Goal: Task Accomplishment & Management: Complete application form

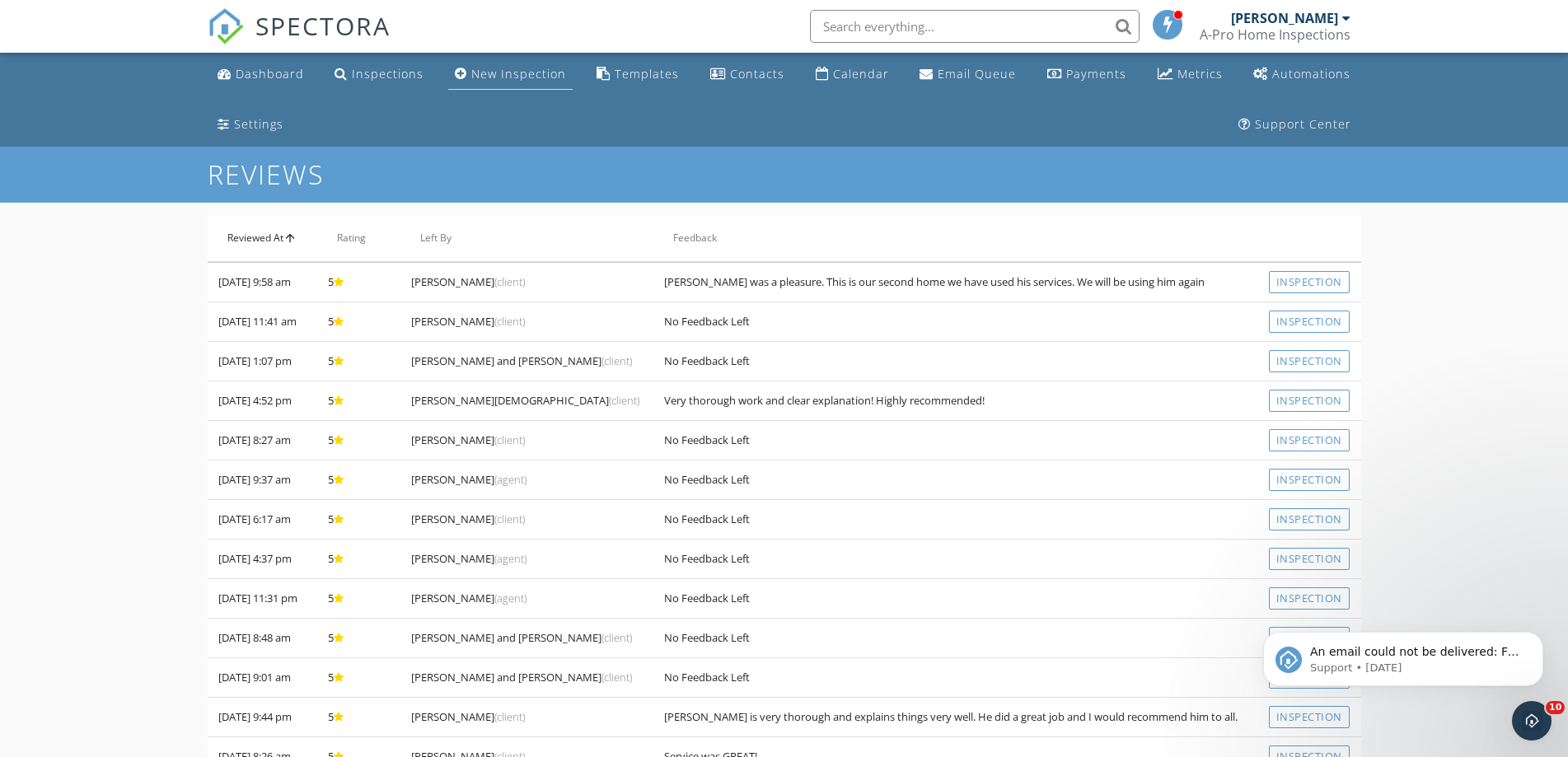
click at [531, 74] on div "New Inspection" at bounding box center [518, 74] width 95 height 16
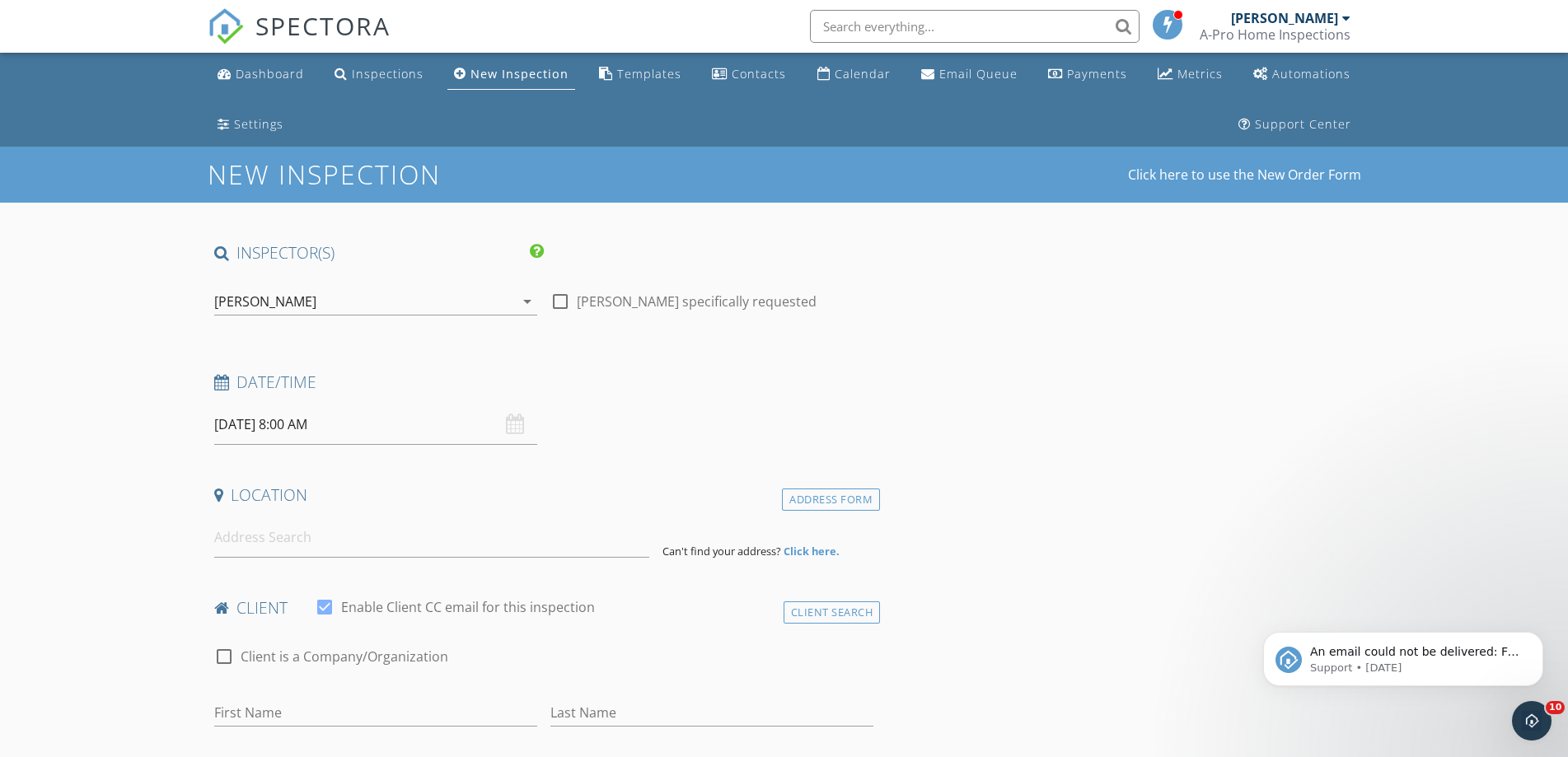
click at [559, 296] on div at bounding box center [560, 301] width 28 height 28
checkbox input "true"
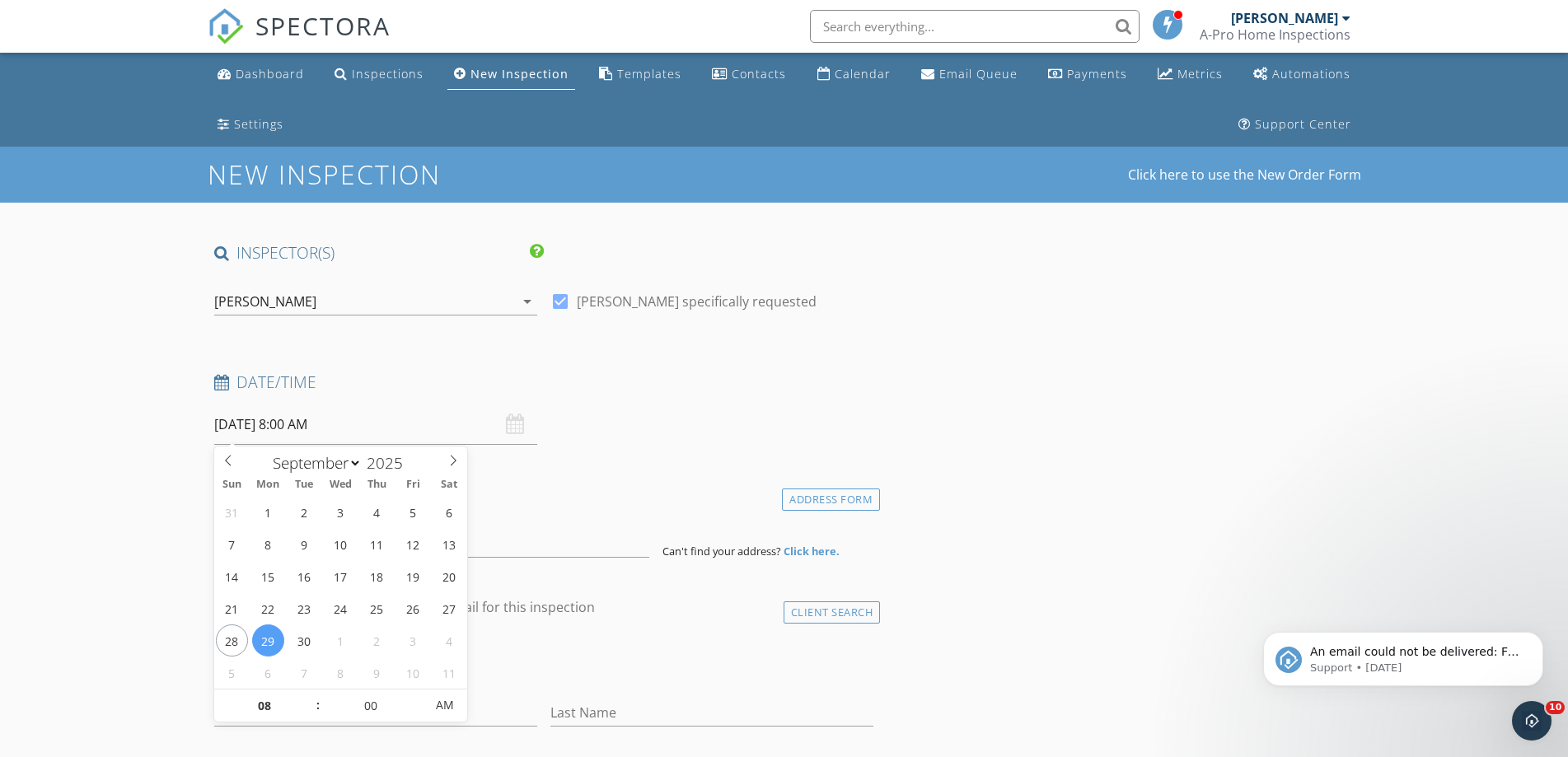
click at [359, 416] on input "09/29/2025 8:00 AM" at bounding box center [375, 424] width 323 height 40
type input "09/28/2025 8:00 AM"
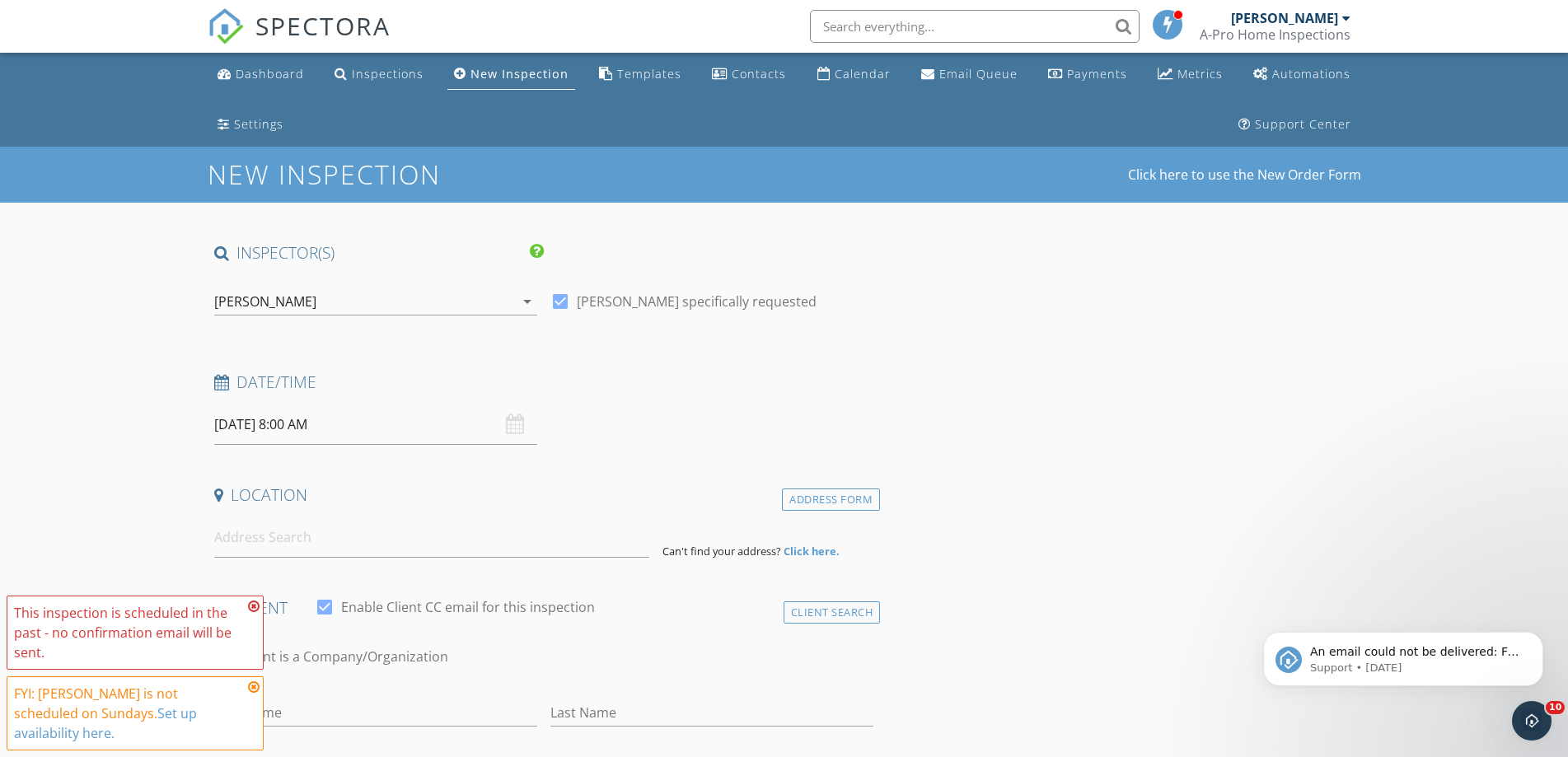
click at [255, 423] on input "09/28/2025 8:00 AM" at bounding box center [375, 424] width 323 height 40
click at [257, 614] on icon at bounding box center [254, 607] width 12 height 14
click at [257, 694] on icon at bounding box center [254, 688] width 12 height 14
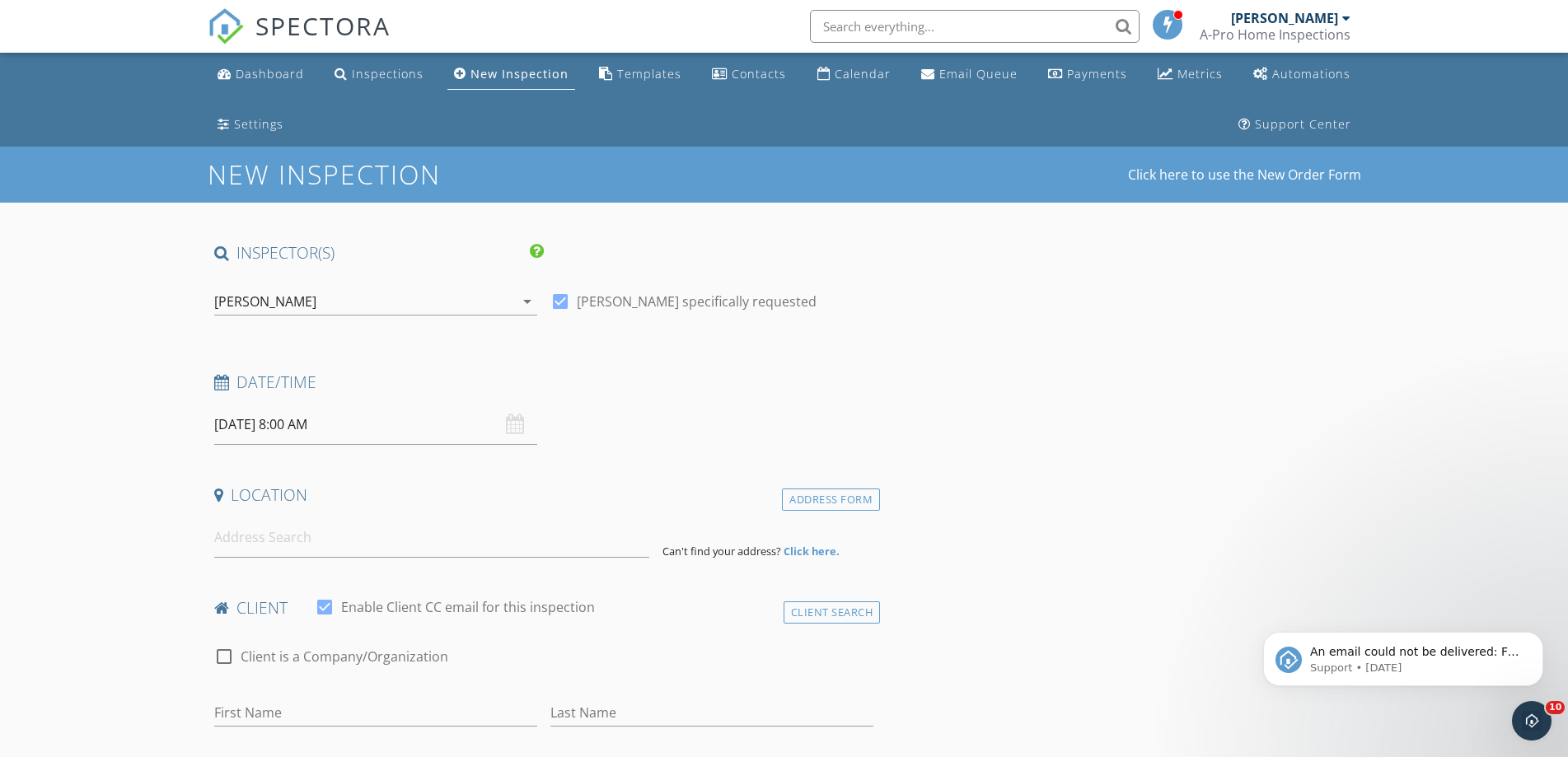
click at [518, 426] on div "09/28/2025 8:00 AM" at bounding box center [375, 424] width 323 height 40
click at [302, 427] on input "09/28/2025 8:00 AM" at bounding box center [375, 424] width 323 height 40
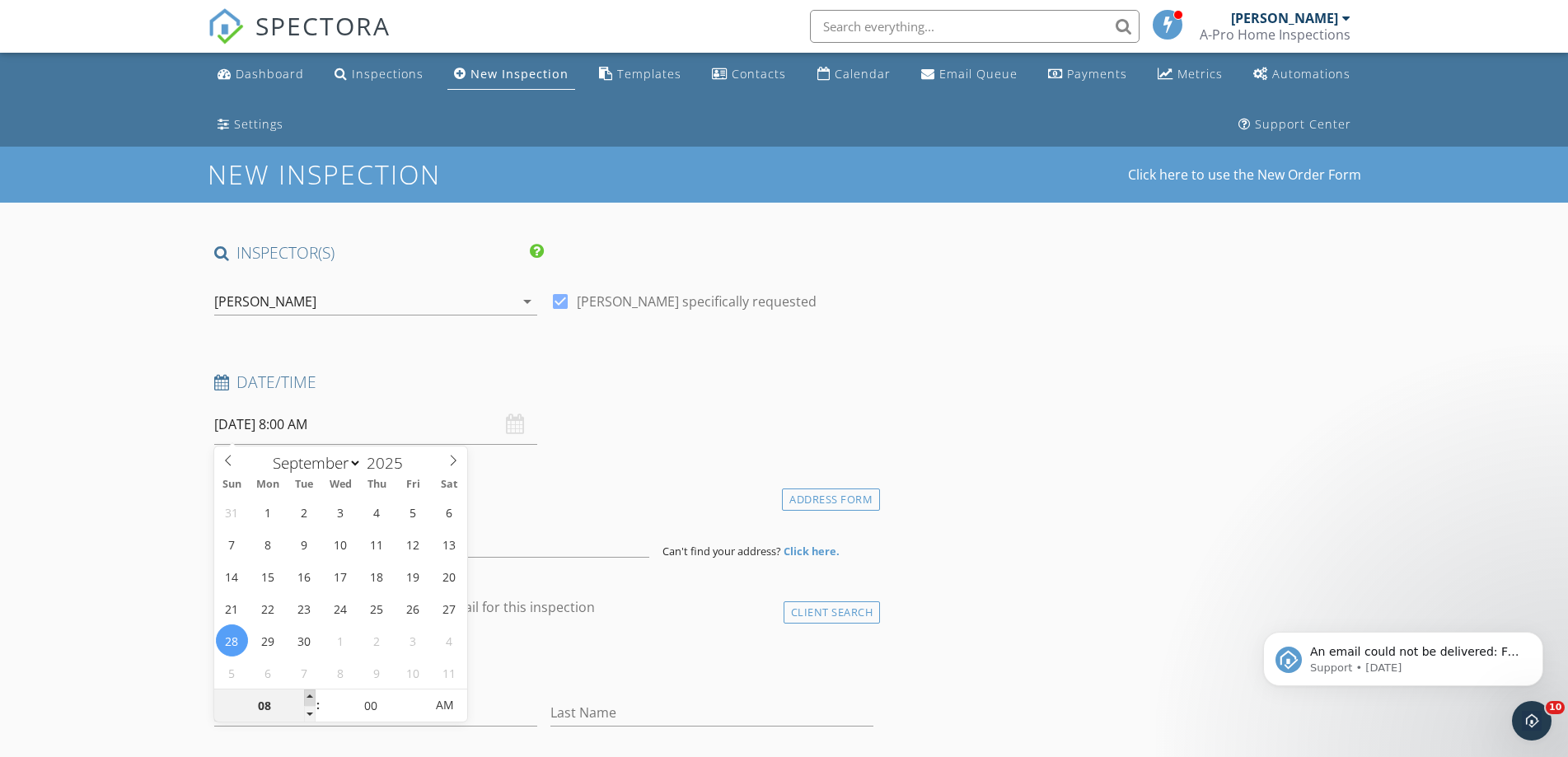
type input "09"
type input "09/28/2025 9:00 AM"
click at [310, 696] on span at bounding box center [310, 697] width 12 height 17
type input "10"
type input "09/28/2025 10:00 AM"
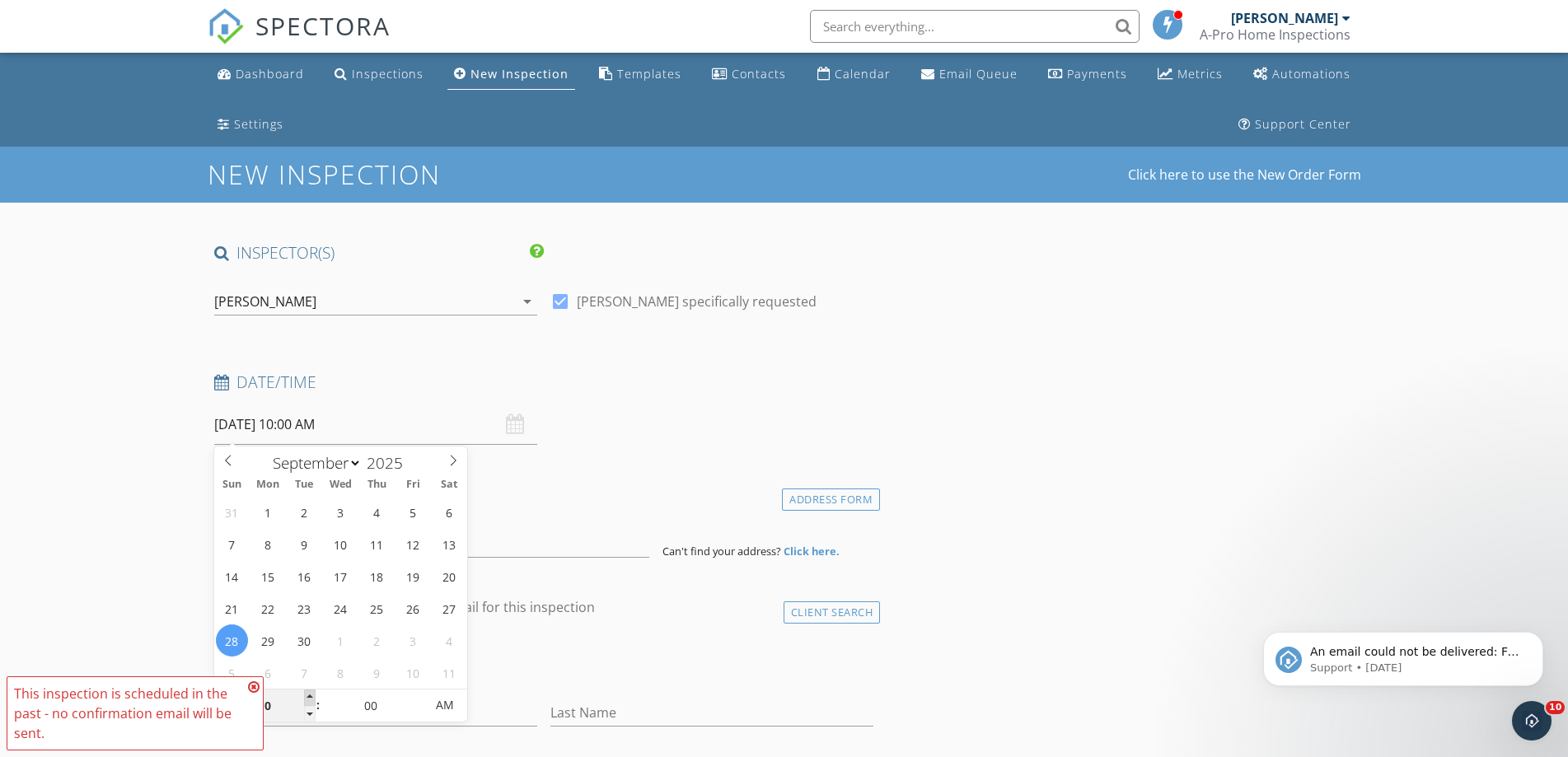
click at [310, 696] on span at bounding box center [310, 697] width 12 height 17
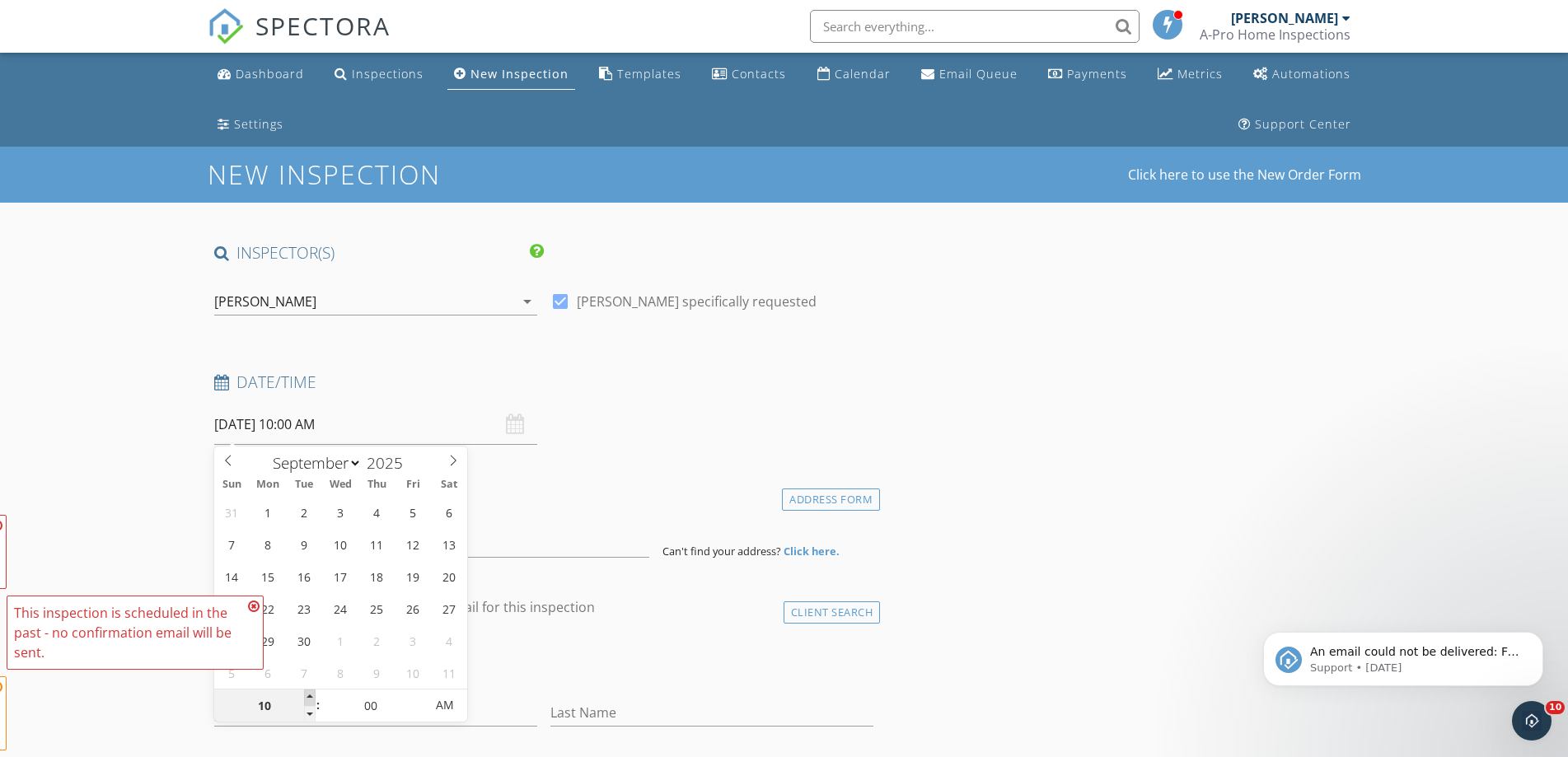
type input "11"
type input "09/28/2025 11:00 AM"
click at [310, 696] on span at bounding box center [310, 697] width 12 height 17
type input "12"
type input "09/28/2025 12:00 PM"
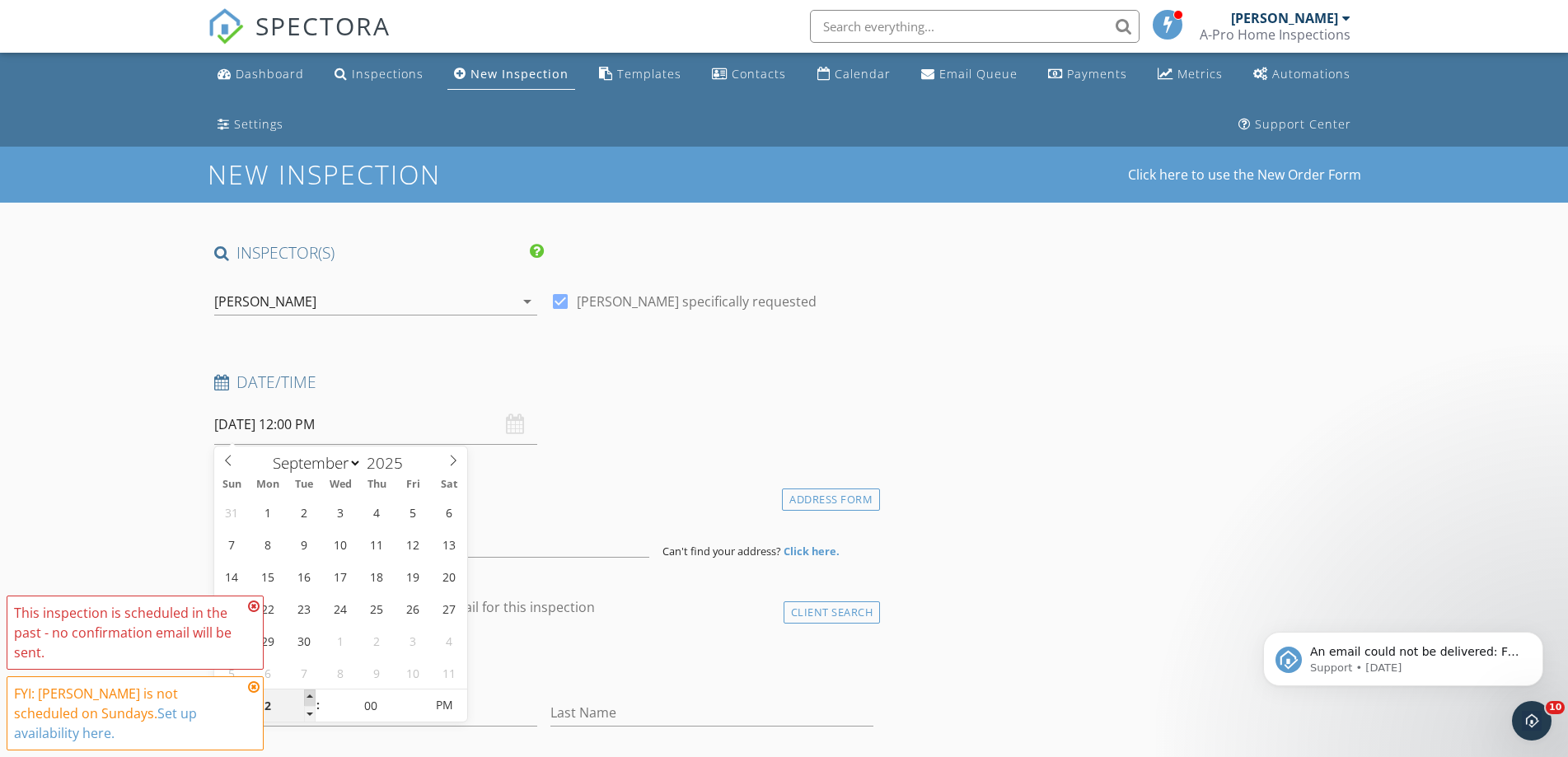
click at [310, 696] on span at bounding box center [310, 697] width 12 height 17
type input "01"
type input "09/28/2025 1:00 PM"
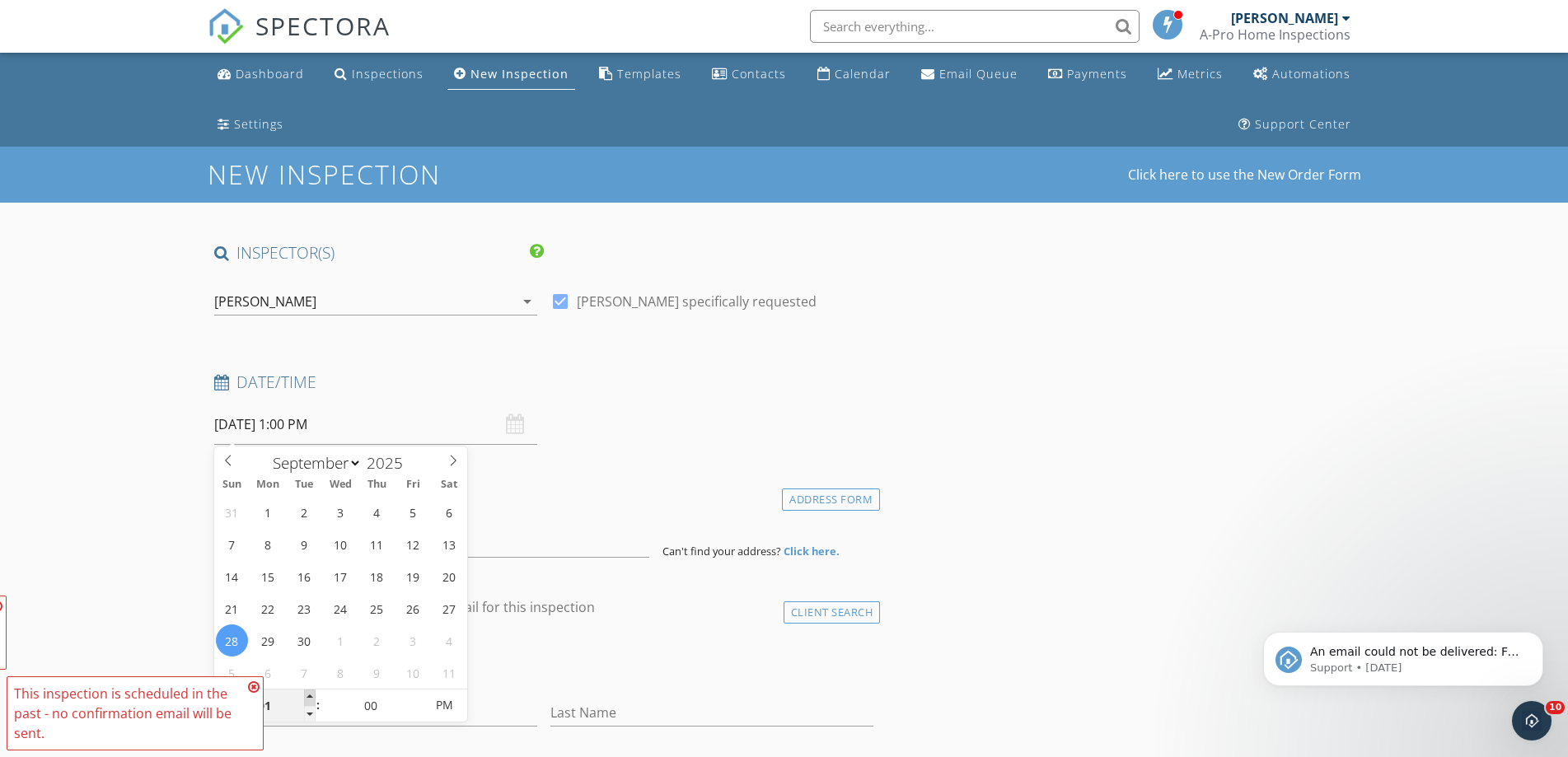
click at [310, 696] on span at bounding box center [310, 697] width 12 height 17
type input "05"
type input "09/28/2025 1:05 PM"
click at [417, 695] on span at bounding box center [416, 697] width 12 height 17
type input "10"
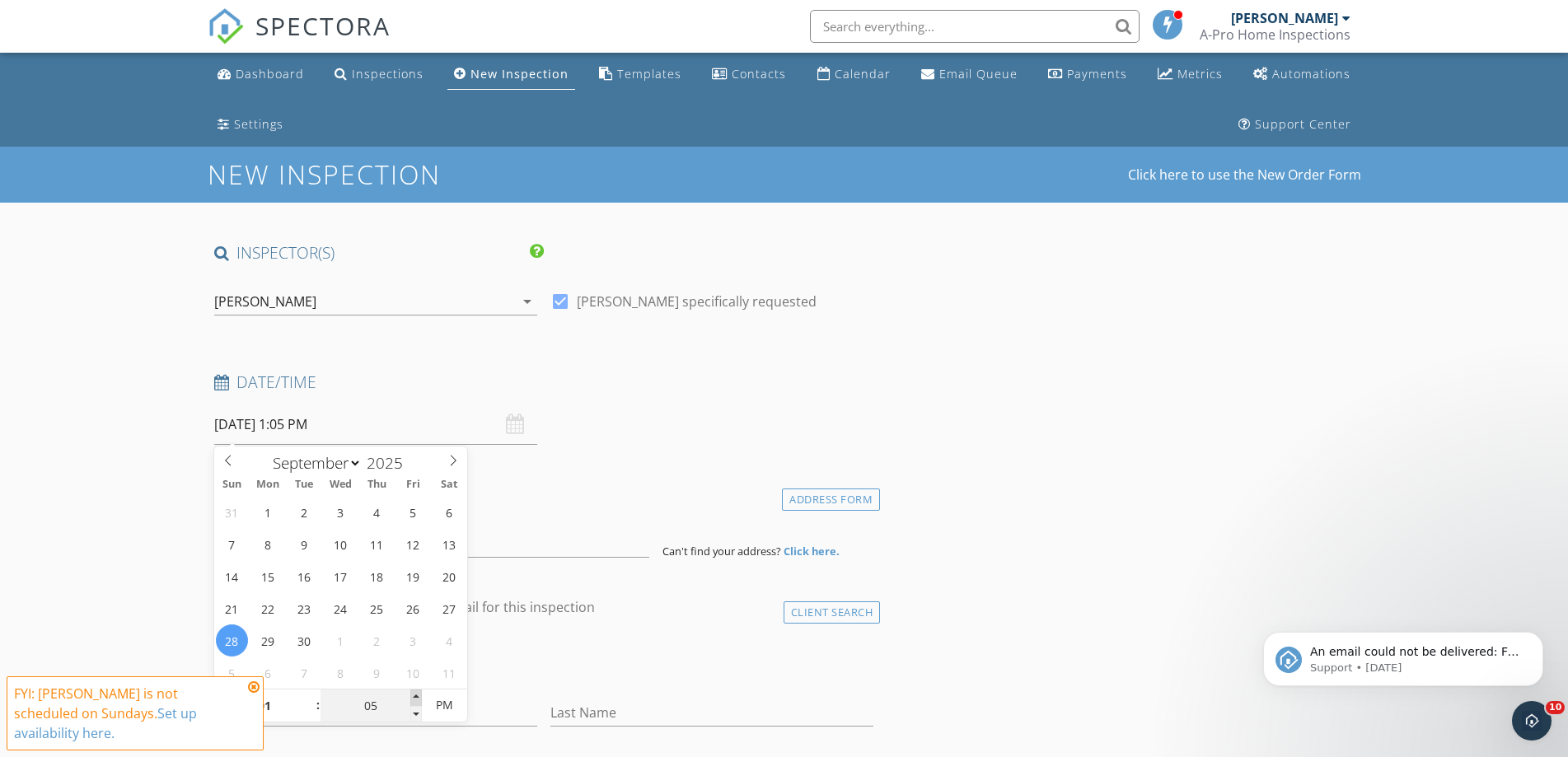
type input "09/28/2025 1:10 PM"
click at [417, 695] on span at bounding box center [416, 697] width 12 height 17
type input "15"
type input "09/28/2025 1:15 PM"
click at [417, 695] on span at bounding box center [416, 697] width 12 height 17
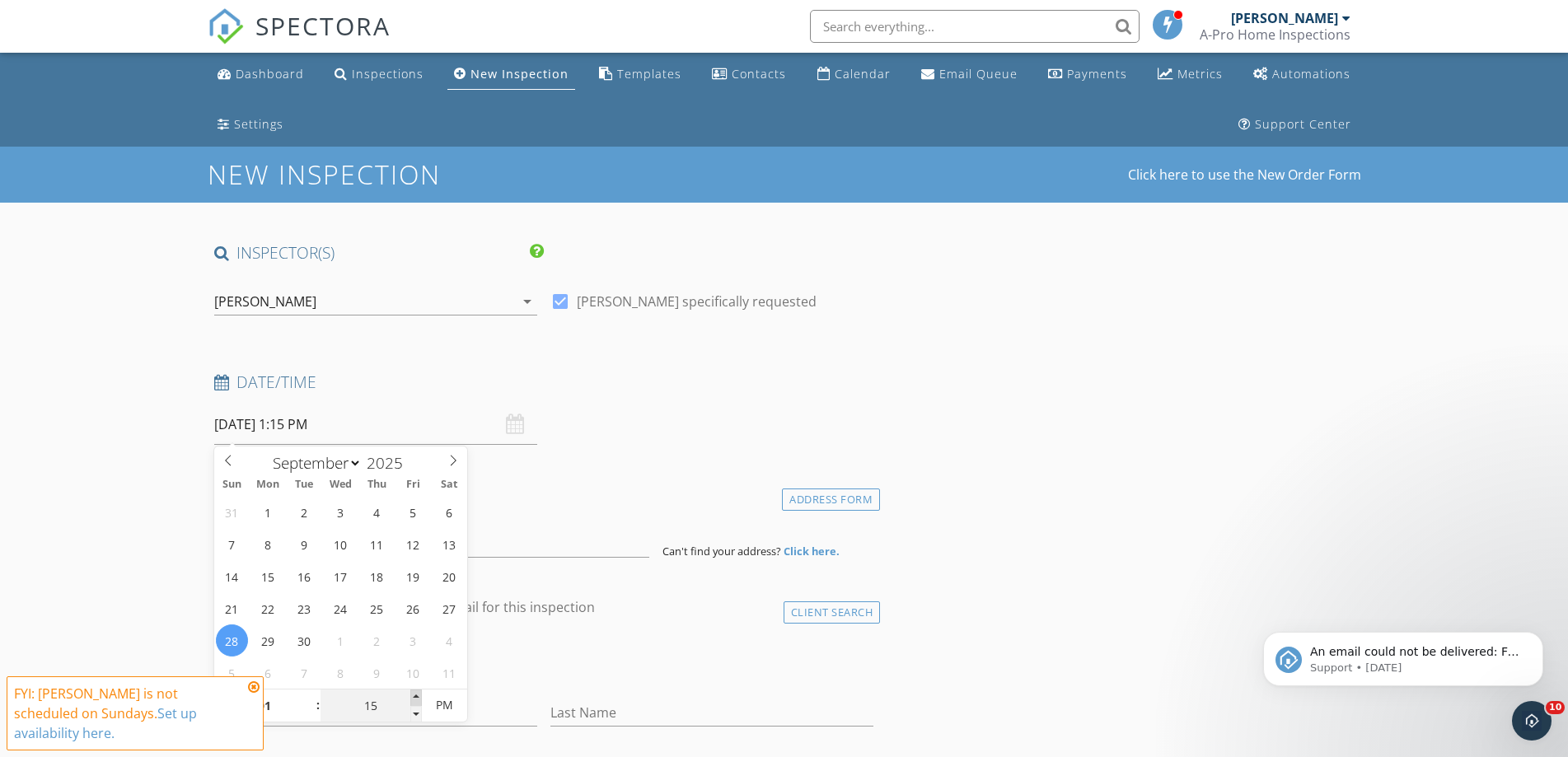
type input "20"
type input "09/28/2025 1:20 PM"
click at [417, 695] on span at bounding box center [416, 697] width 12 height 17
type input "25"
type input "09/28/2025 1:25 PM"
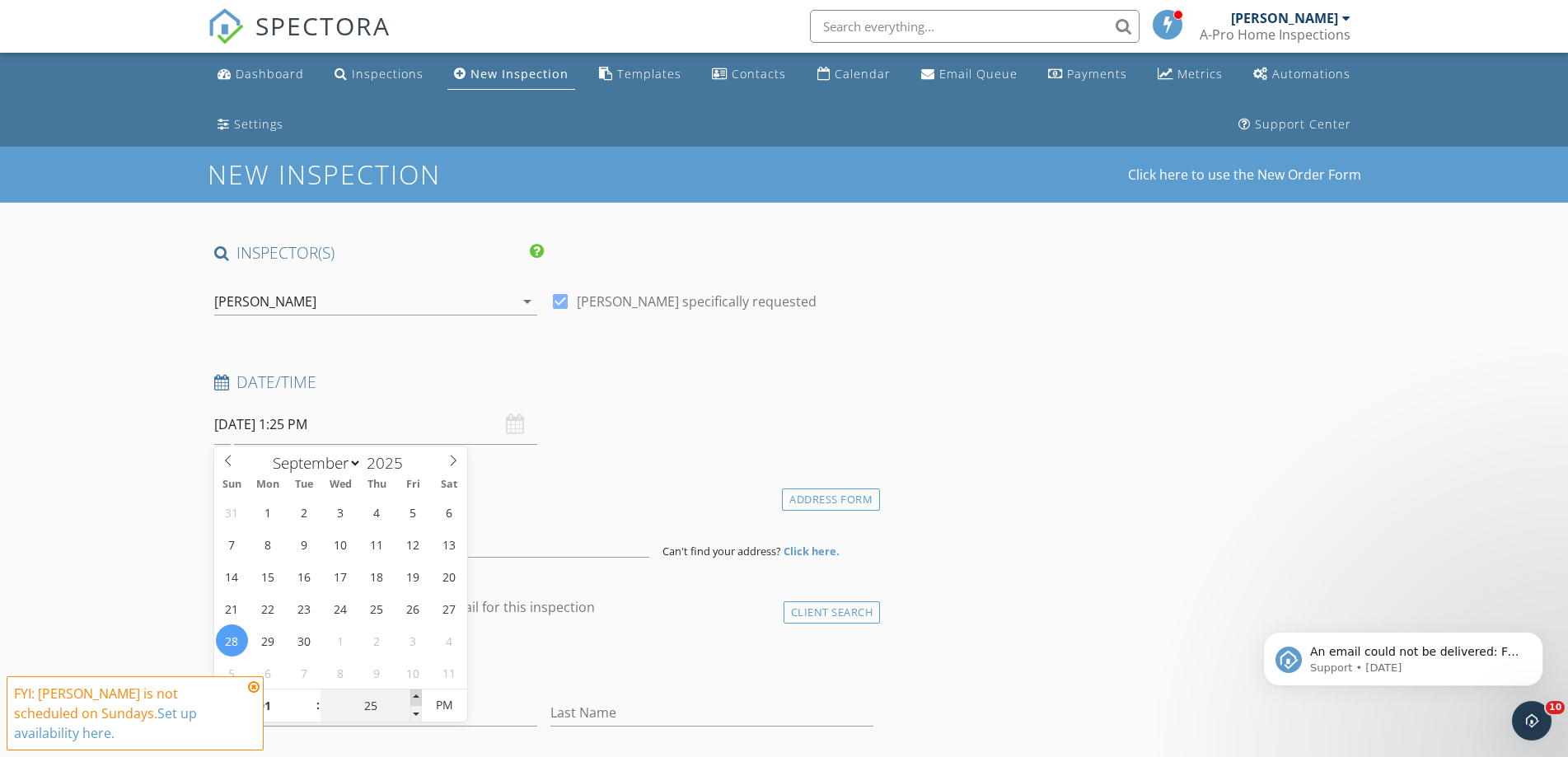
click at [417, 695] on span at bounding box center [416, 697] width 12 height 17
type input "30"
type input "[DATE] 1:30 PM"
click at [417, 695] on span at bounding box center [416, 697] width 12 height 17
type input "35"
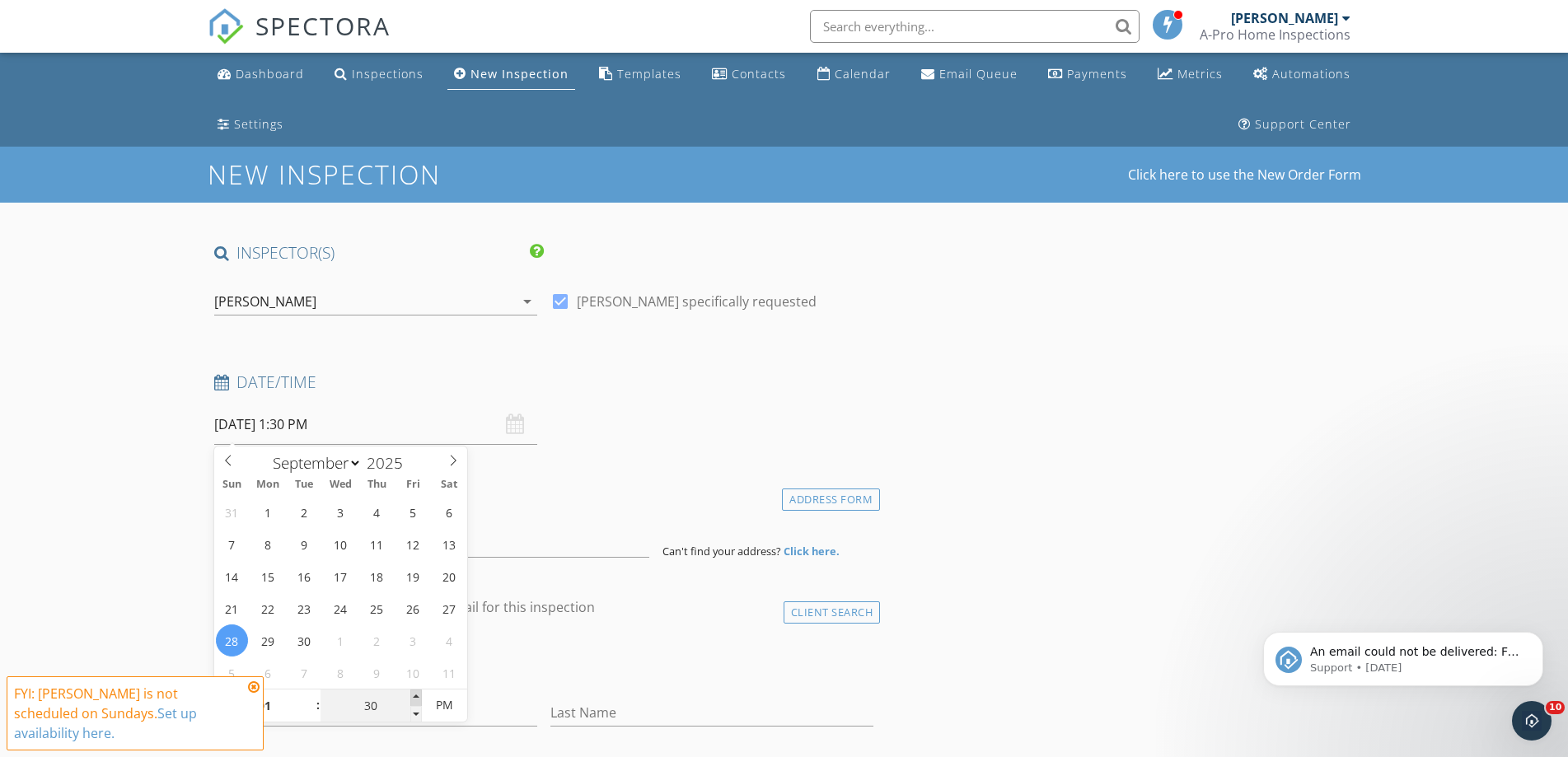
type input "09/28/2025 1:35 PM"
click at [417, 695] on span at bounding box center [416, 697] width 12 height 17
type input "30"
type input "[DATE] 1:30 PM"
click at [415, 714] on span at bounding box center [416, 714] width 12 height 17
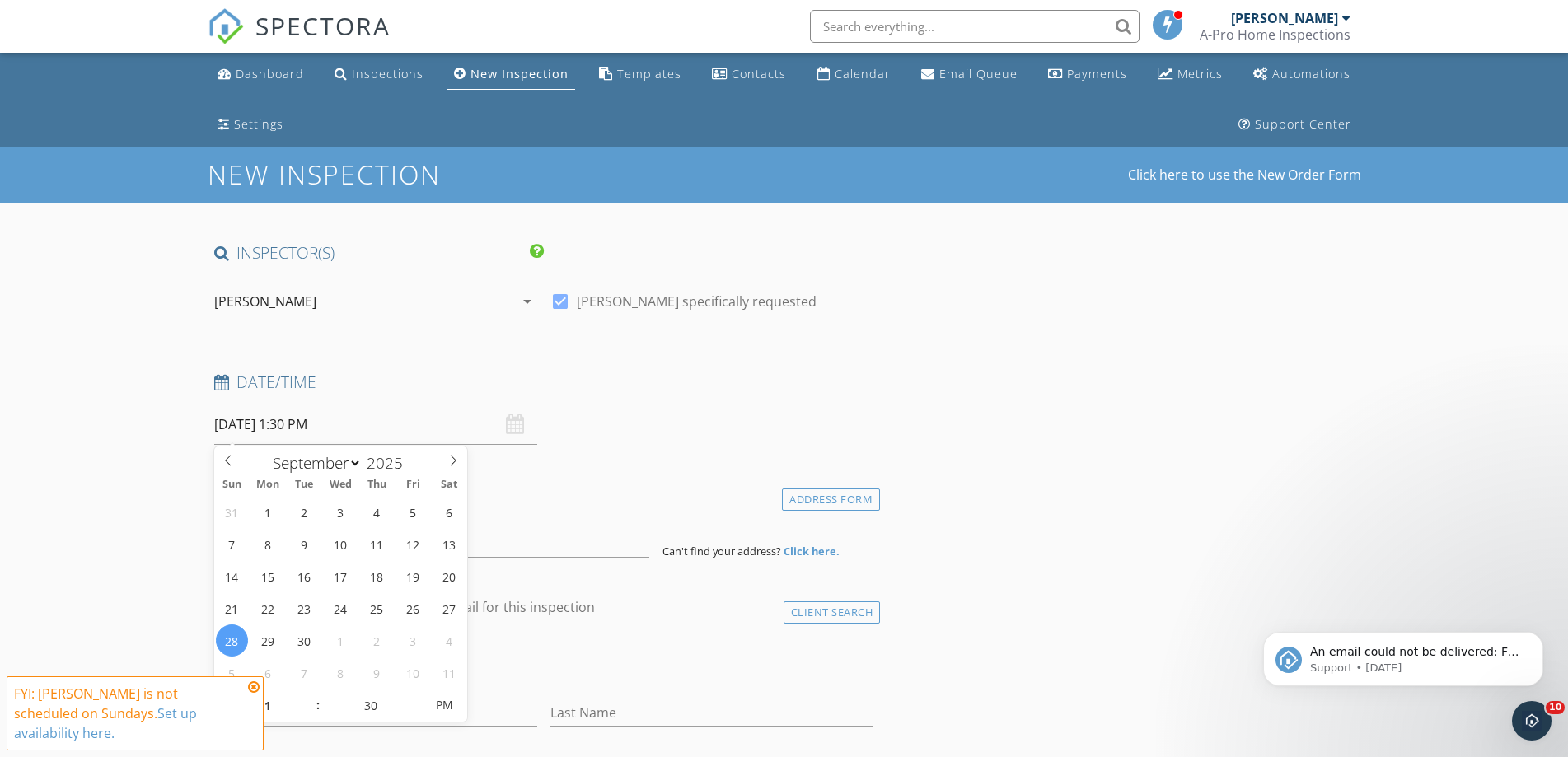
click at [550, 682] on div "check_box_outline_blank Client is a Company/Organization" at bounding box center [544, 665] width 660 height 43
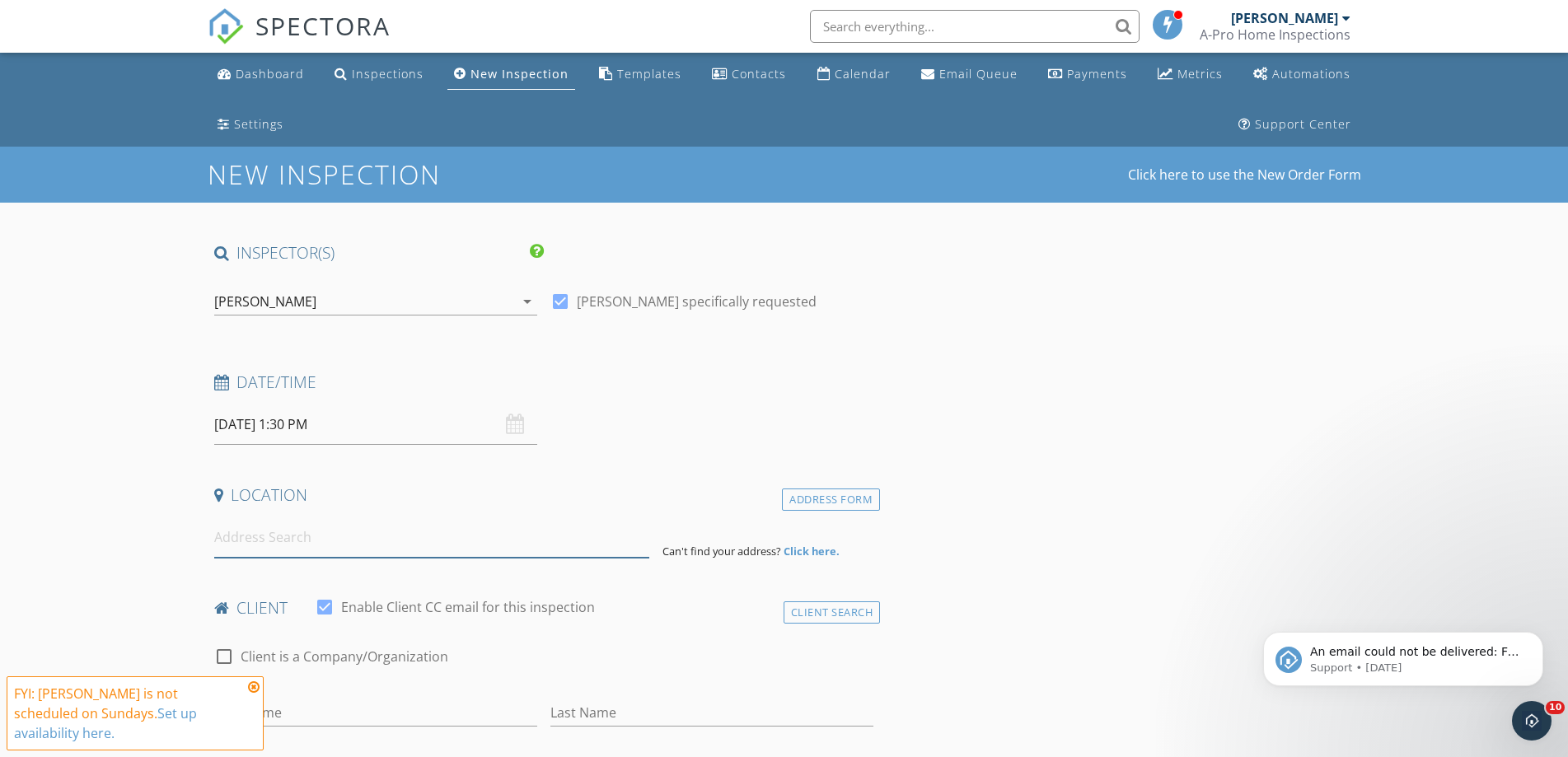
click at [311, 538] on input at bounding box center [432, 538] width 435 height 40
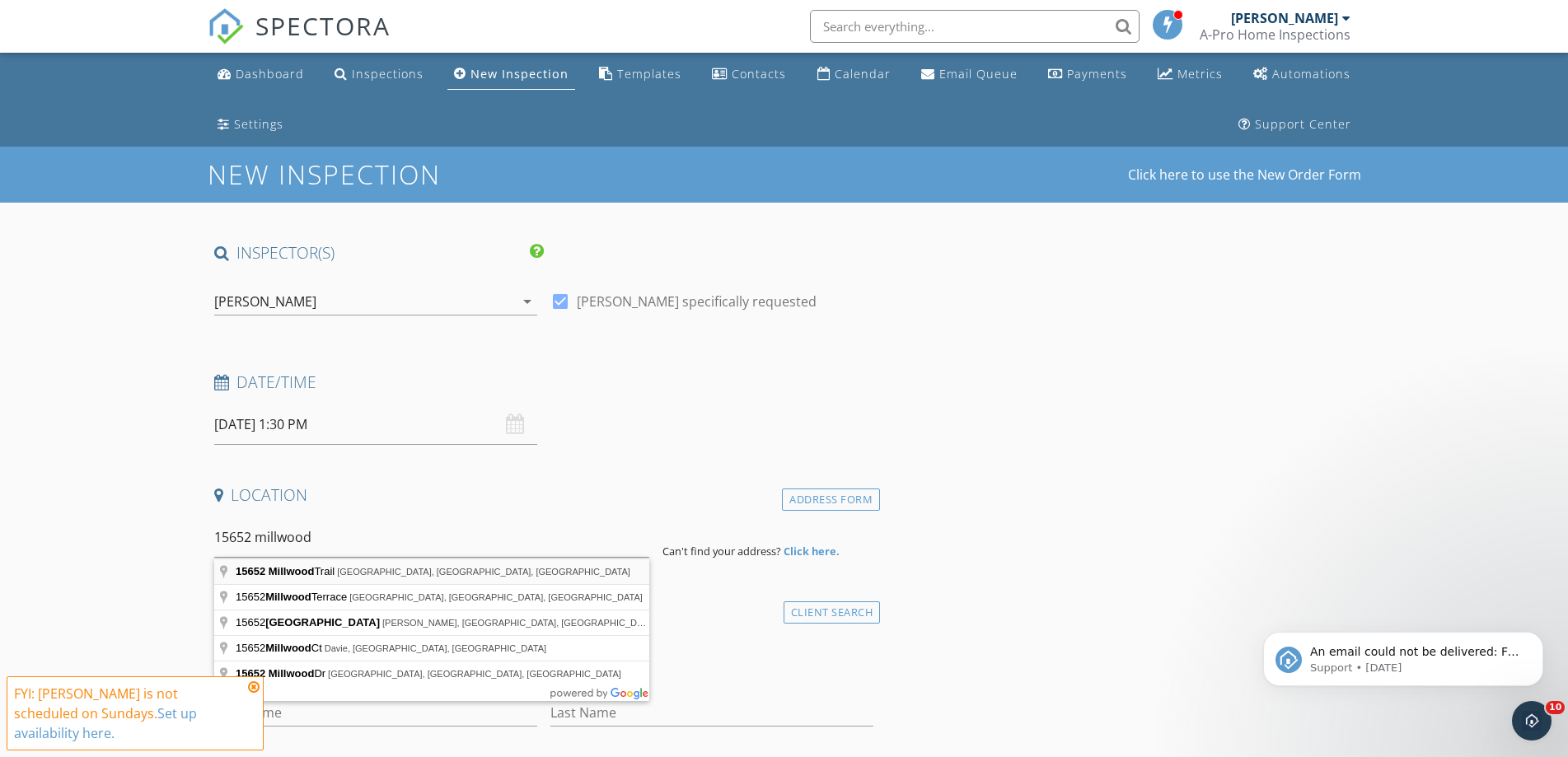
type input "15652 Millwood Trail, Frisco, TX, USA"
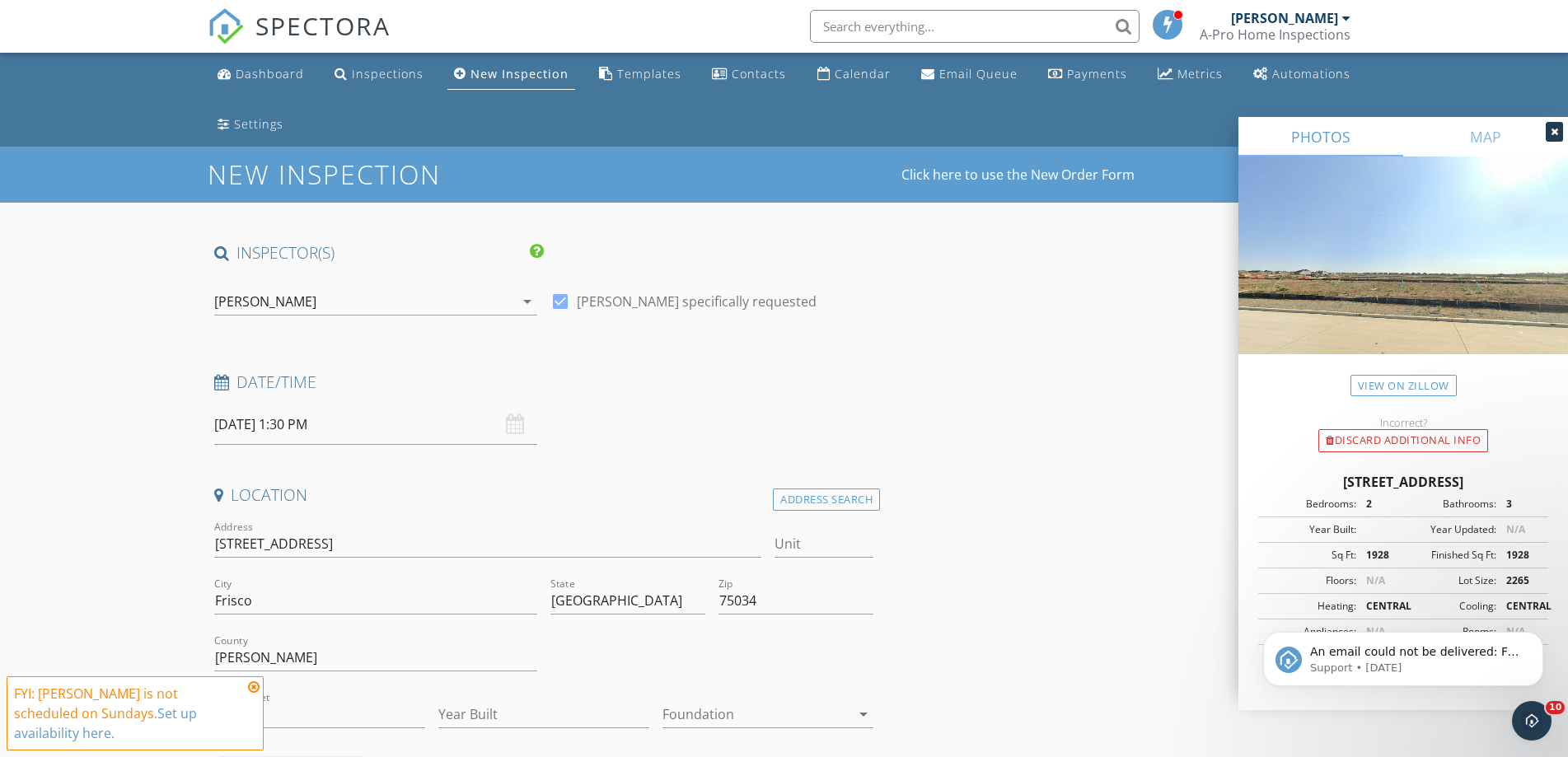
scroll to position [82, 0]
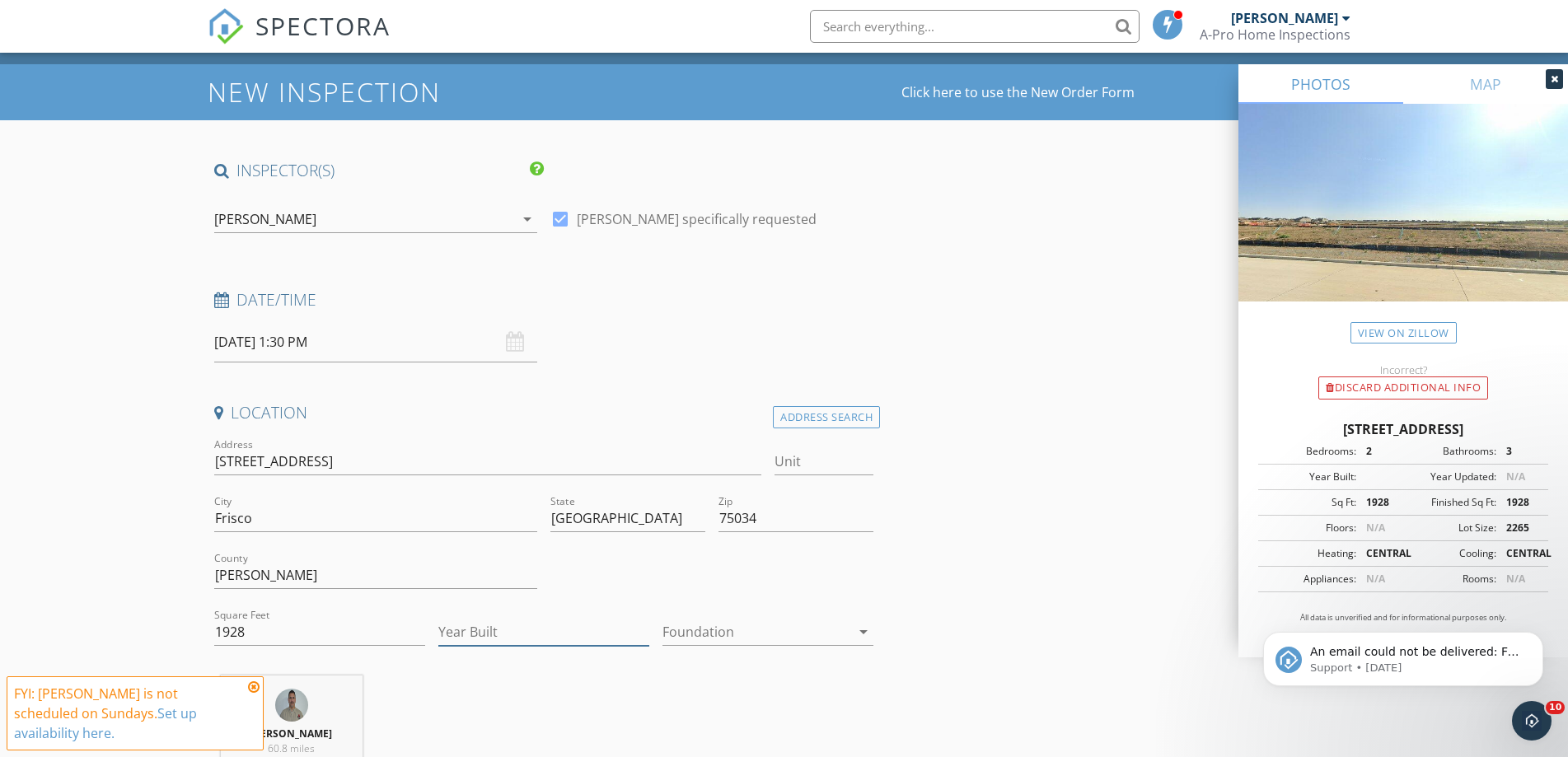
click at [477, 633] on input "Year Built" at bounding box center [544, 633] width 211 height 27
type input "2025"
click at [697, 631] on div at bounding box center [756, 632] width 188 height 26
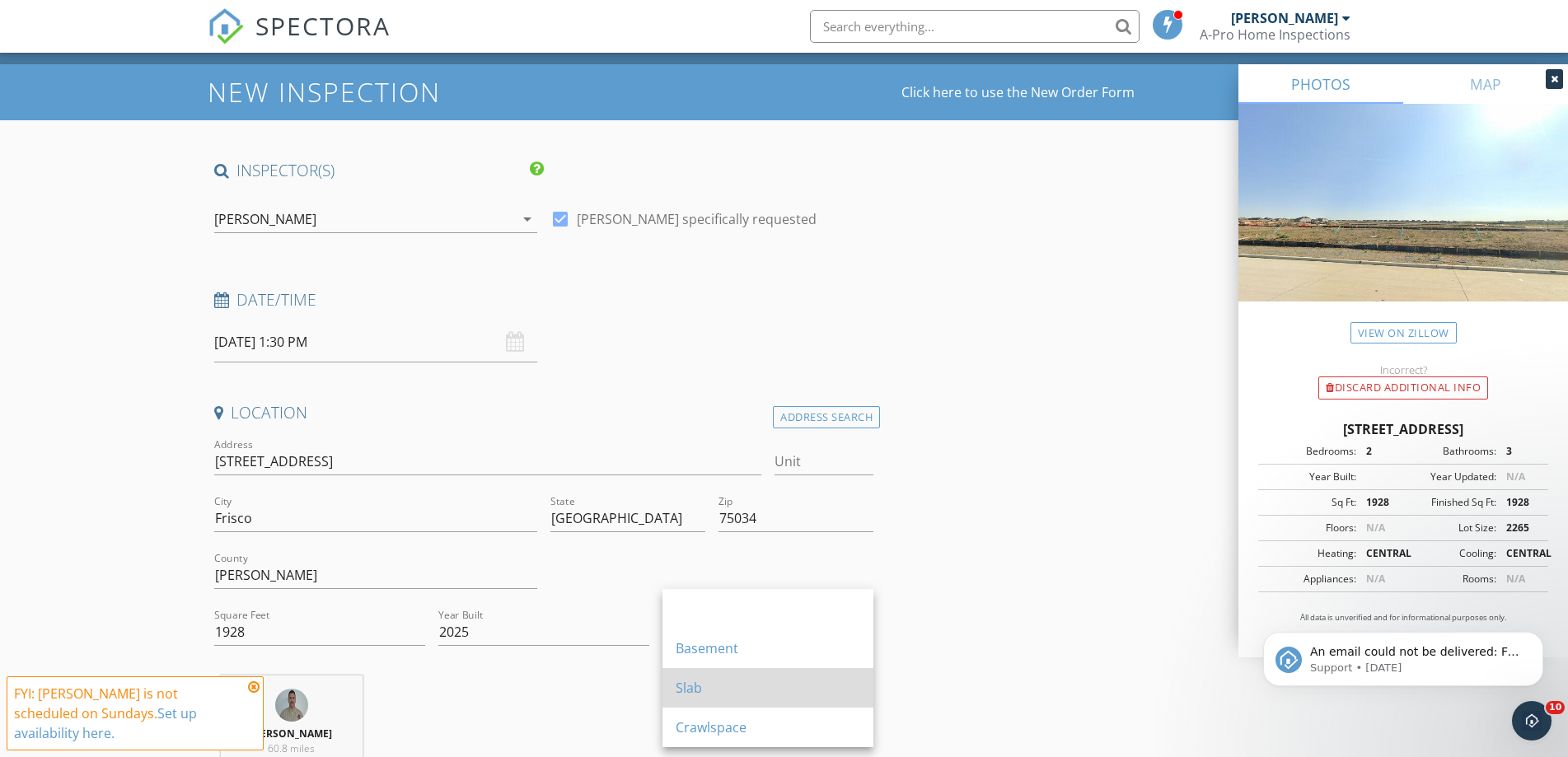
click at [692, 687] on div "Slab" at bounding box center [767, 688] width 184 height 20
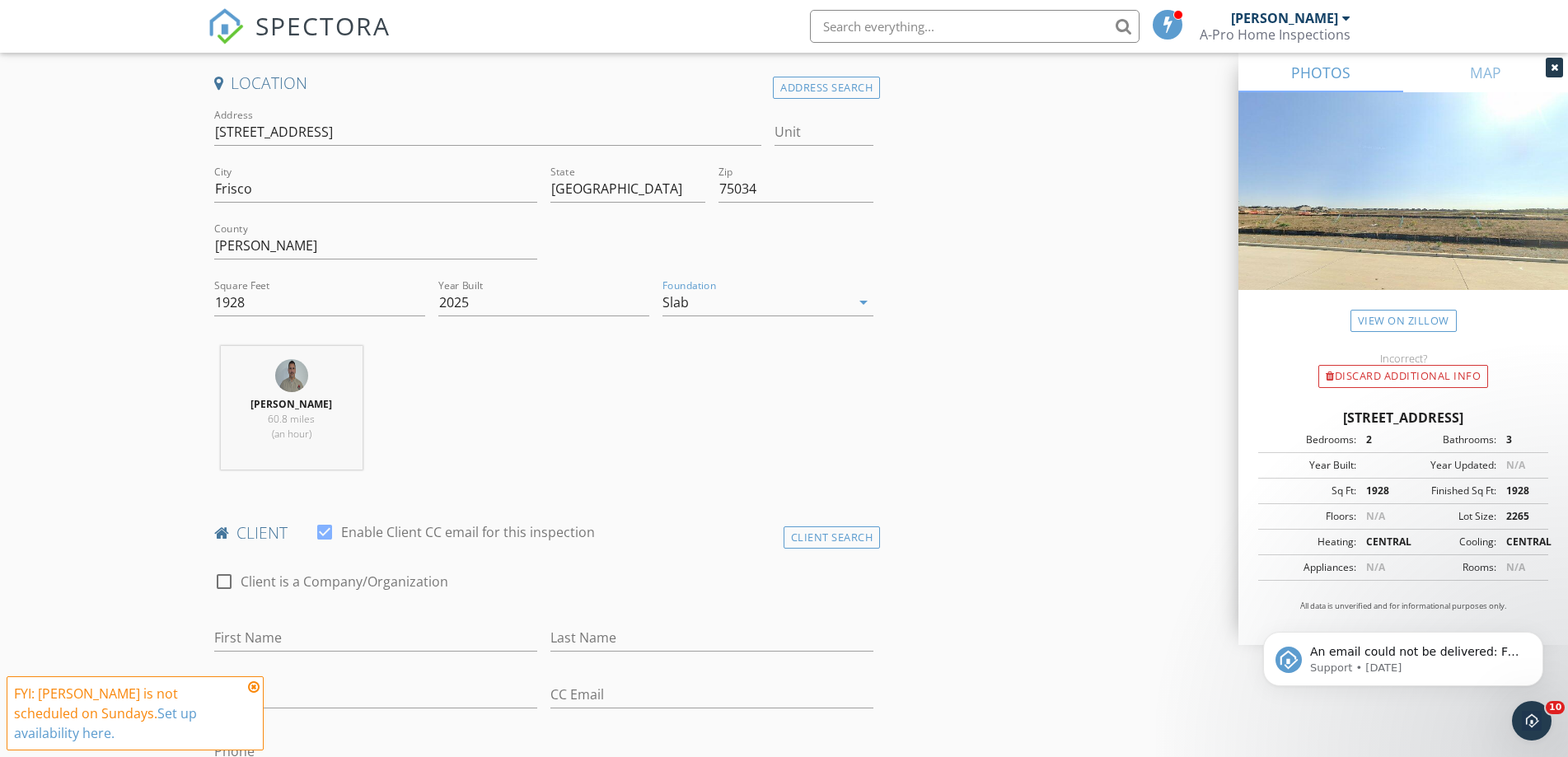
scroll to position [495, 0]
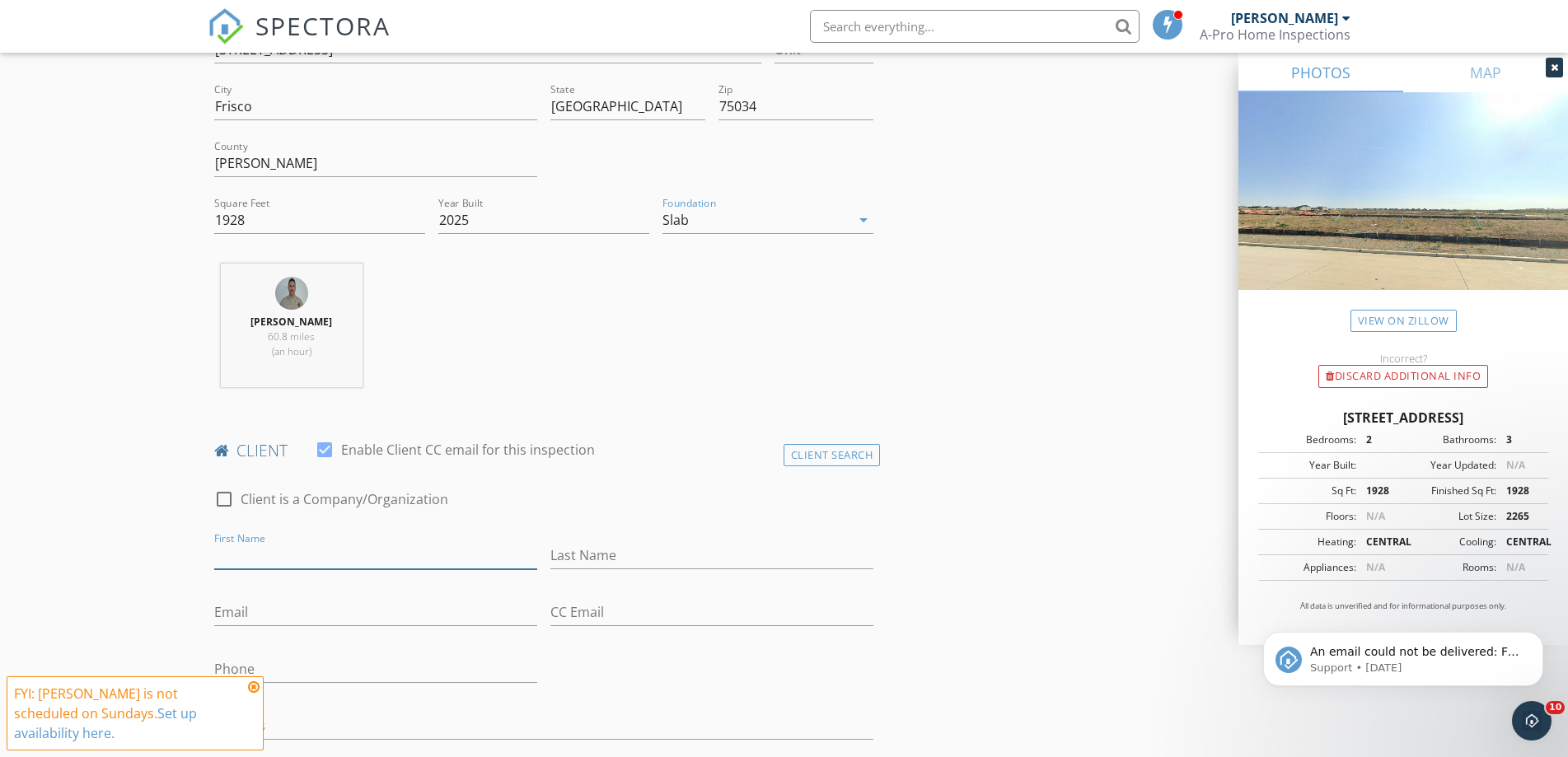
click at [276, 552] on input "First Name" at bounding box center [375, 556] width 323 height 27
type input "[PERSON_NAME]"
type input "Meda"
click at [266, 619] on input "Email" at bounding box center [375, 613] width 323 height 27
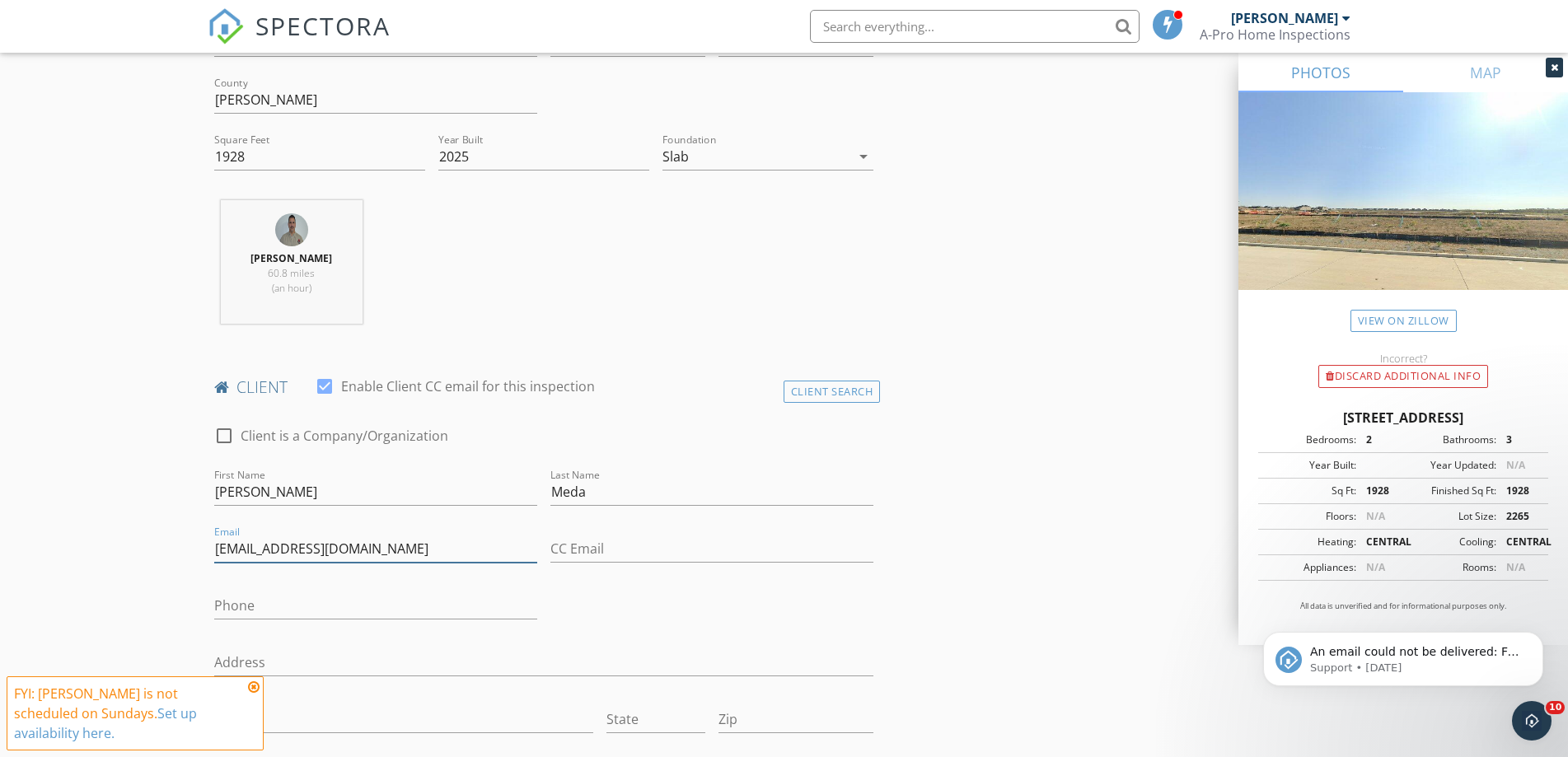
scroll to position [577, 0]
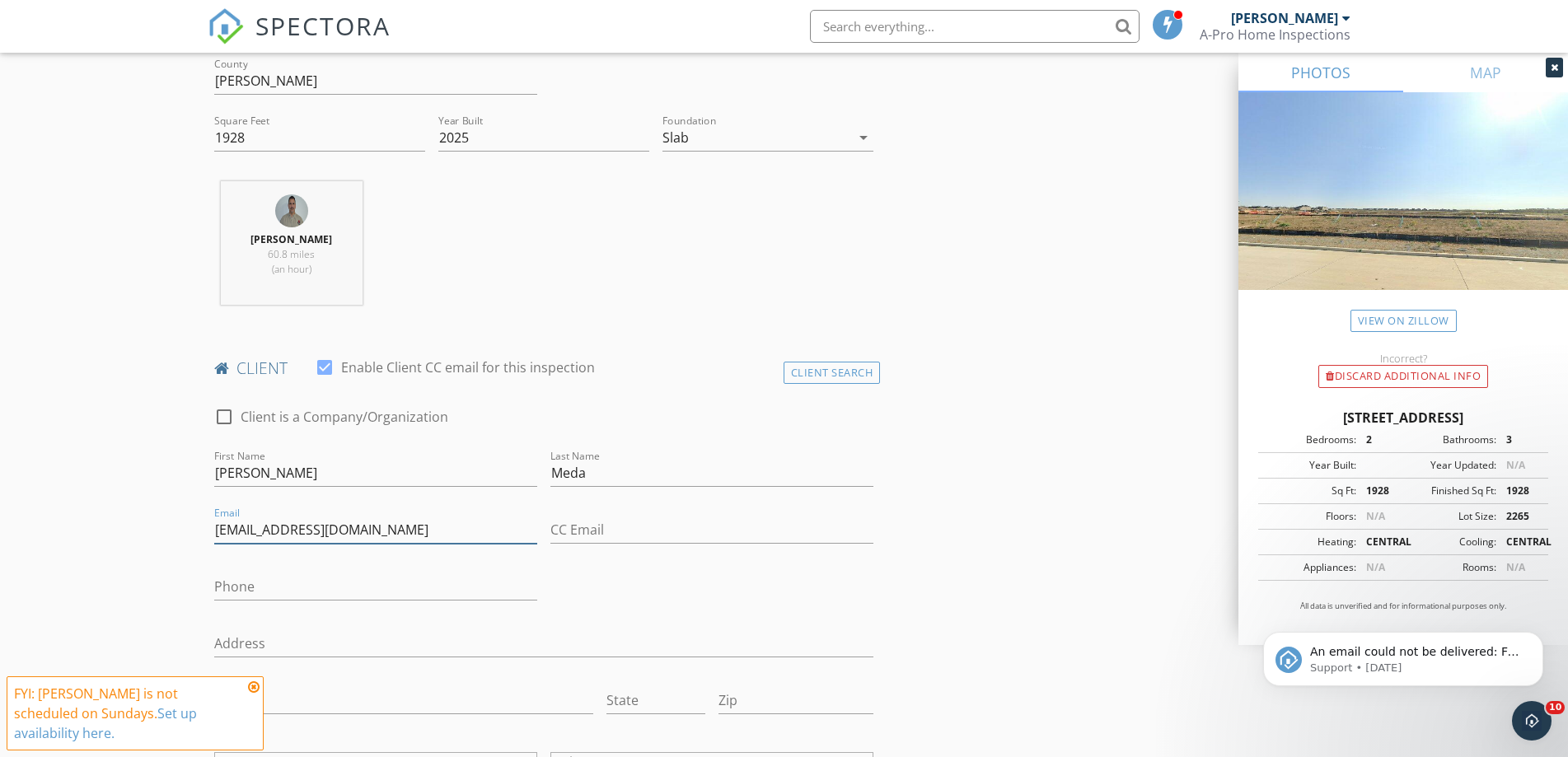
type input "[EMAIL_ADDRESS][DOMAIN_NAME]"
click at [233, 586] on input "Phone" at bounding box center [375, 587] width 323 height 27
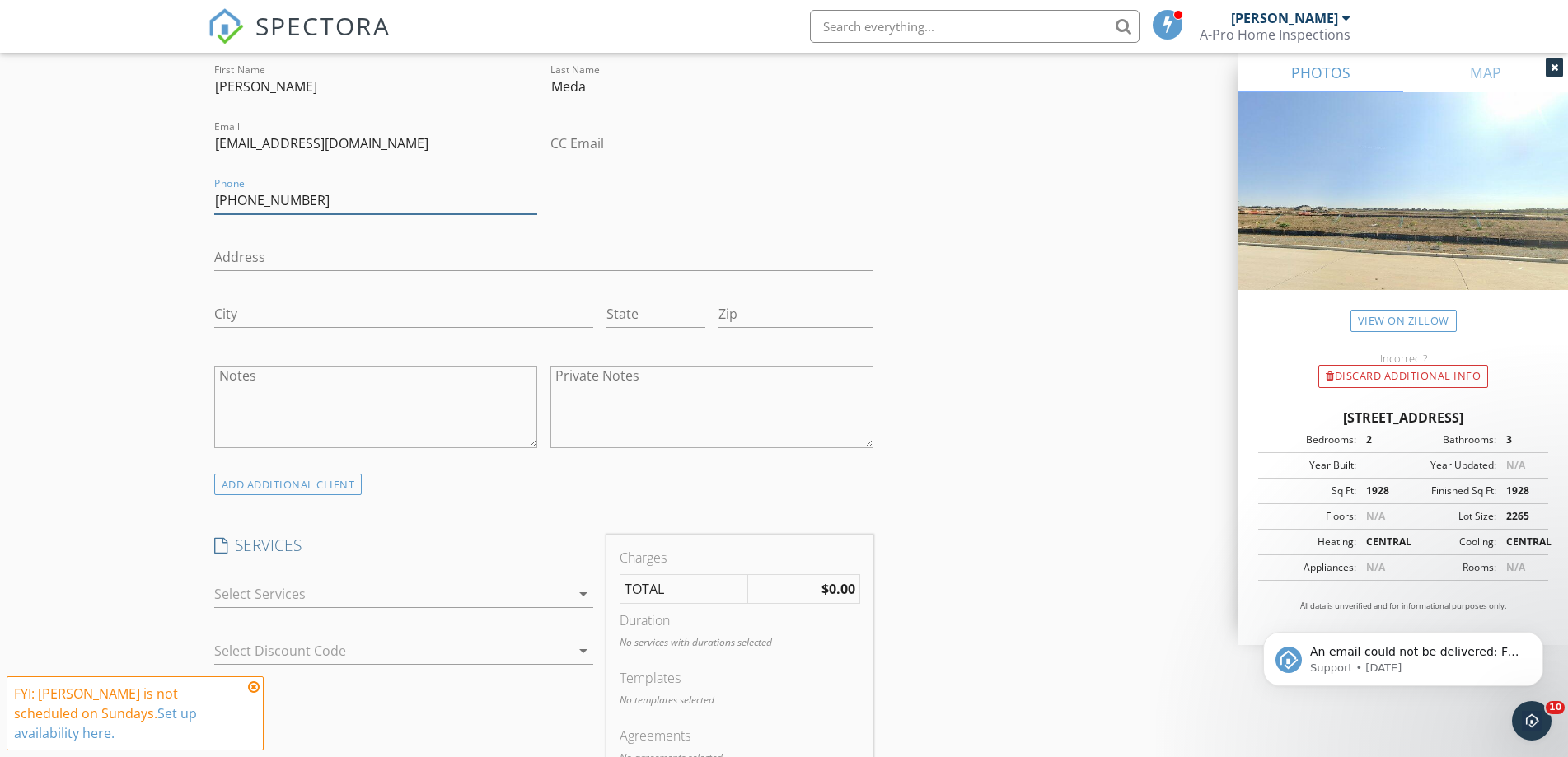
scroll to position [989, 0]
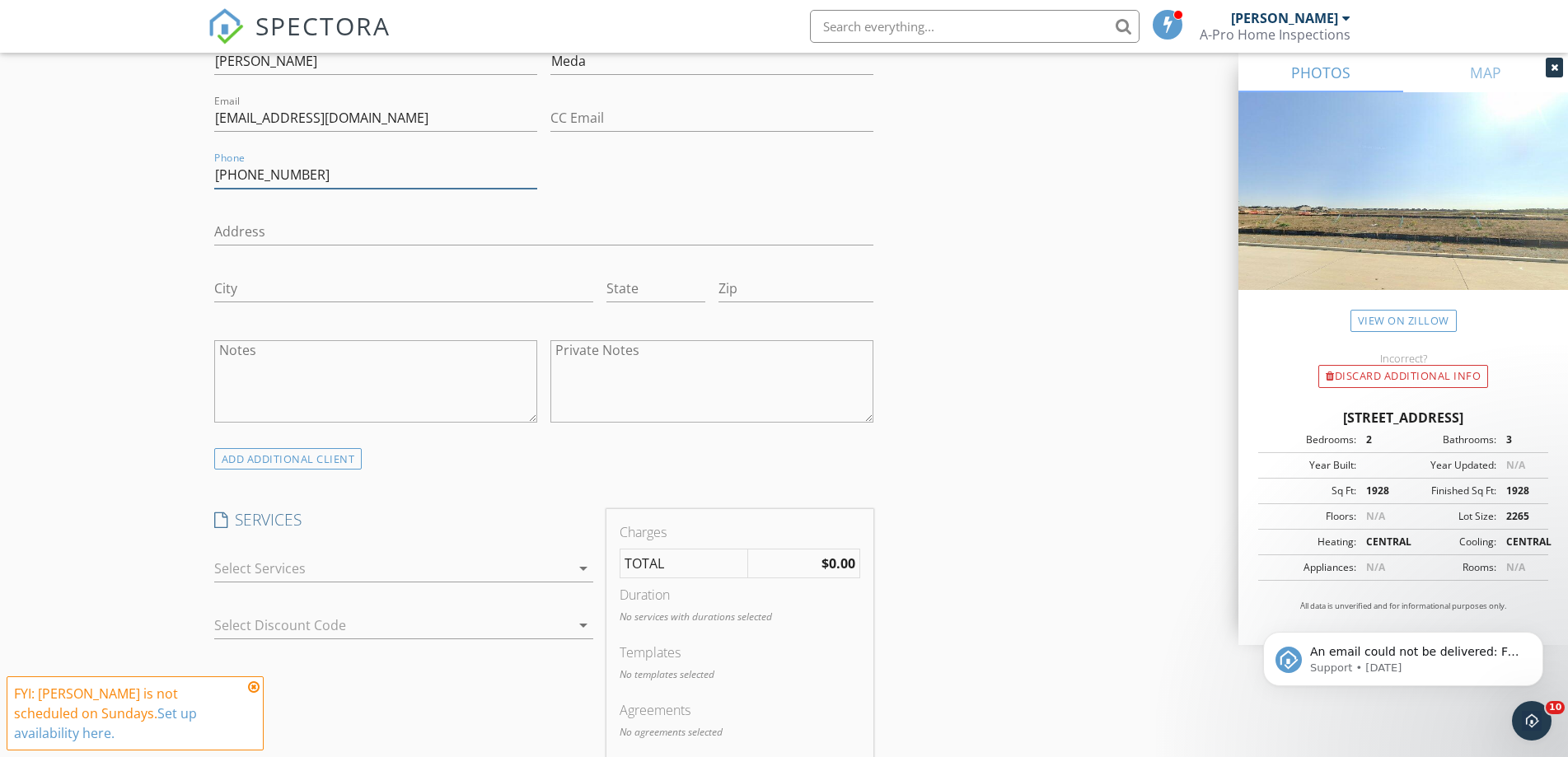
type input "[PHONE_NUMBER]"
click at [362, 557] on div at bounding box center [392, 568] width 356 height 26
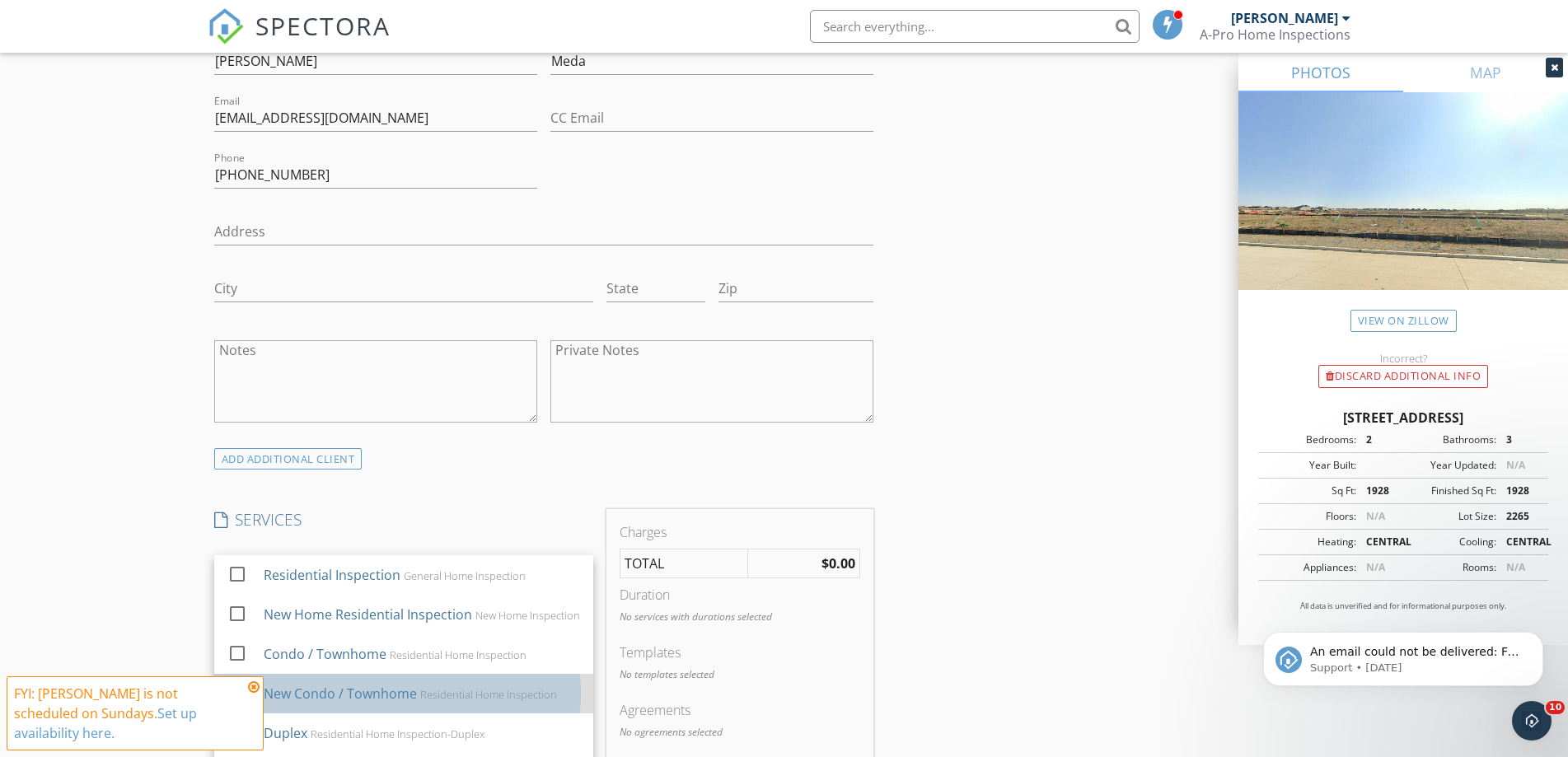
click at [407, 702] on div "New Condo / Townhome" at bounding box center [339, 694] width 153 height 20
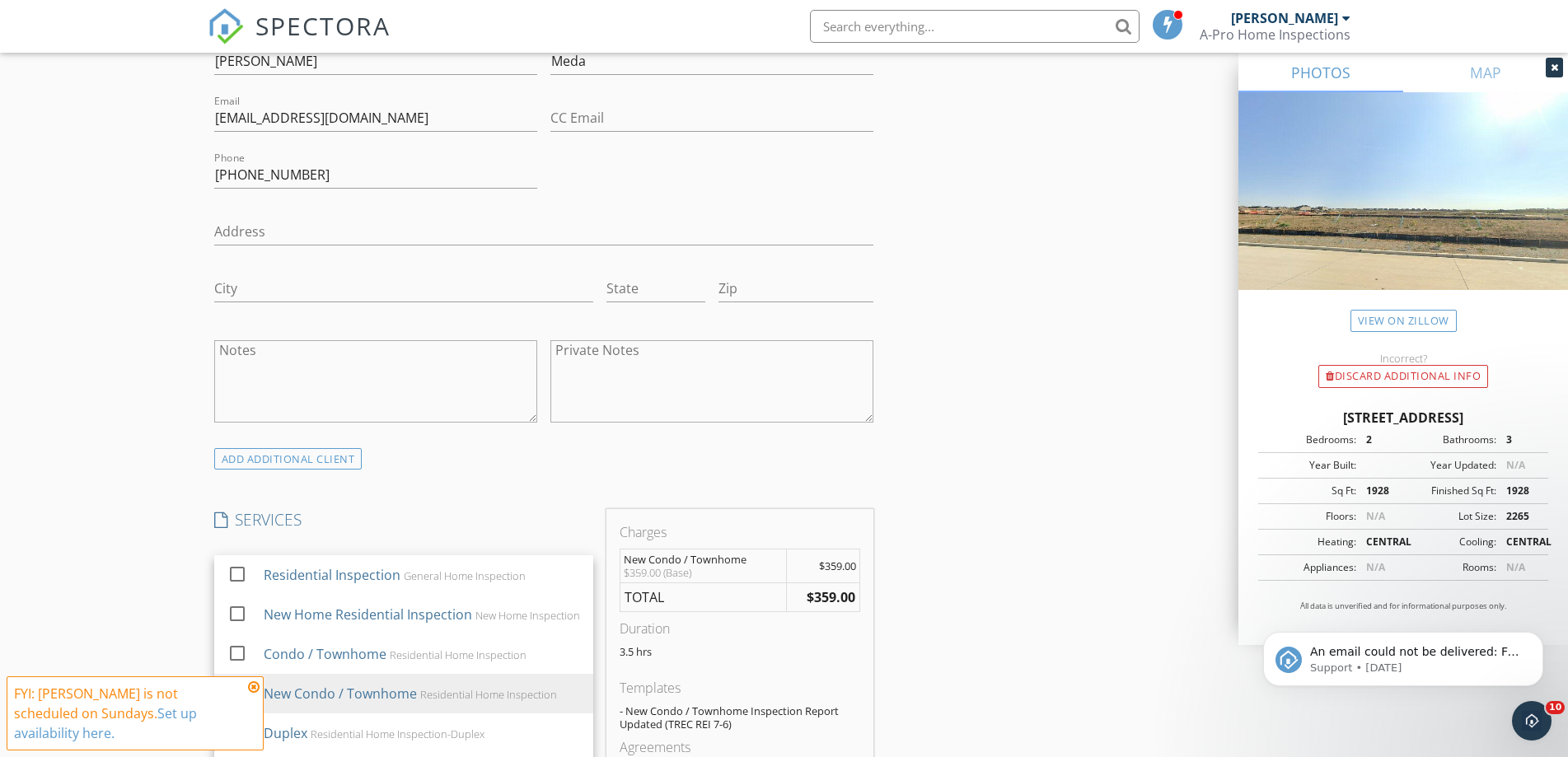
click at [992, 592] on div "INSPECTOR(S) check_box Bryan Klein PRIMARY Bryan Klein arrow_drop_down check_bo…" at bounding box center [784, 700] width 1154 height 2896
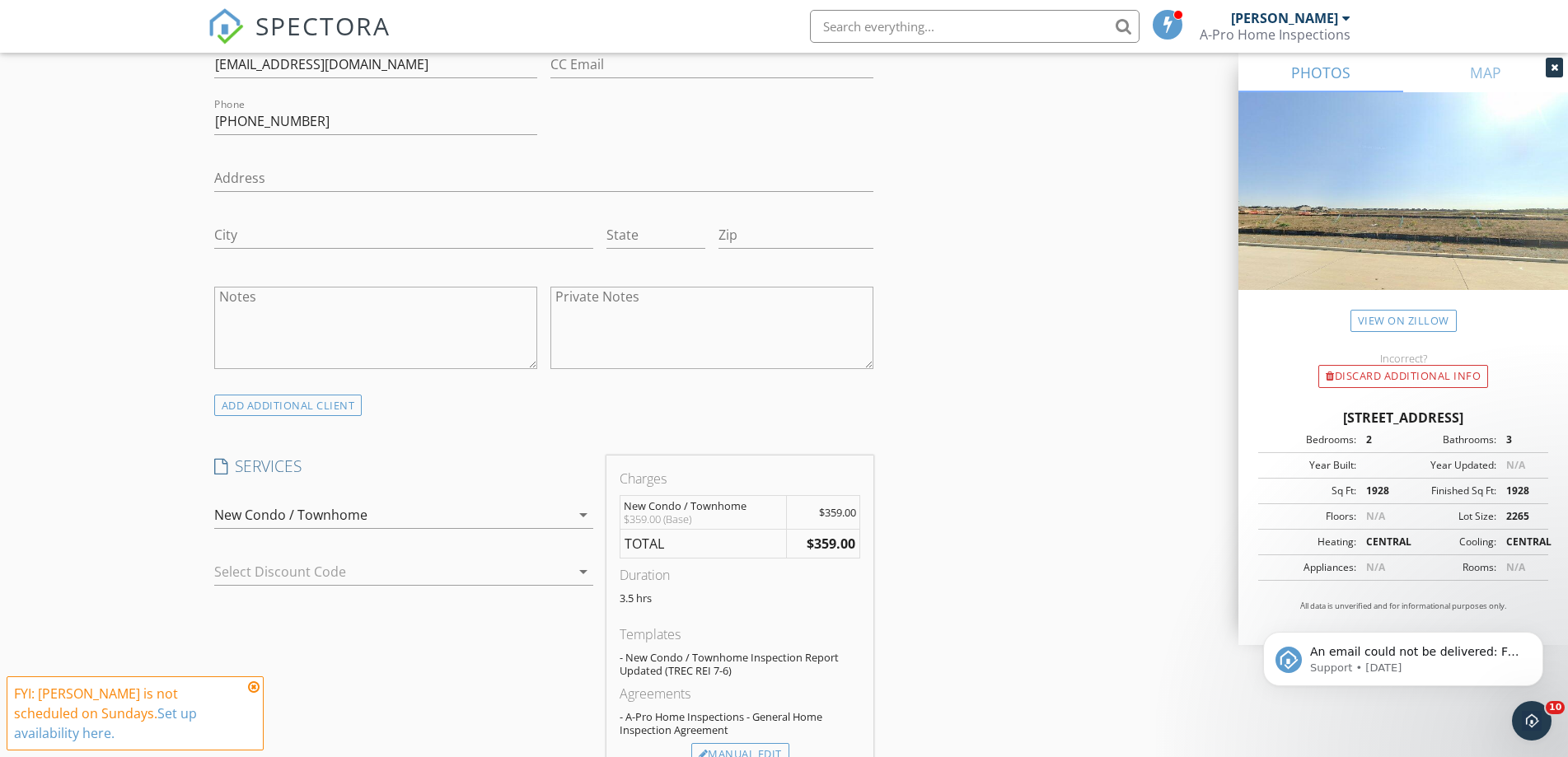
scroll to position [1071, 0]
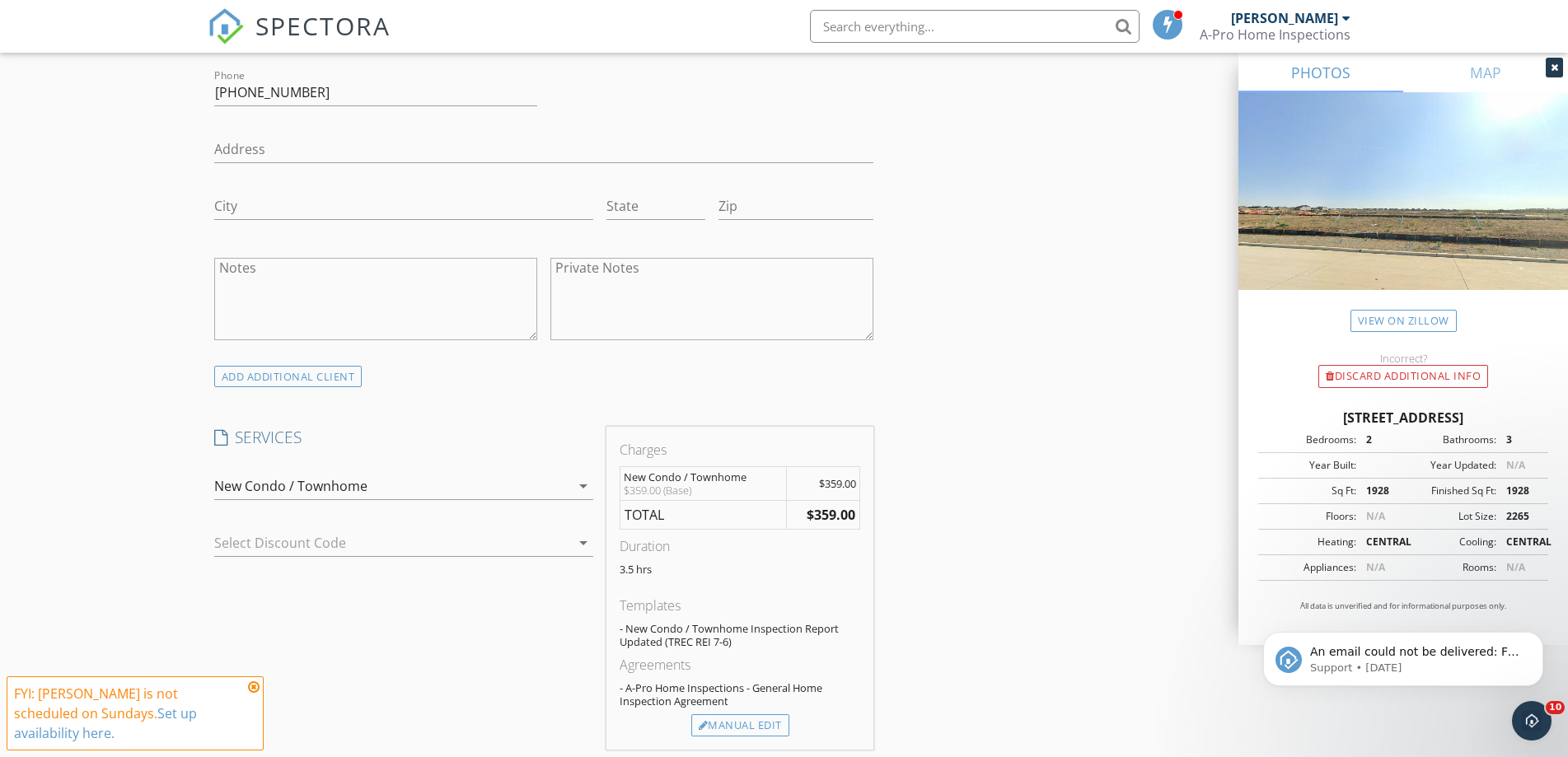
click at [433, 539] on div at bounding box center [380, 542] width 333 height 26
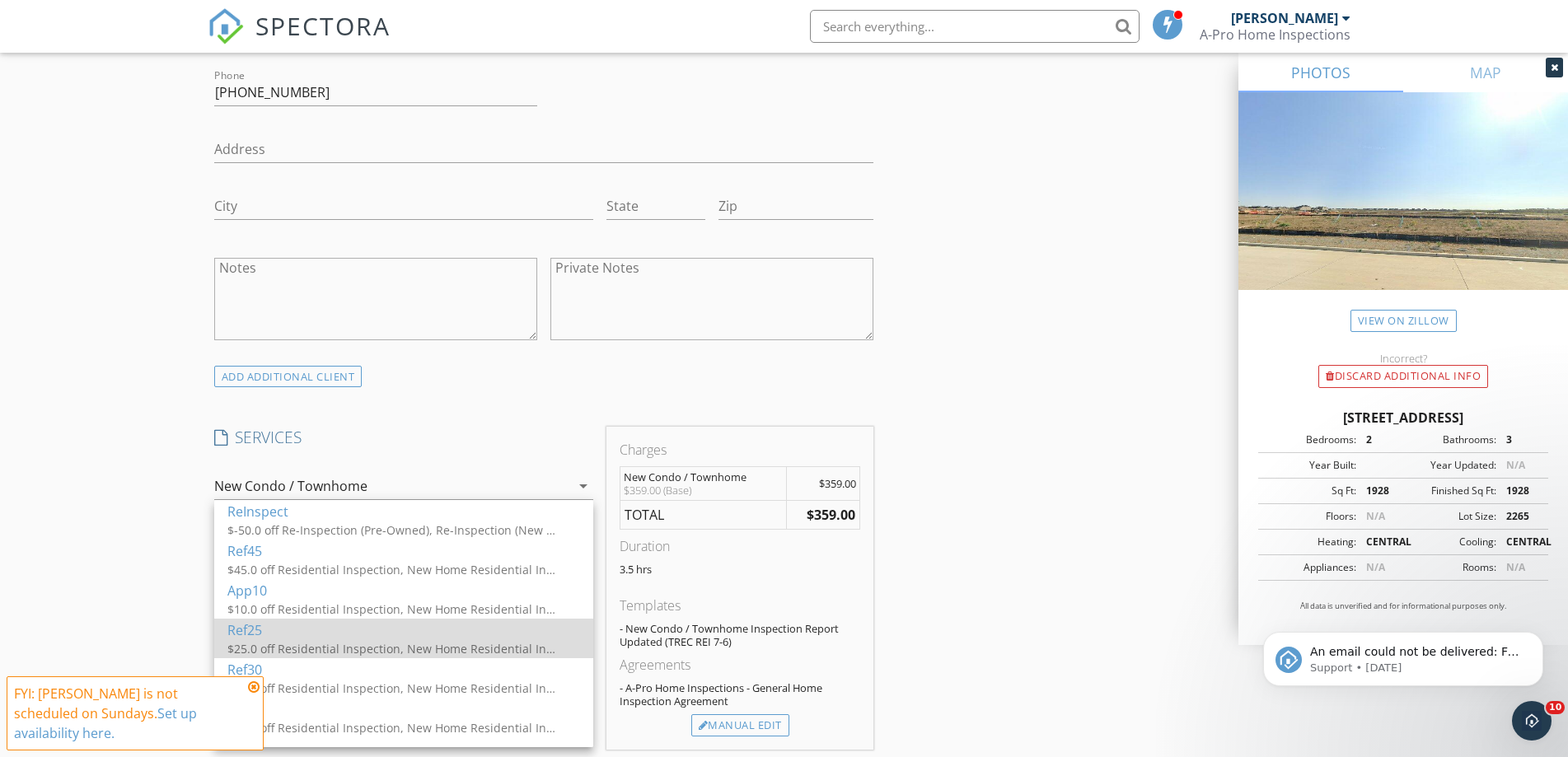
click at [332, 647] on div "$25.0 off Residential Inspection, New Home Residential Inspection, Condo / Town…" at bounding box center [392, 650] width 330 height 18
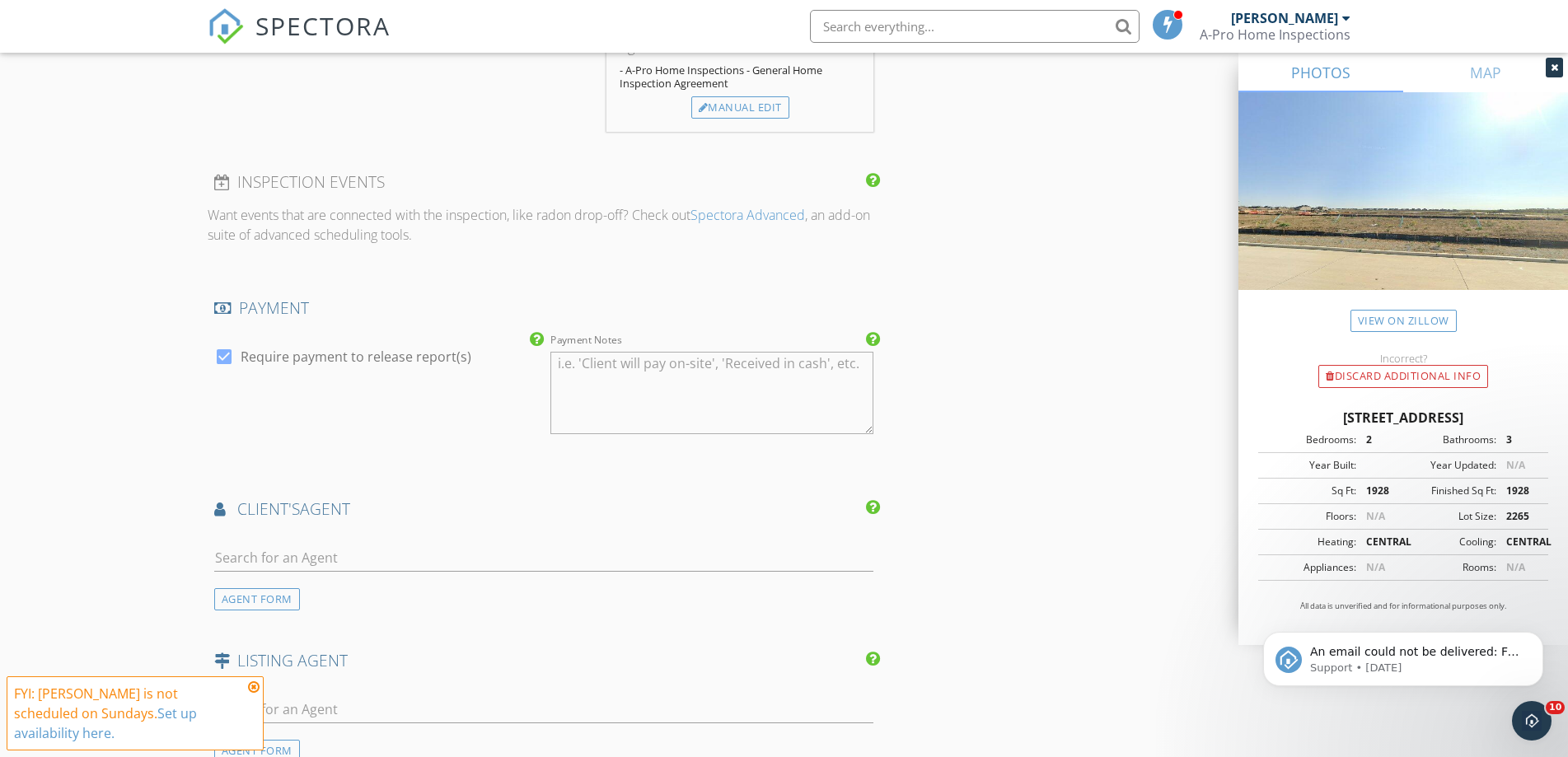
scroll to position [1731, 0]
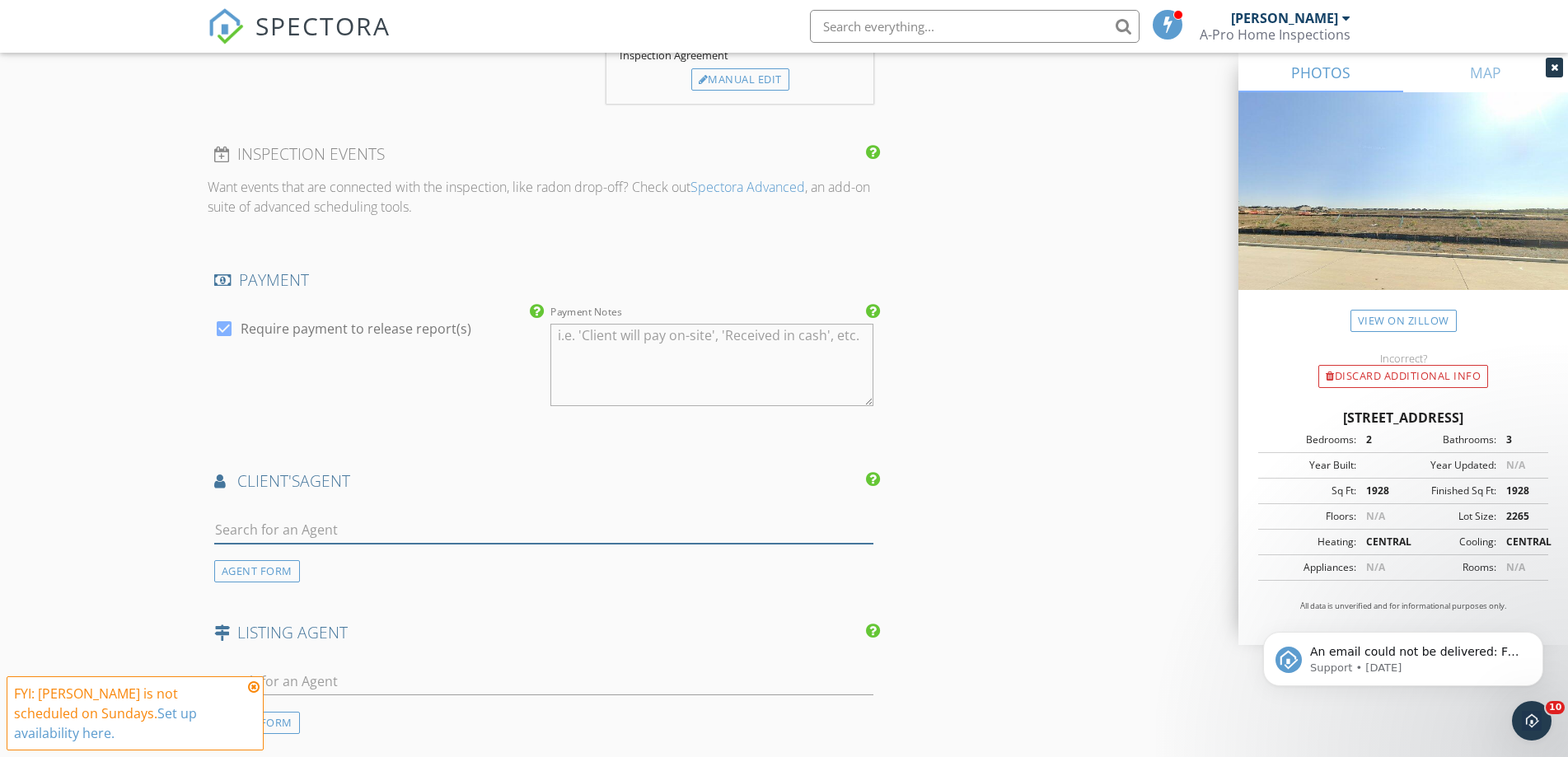
drag, startPoint x: 256, startPoint y: 534, endPoint x: 264, endPoint y: 550, distance: 17.9
click at [256, 534] on input "text" at bounding box center [544, 531] width 660 height 27
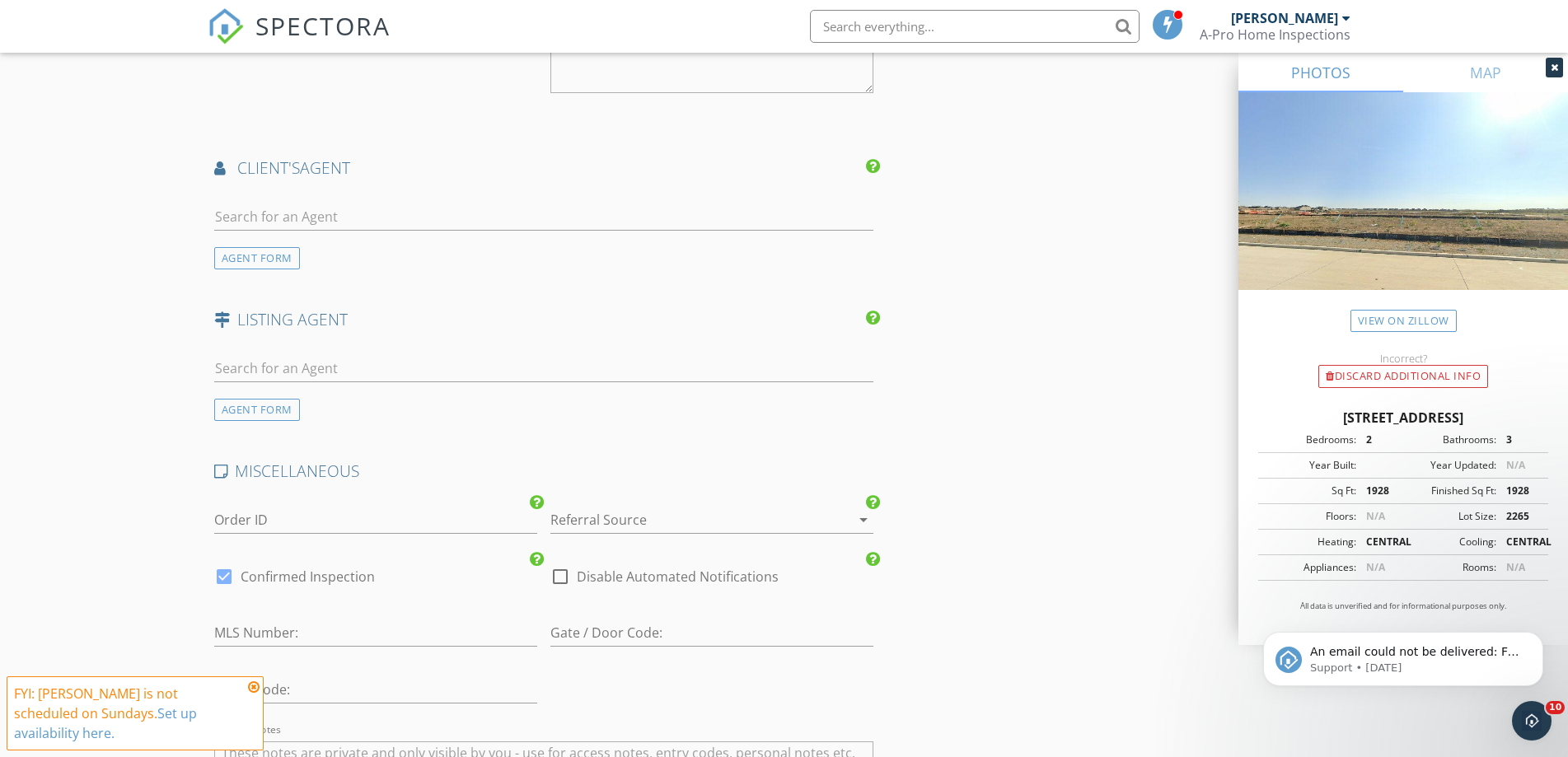
scroll to position [2143, 0]
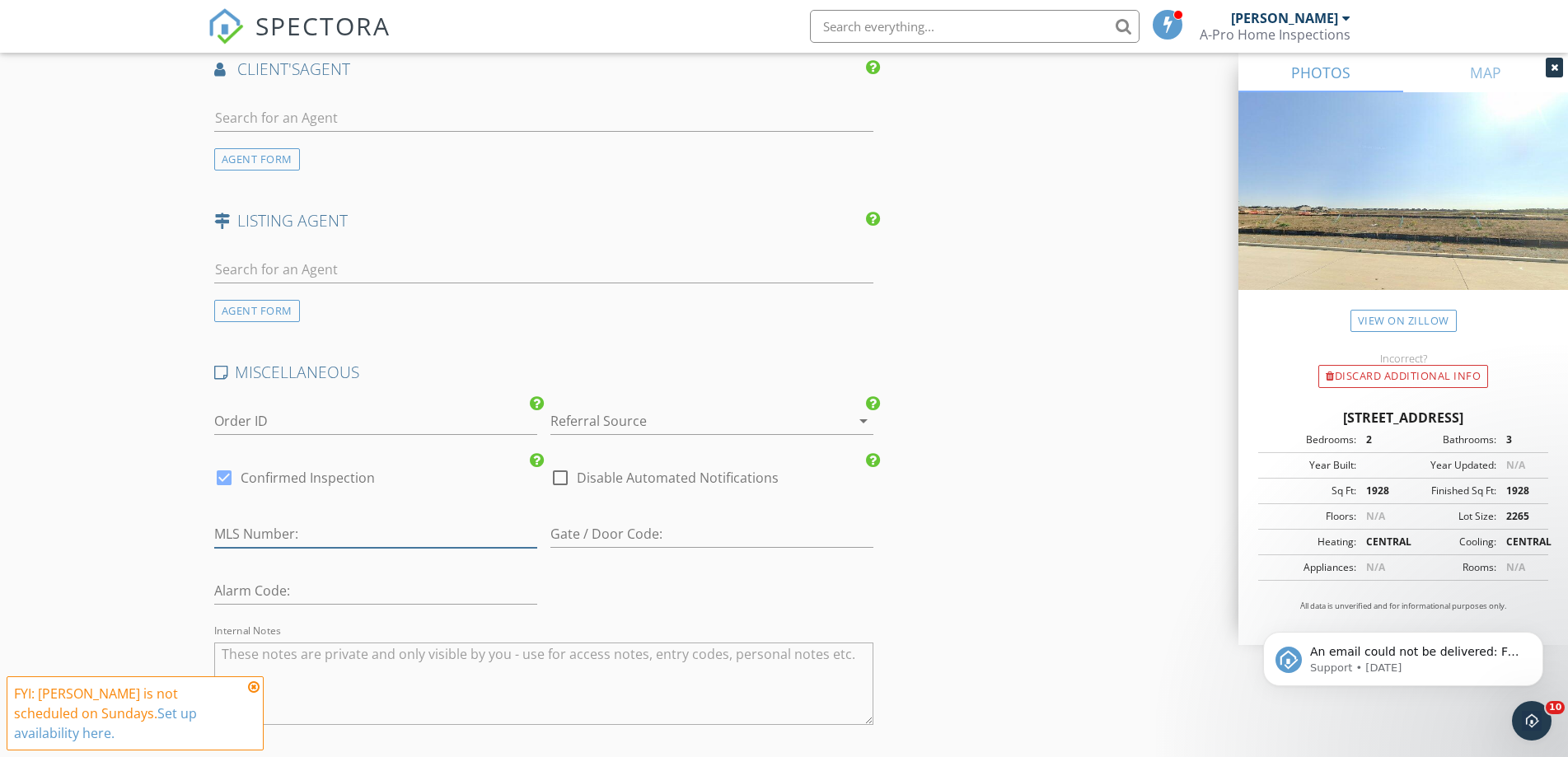
click at [328, 534] on input "number" at bounding box center [375, 535] width 323 height 27
paste input "21047440"
type input "21047440"
click at [310, 654] on textarea "Internal Notes" at bounding box center [544, 684] width 660 height 82
click at [305, 650] on textarea "MLS:" at bounding box center [544, 684] width 660 height 82
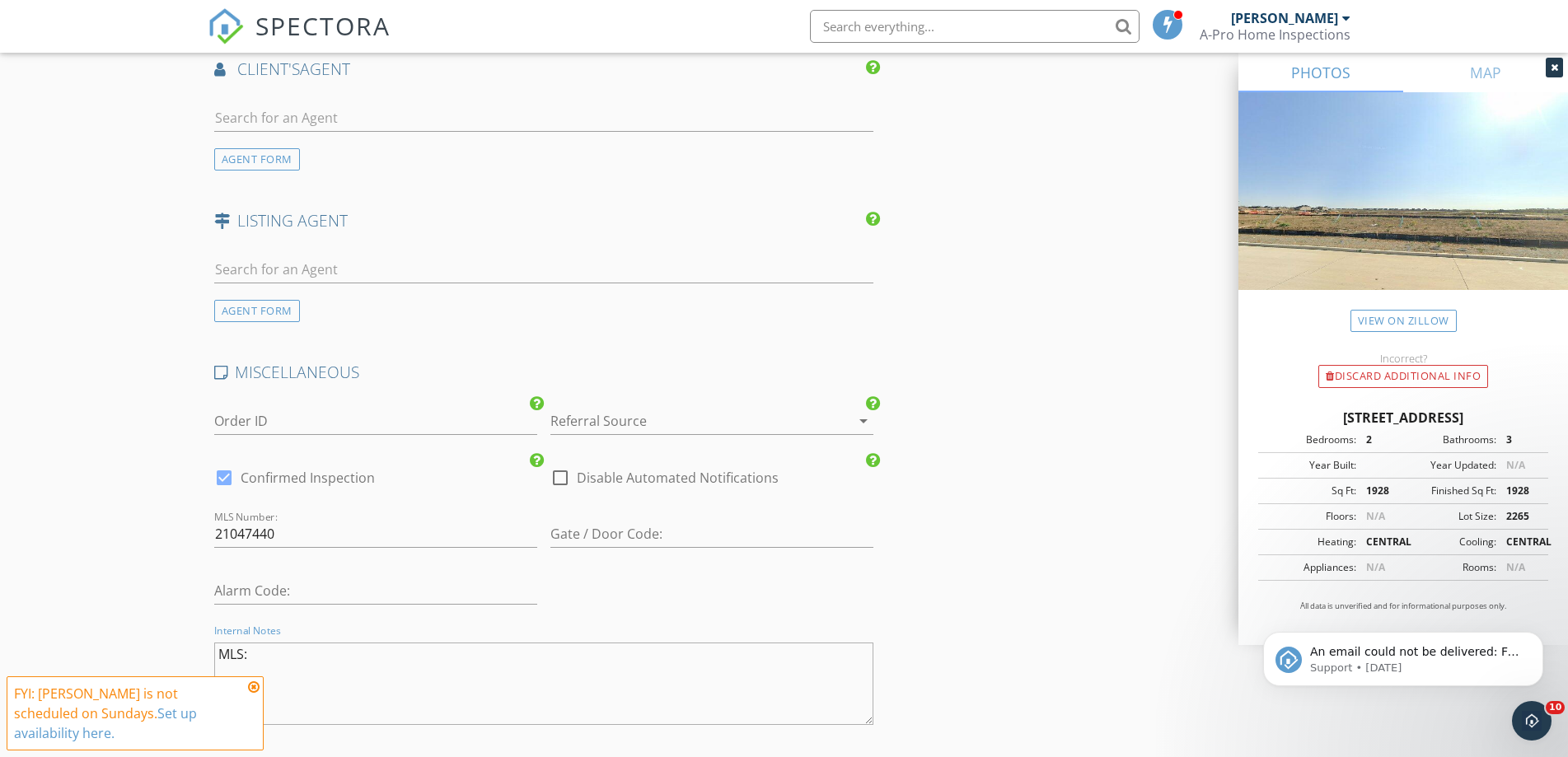
paste textarea "21047440"
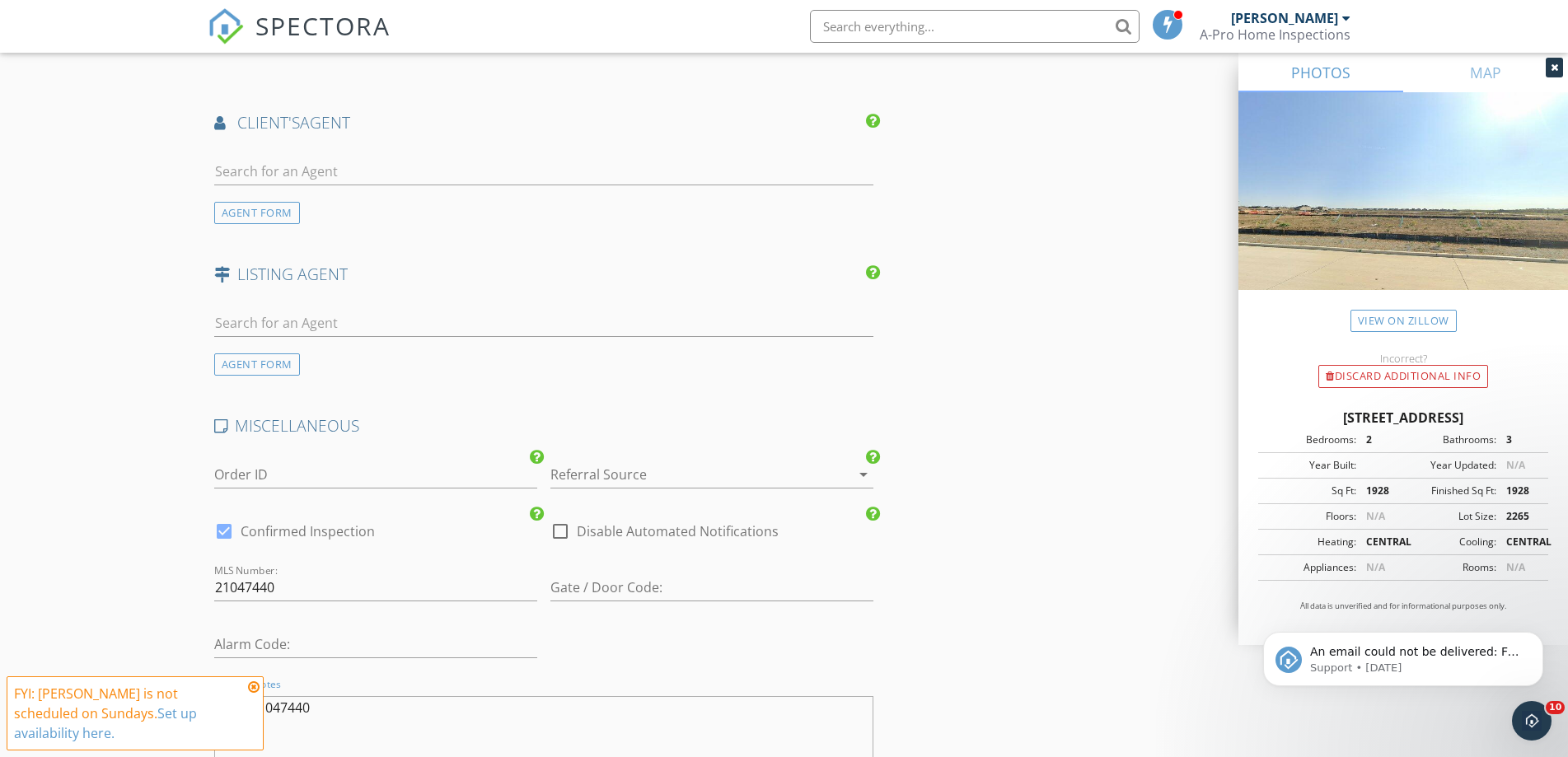
scroll to position [2060, 0]
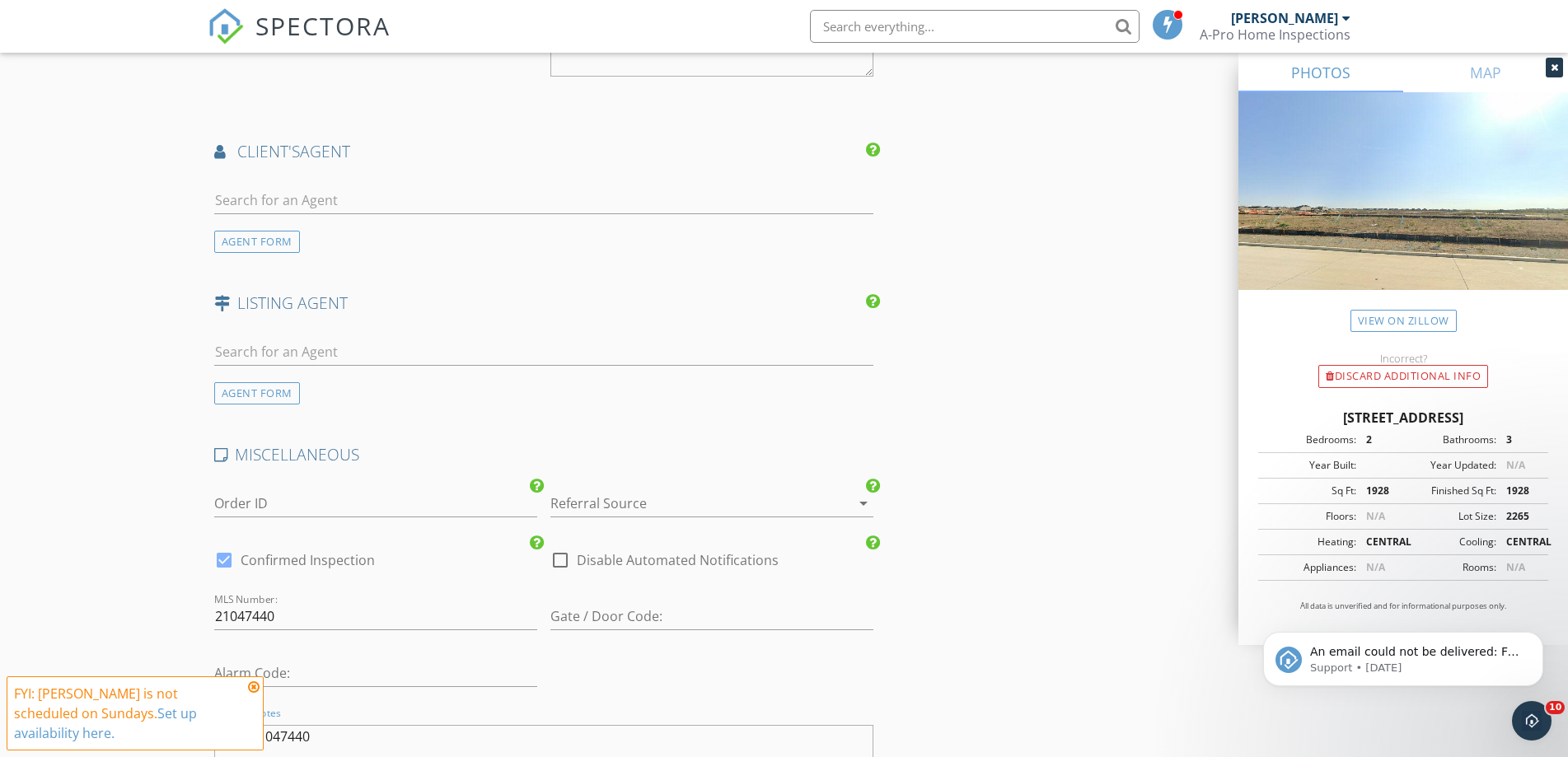
type textarea "MLS: 21047440"
click at [318, 353] on input "text" at bounding box center [544, 352] width 660 height 27
type input "C"
click at [249, 396] on div "AGENT FORM" at bounding box center [257, 393] width 86 height 22
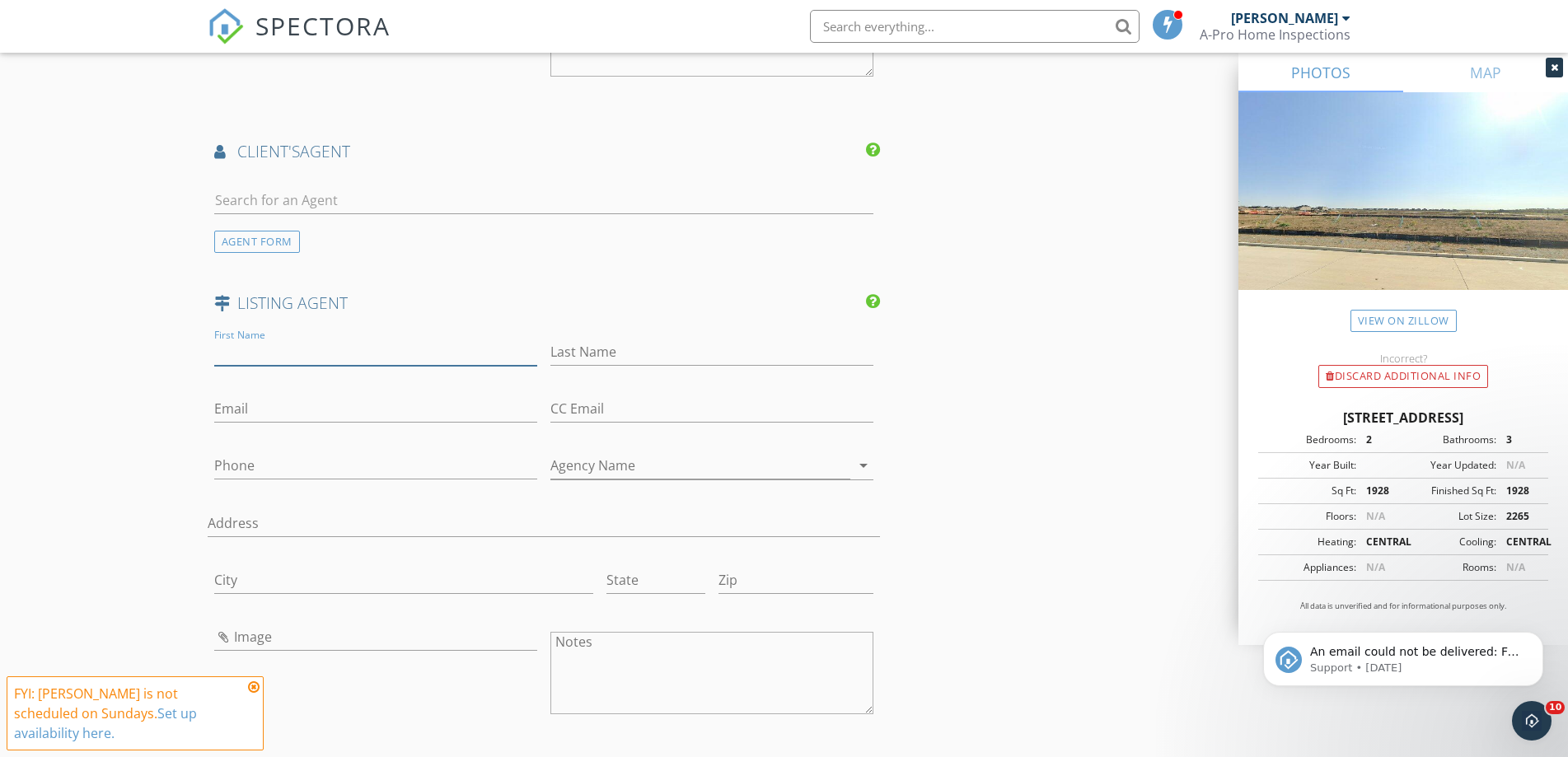
drag, startPoint x: 268, startPoint y: 353, endPoint x: 253, endPoint y: 359, distance: 16.2
click at [268, 353] on input "First Name" at bounding box center [375, 352] width 323 height 27
type input "Carole"
type input "Campbell"
click at [630, 467] on input "Agency Name" at bounding box center [700, 470] width 300 height 27
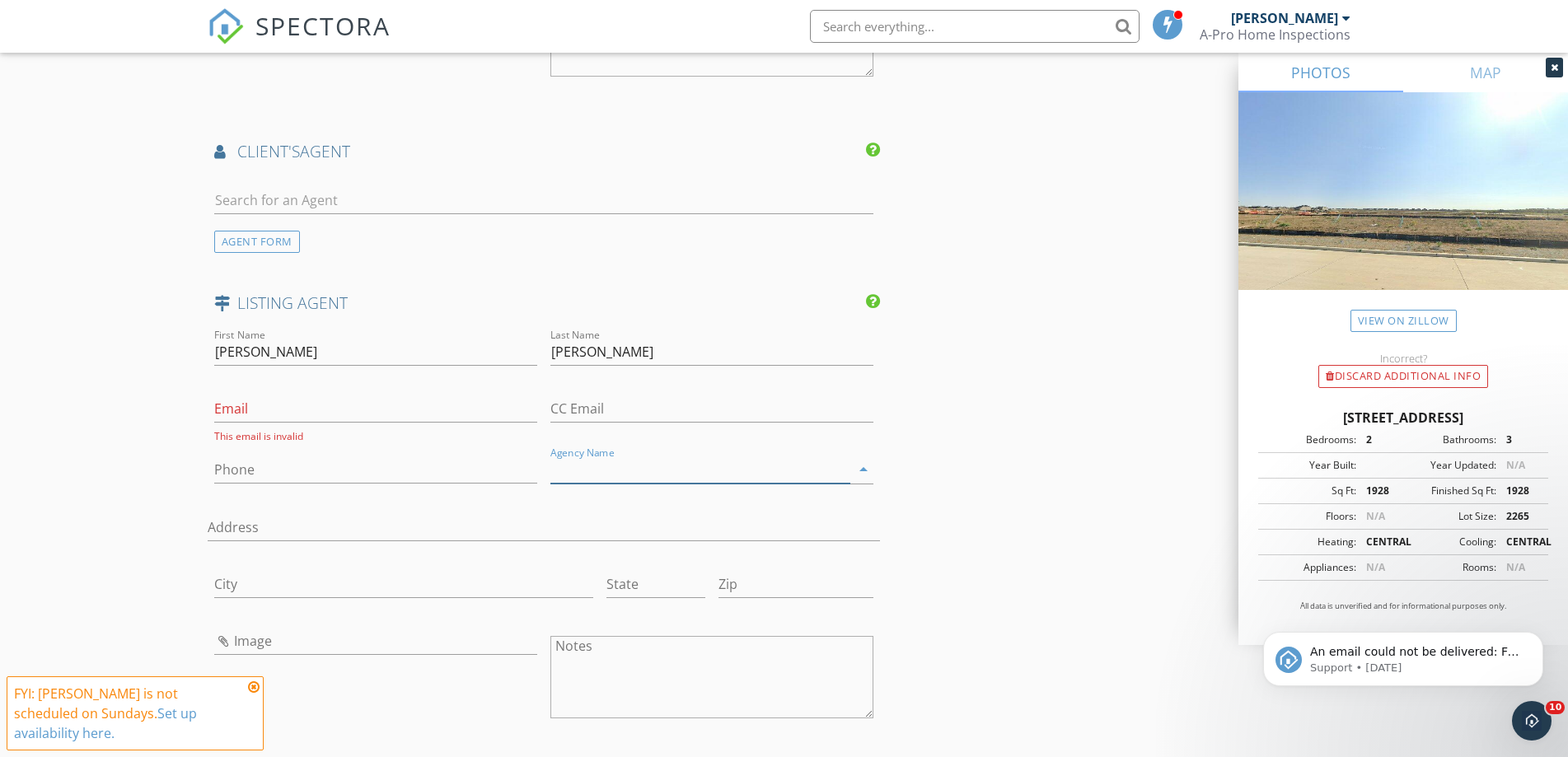
paste input "[PERSON_NAME] Real Estate Serv"
type input "[PERSON_NAME] Real Estate Serv"
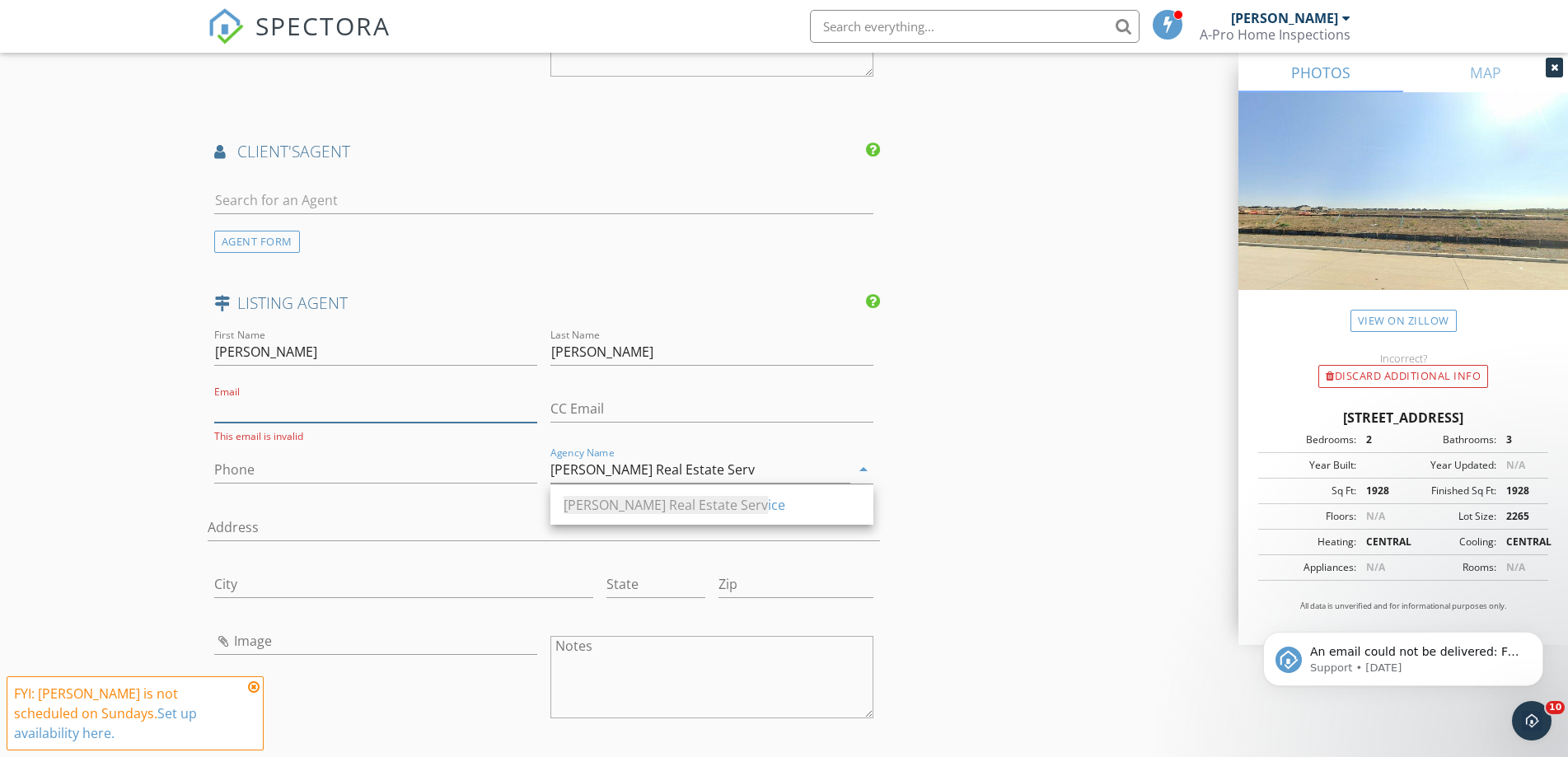
click at [280, 420] on input "Email" at bounding box center [375, 410] width 323 height 27
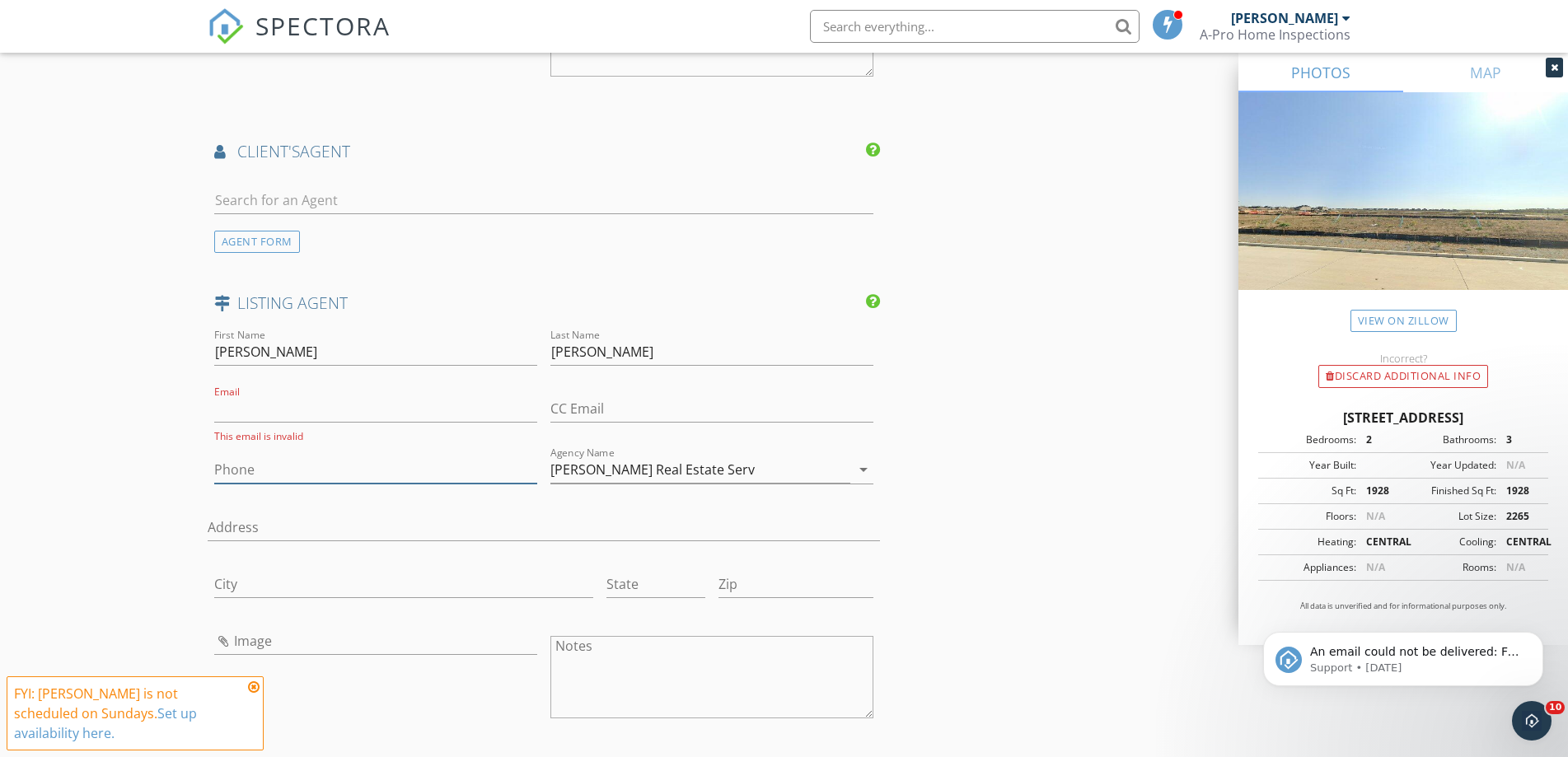
drag, startPoint x: 284, startPoint y: 458, endPoint x: 434, endPoint y: 485, distance: 152.4
click at [284, 458] on input "Phone" at bounding box center [375, 470] width 323 height 27
drag, startPoint x: 268, startPoint y: 472, endPoint x: 274, endPoint y: 465, distance: 9.2
click at [271, 471] on input "Phone" at bounding box center [375, 470] width 323 height 27
type input "469-280-0008"
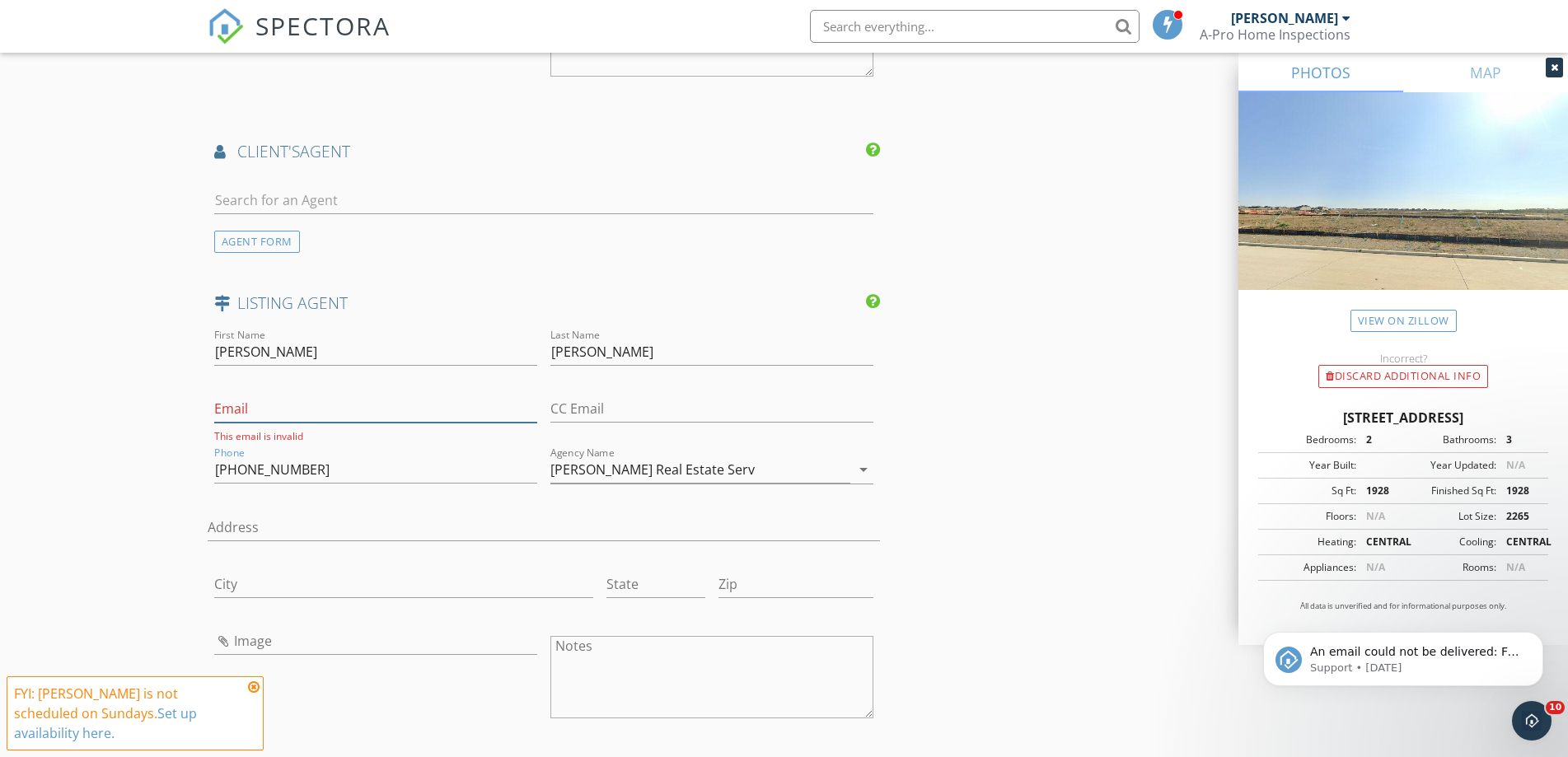
click at [319, 404] on input "Email" at bounding box center [375, 410] width 323 height 27
click at [311, 407] on input "/c" at bounding box center [375, 410] width 323 height 27
type input "/"
type input "CJC.Realtor@gmail.com"
drag, startPoint x: 248, startPoint y: 450, endPoint x: 169, endPoint y: 441, distance: 79.5
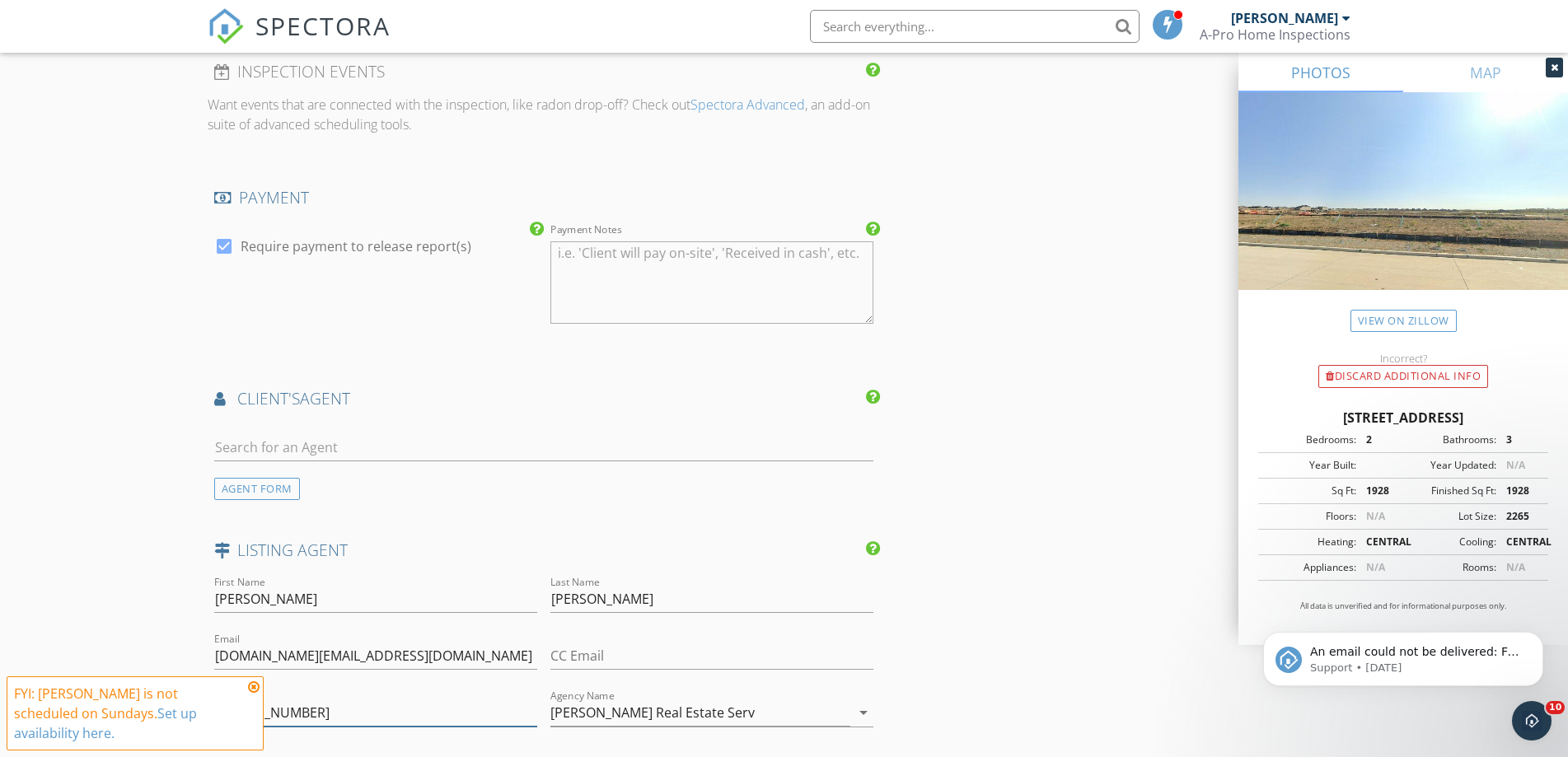
type input "[PHONE_NUMBER]"
click at [285, 449] on input "text" at bounding box center [544, 448] width 660 height 27
type input "renu"
click at [278, 479] on div "[PERSON_NAME]" at bounding box center [359, 477] width 195 height 20
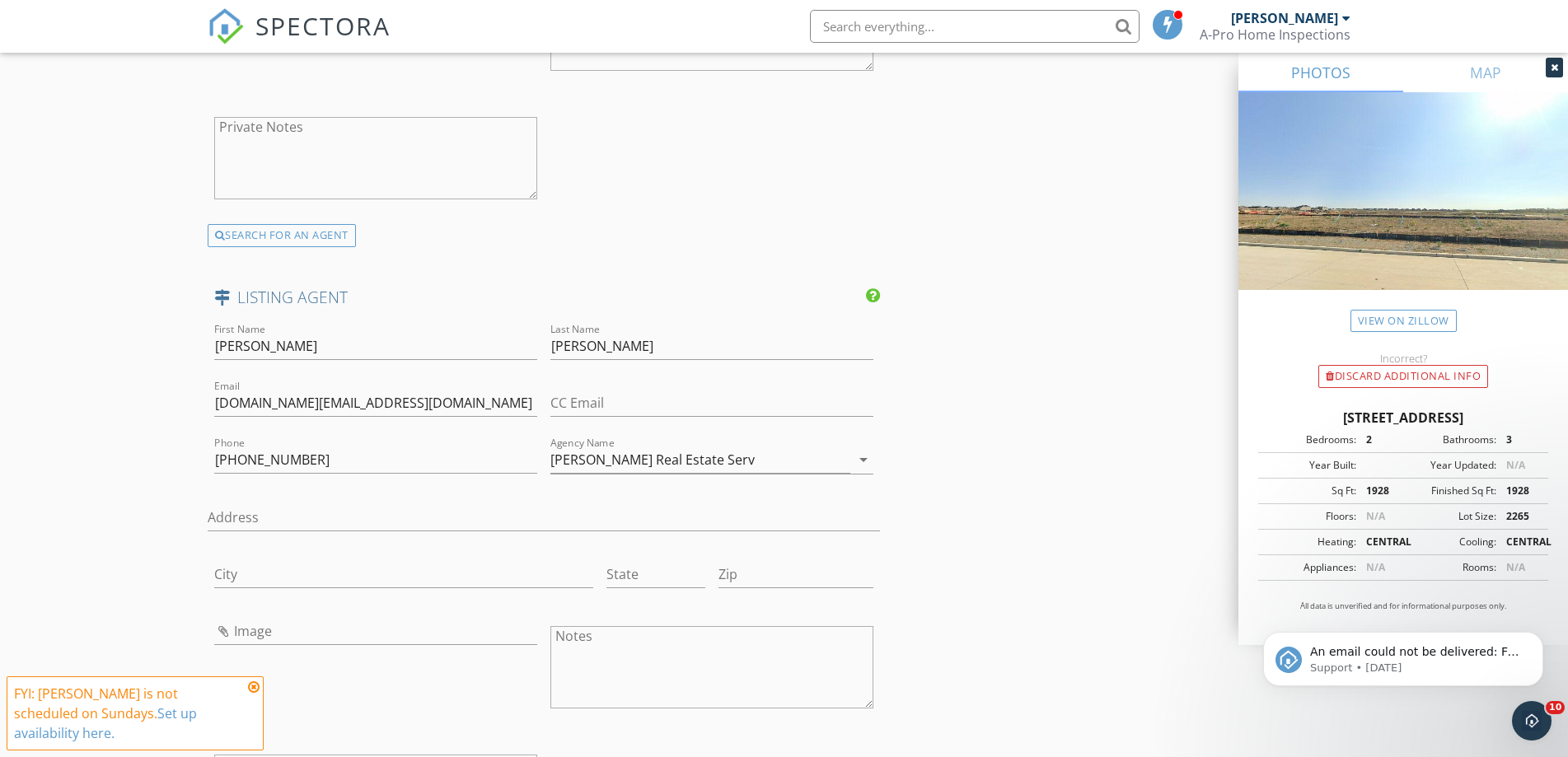
scroll to position [2720, 0]
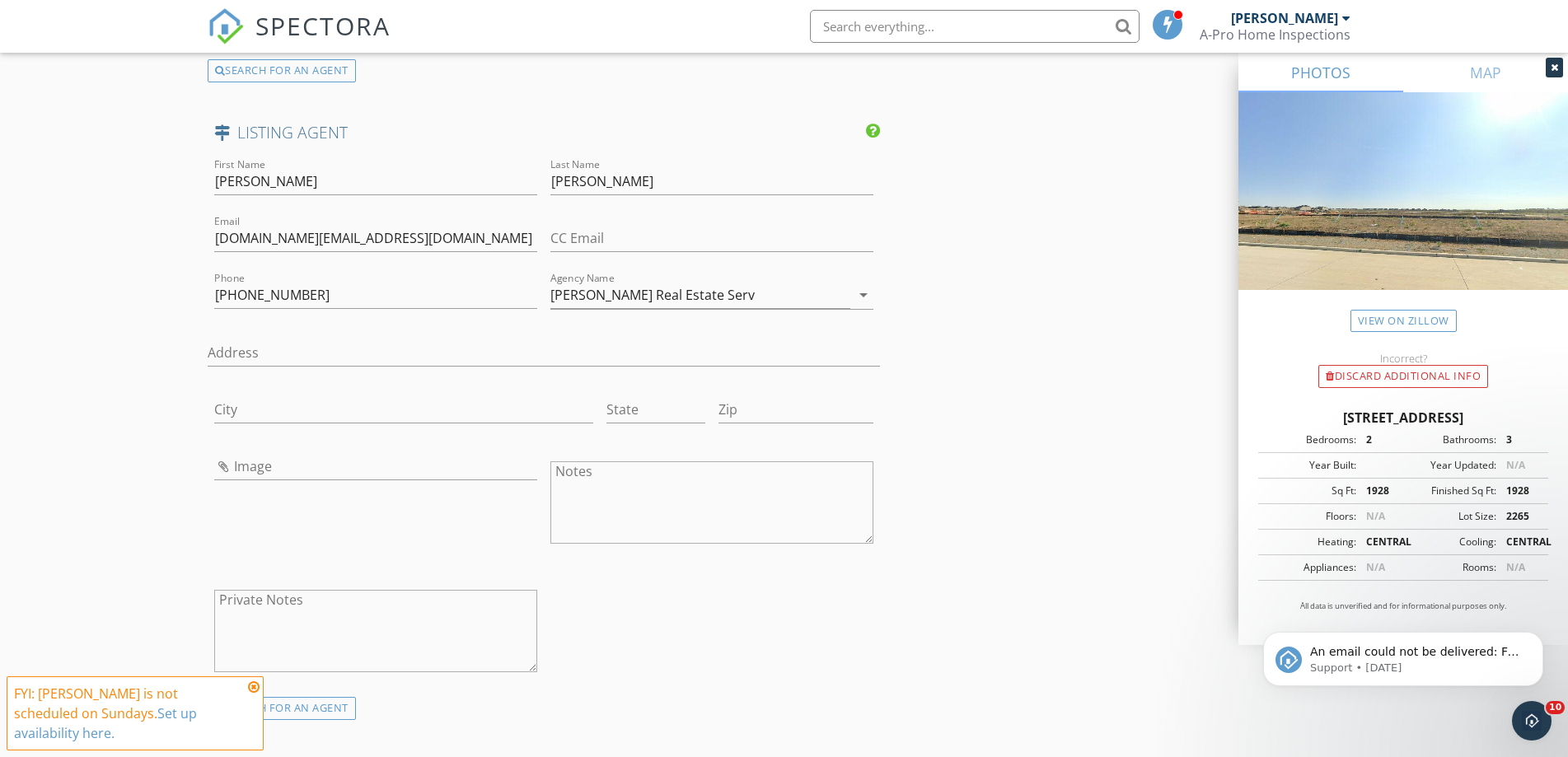
click at [256, 450] on div "Image" at bounding box center [375, 470] width 323 height 54
click at [249, 468] on input "Image" at bounding box center [375, 467] width 323 height 27
type input "Agent Carole Campbell Colleen Frost Real Estate.jpg"
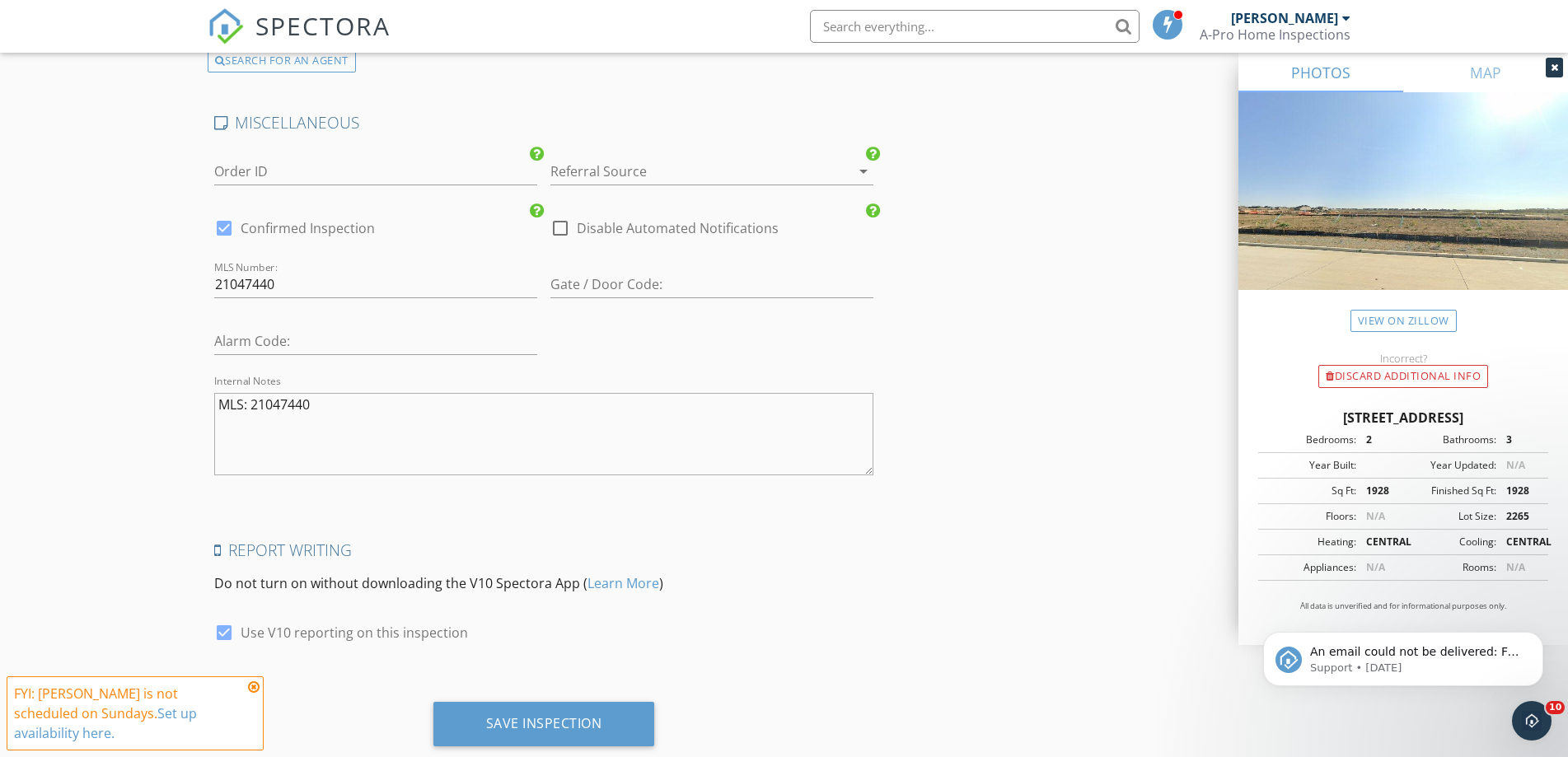
scroll to position [3409, 0]
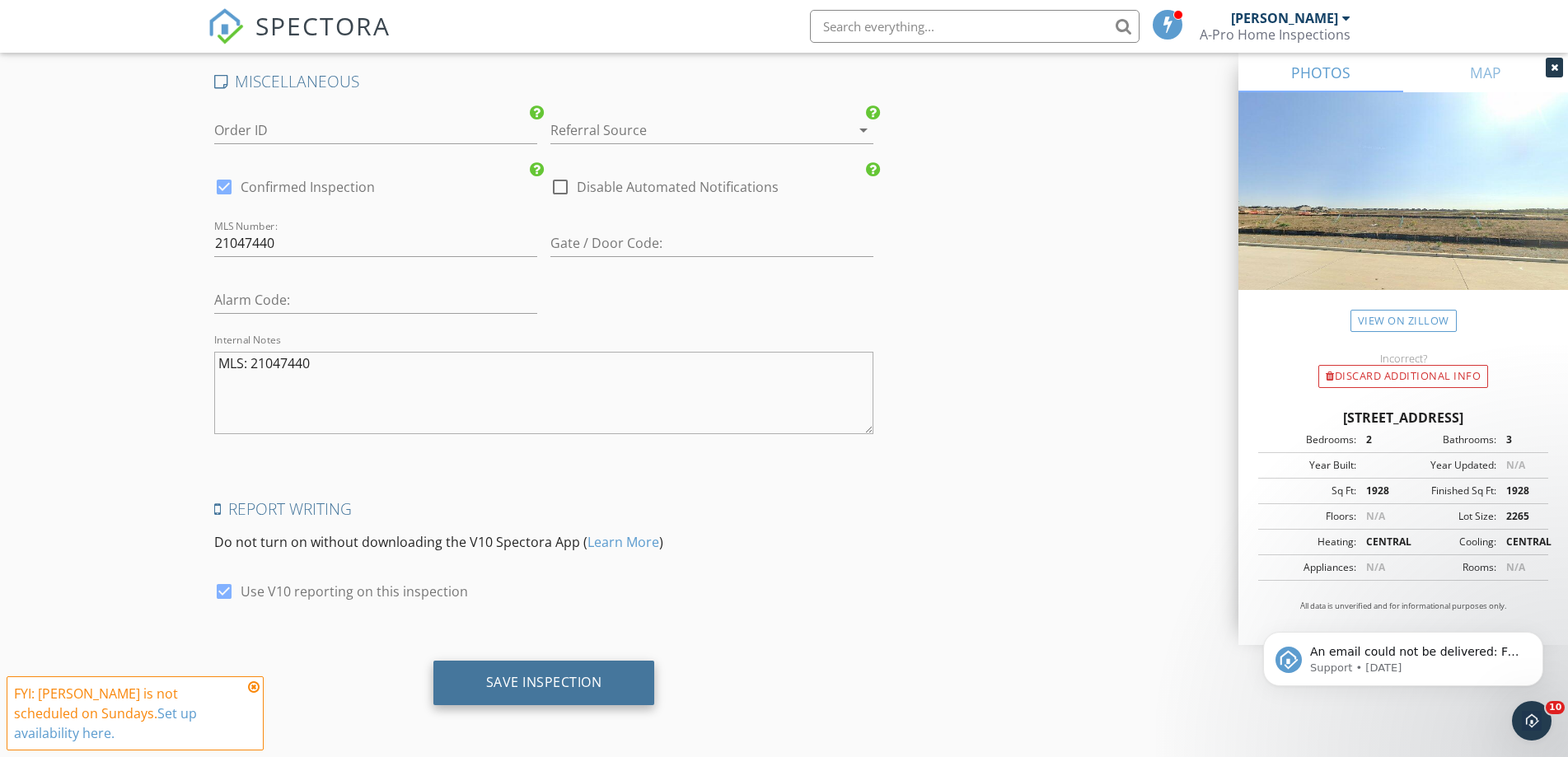
click at [557, 683] on div "Save Inspection" at bounding box center [544, 682] width 116 height 17
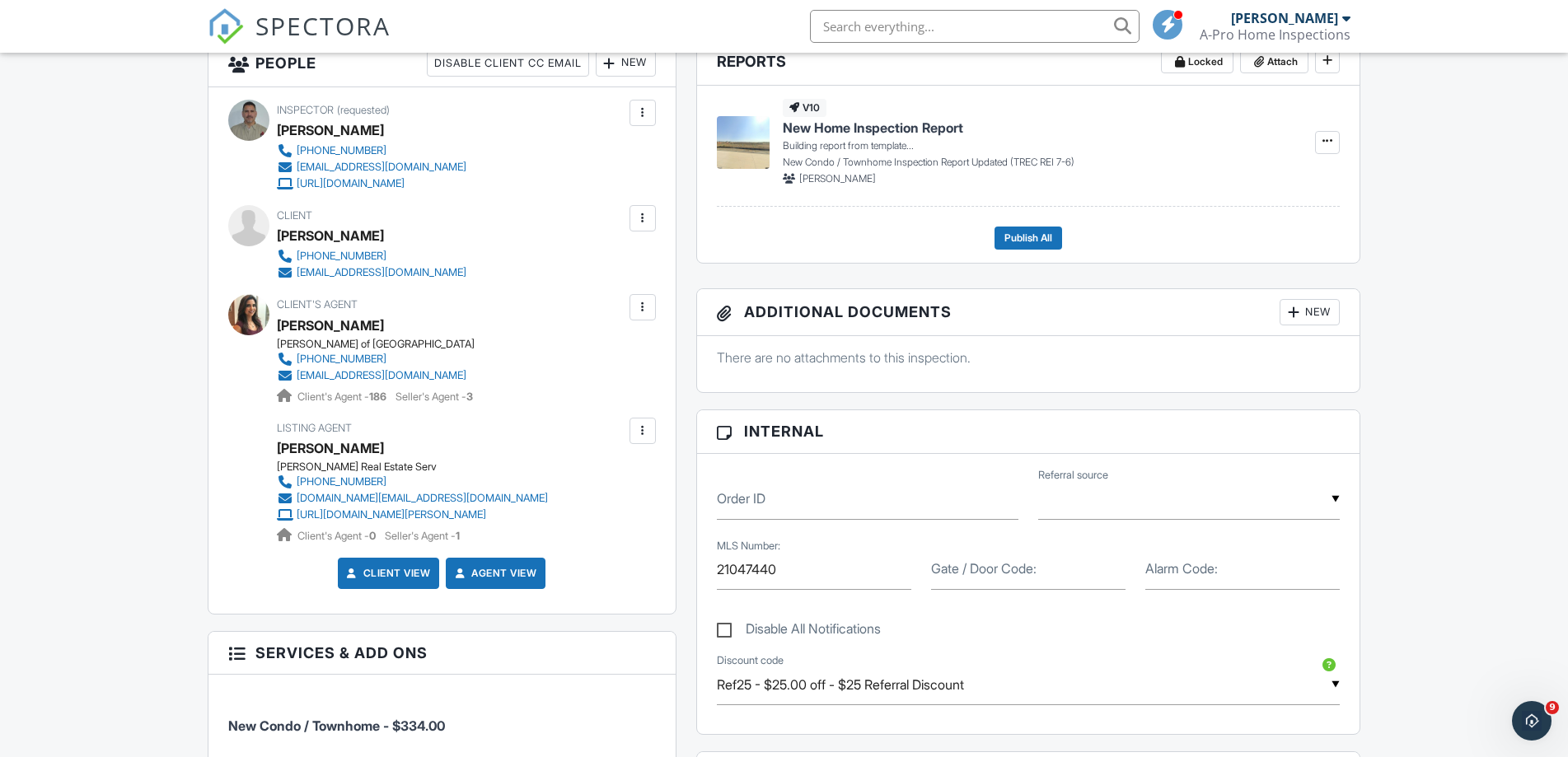
click at [635, 436] on div at bounding box center [643, 430] width 17 height 17
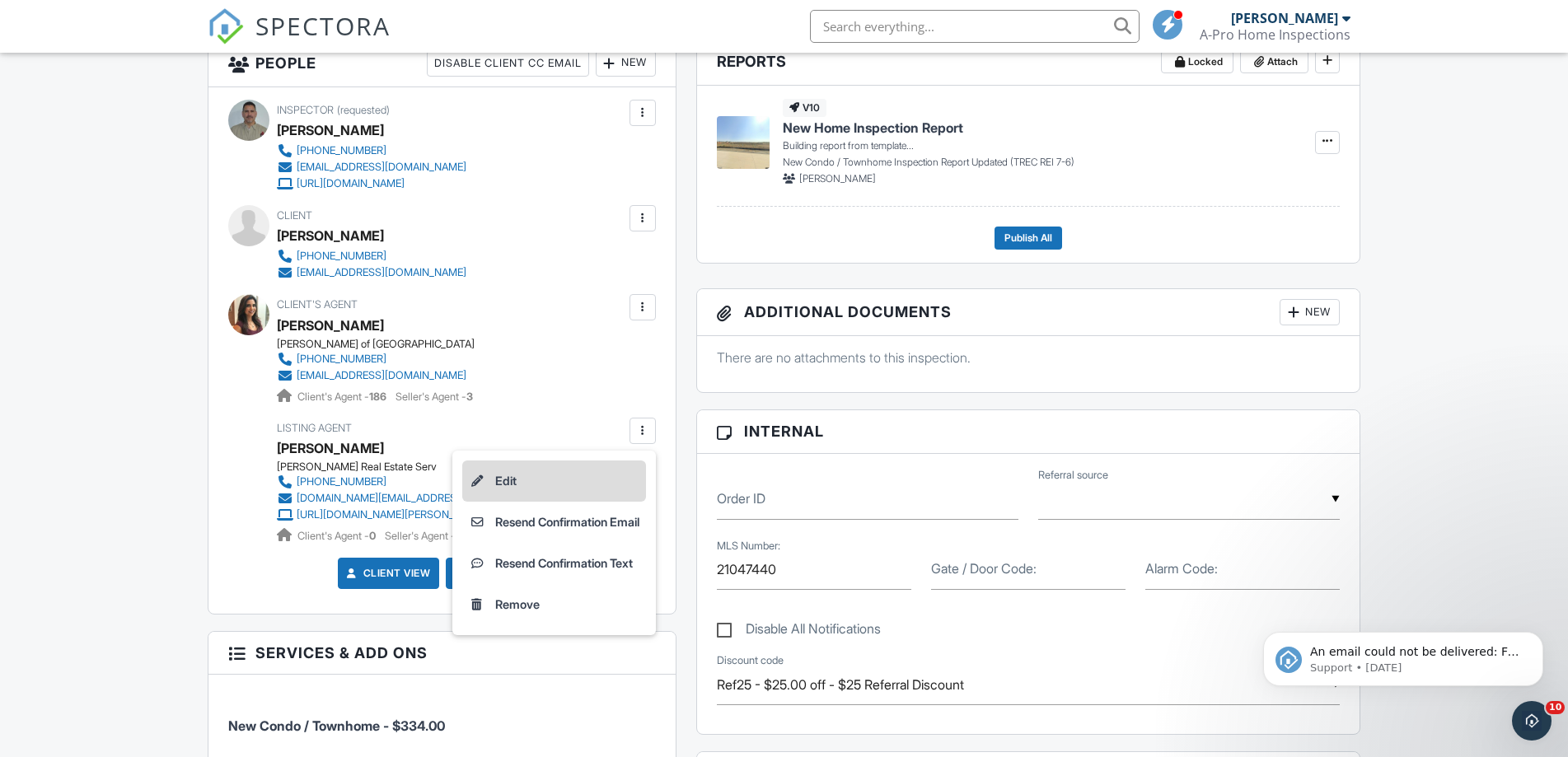
click at [502, 482] on li "Edit" at bounding box center [554, 481] width 183 height 41
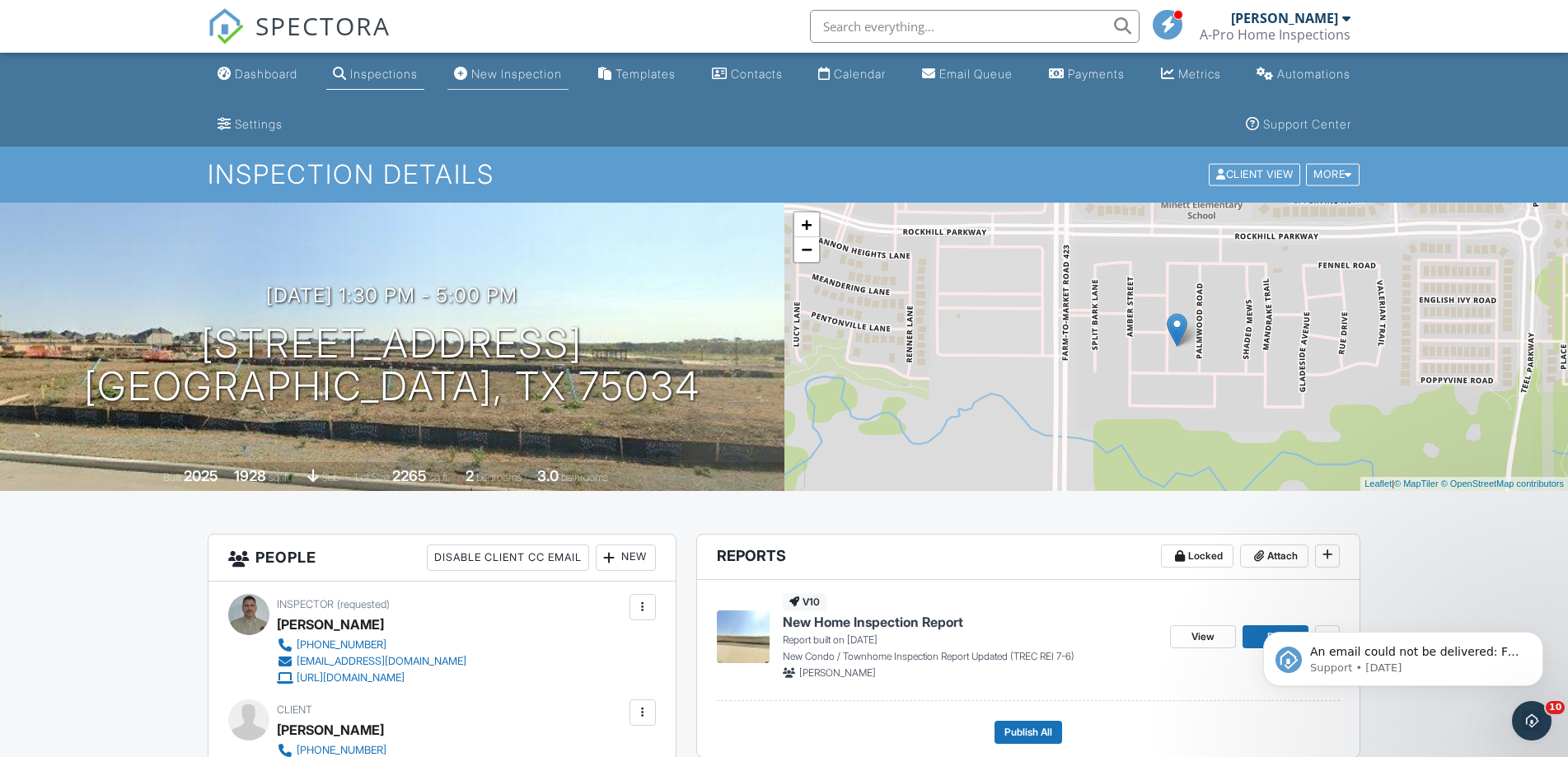
click at [502, 72] on div "New Inspection" at bounding box center [516, 73] width 91 height 14
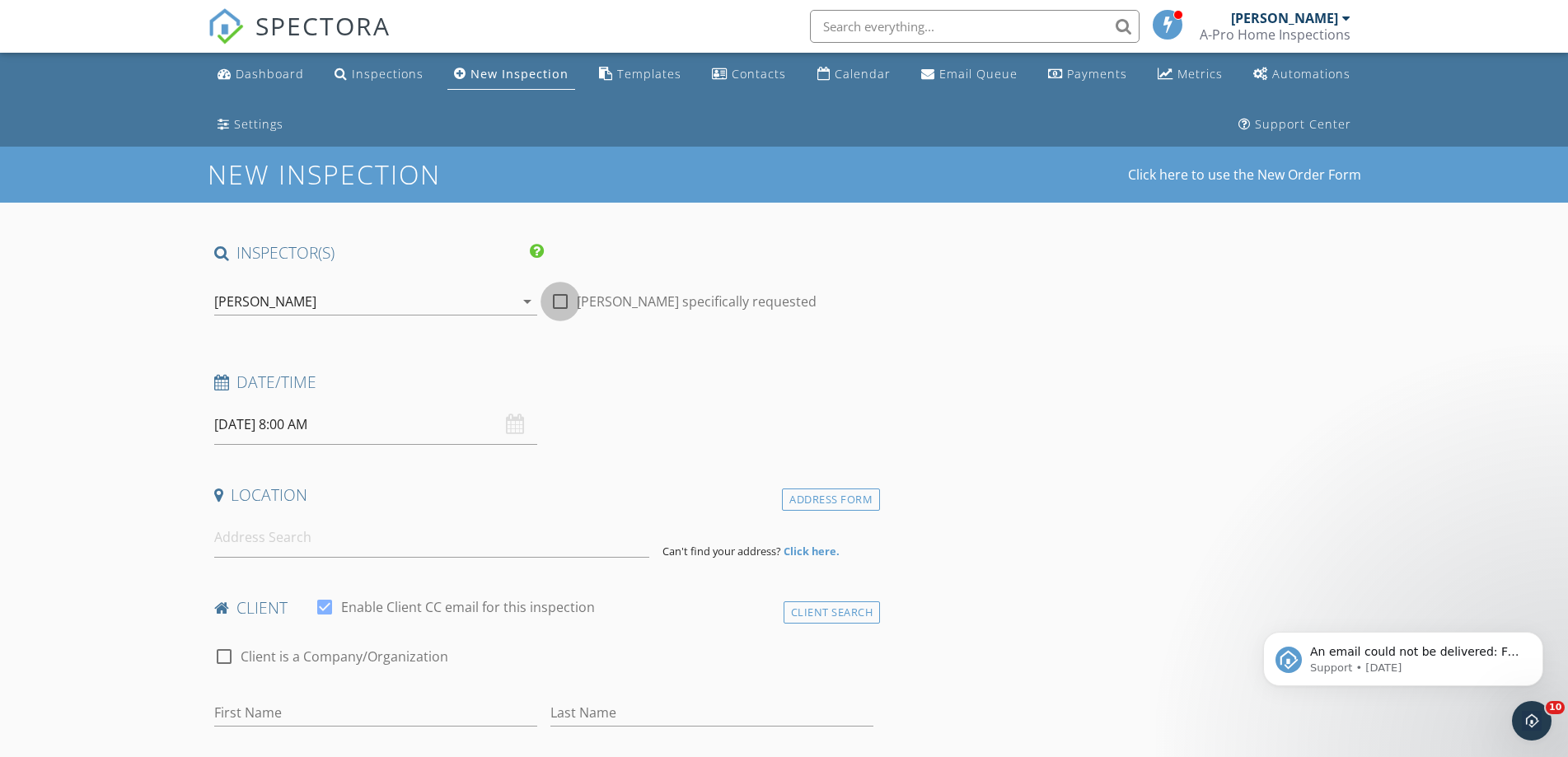
click at [566, 300] on div at bounding box center [560, 301] width 28 height 28
checkbox input "true"
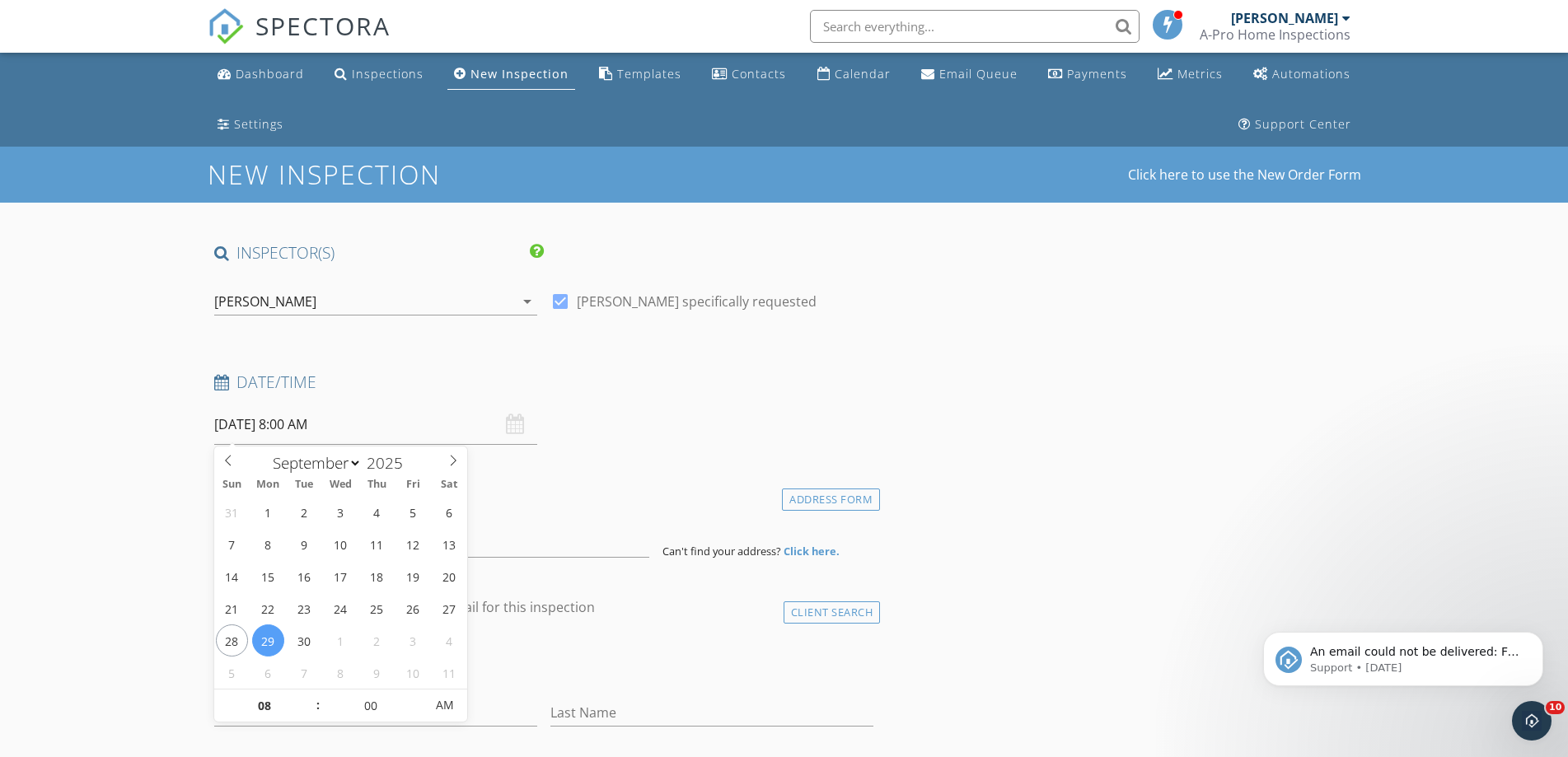
click at [333, 428] on input "09/29/2025 8:00 AM" at bounding box center [375, 424] width 323 height 40
type input "09"
type input "[DATE] 9:00 AM"
click at [313, 695] on span at bounding box center [310, 697] width 12 height 17
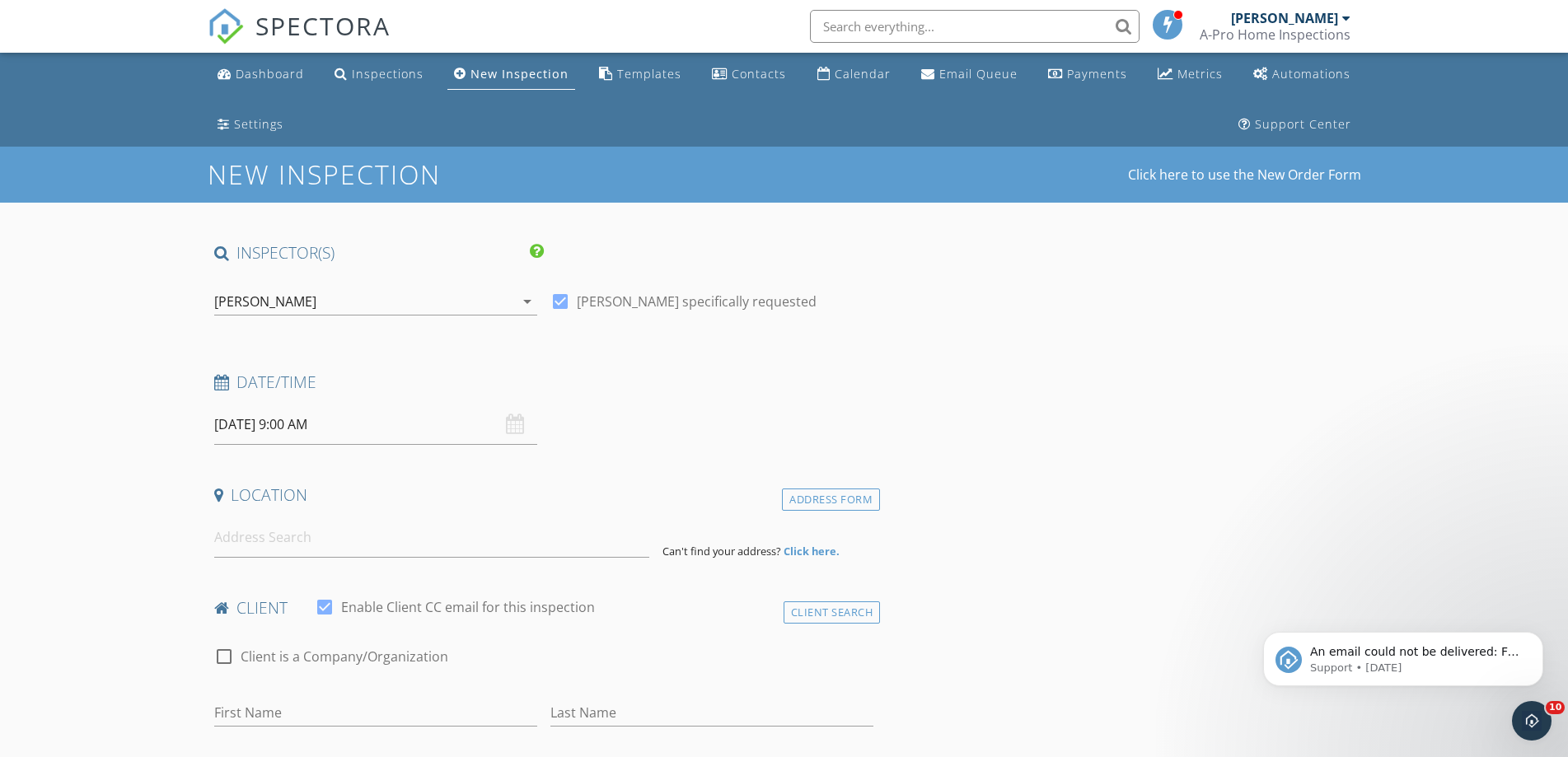
click at [271, 548] on input at bounding box center [432, 538] width 435 height 40
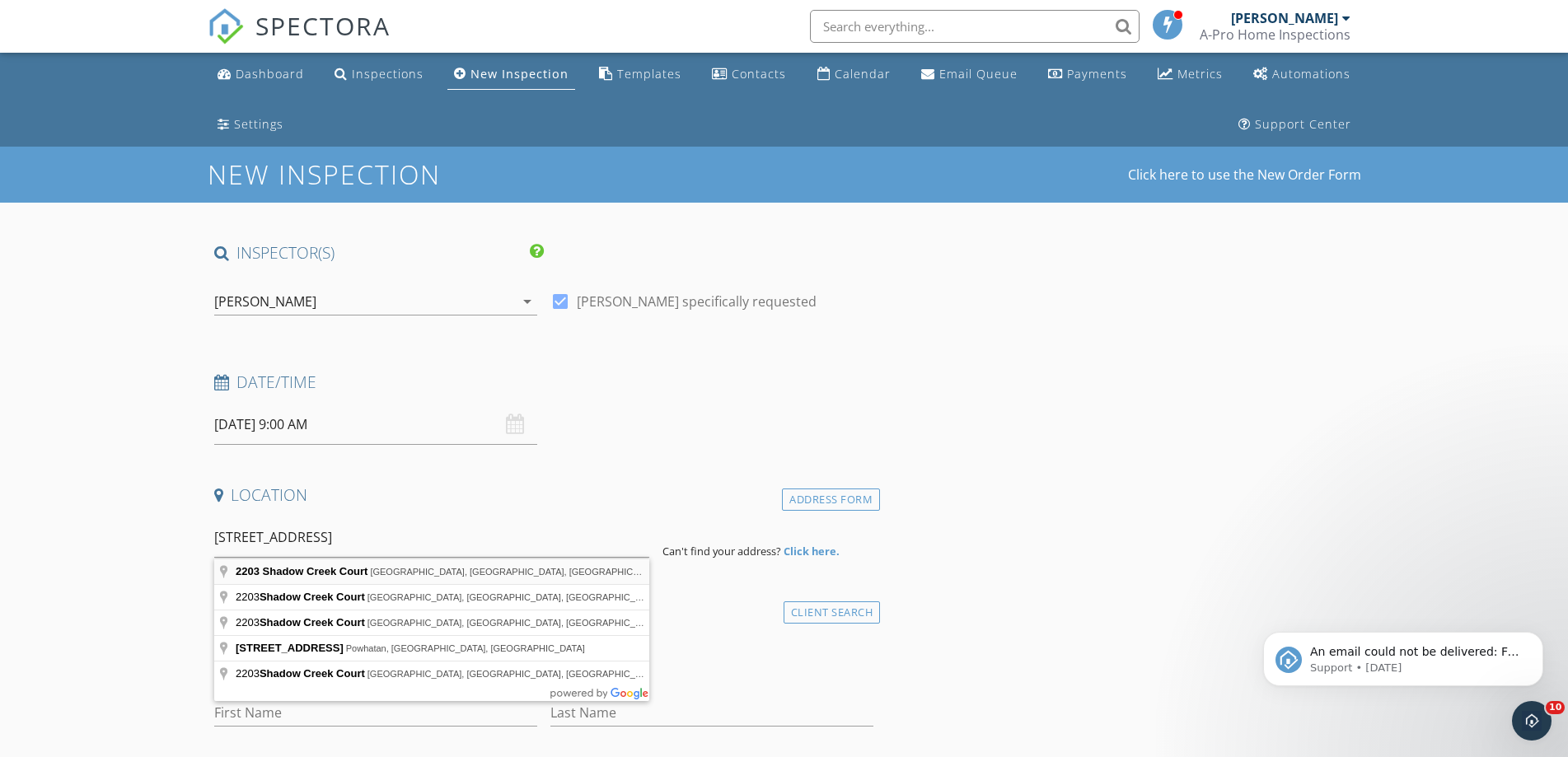
type input "2203 Shadow Creek Court, Southlake, TX, USA"
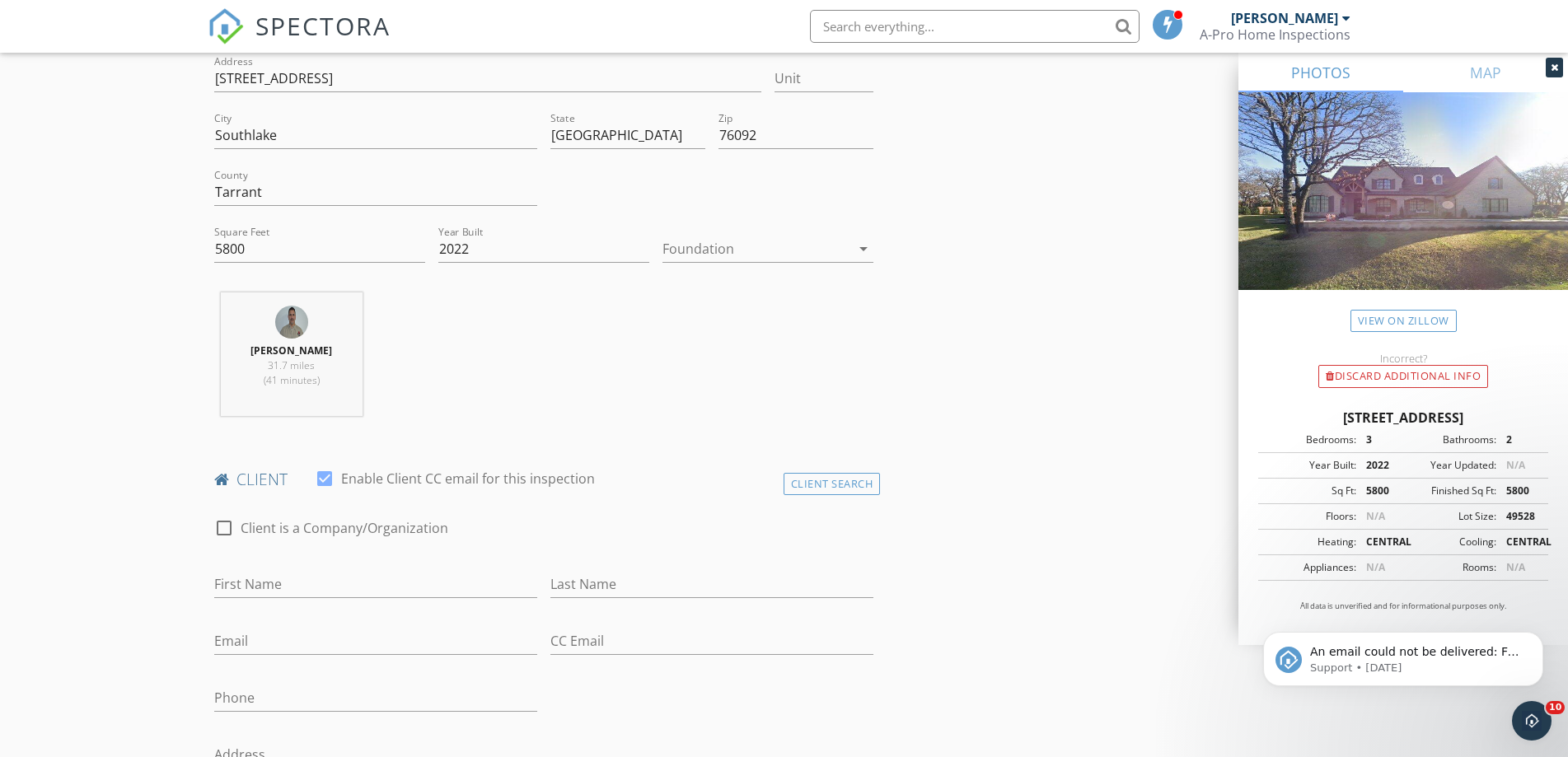
scroll to position [495, 0]
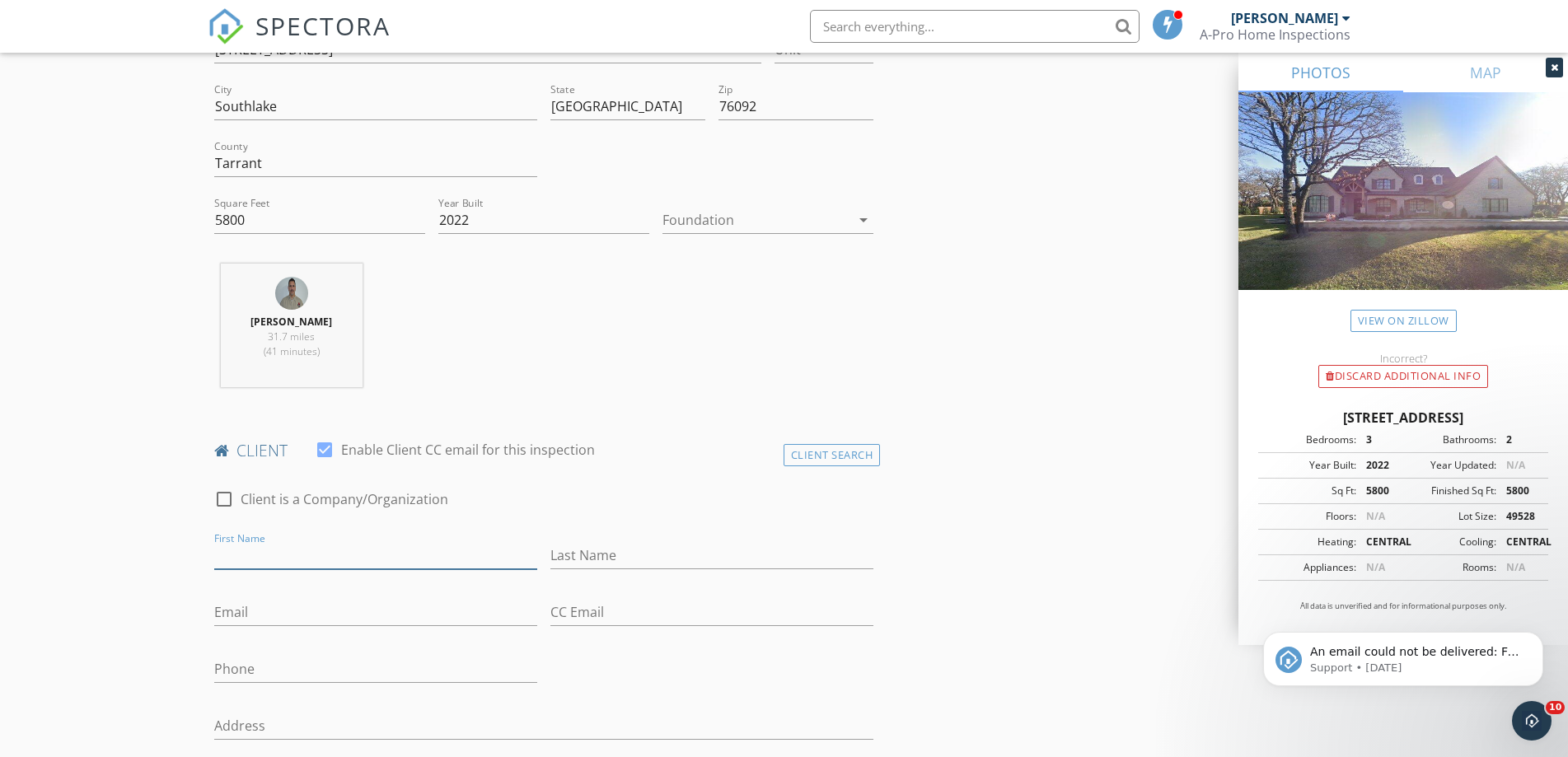
drag, startPoint x: 350, startPoint y: 560, endPoint x: 357, endPoint y: 550, distance: 12.2
click at [353, 558] on input "First Name" at bounding box center [375, 556] width 323 height 27
type input "T"
drag, startPoint x: 357, startPoint y: 550, endPoint x: 433, endPoint y: 555, distance: 76.2
click at [357, 550] on input "Bob and B" at bounding box center [375, 556] width 323 height 27
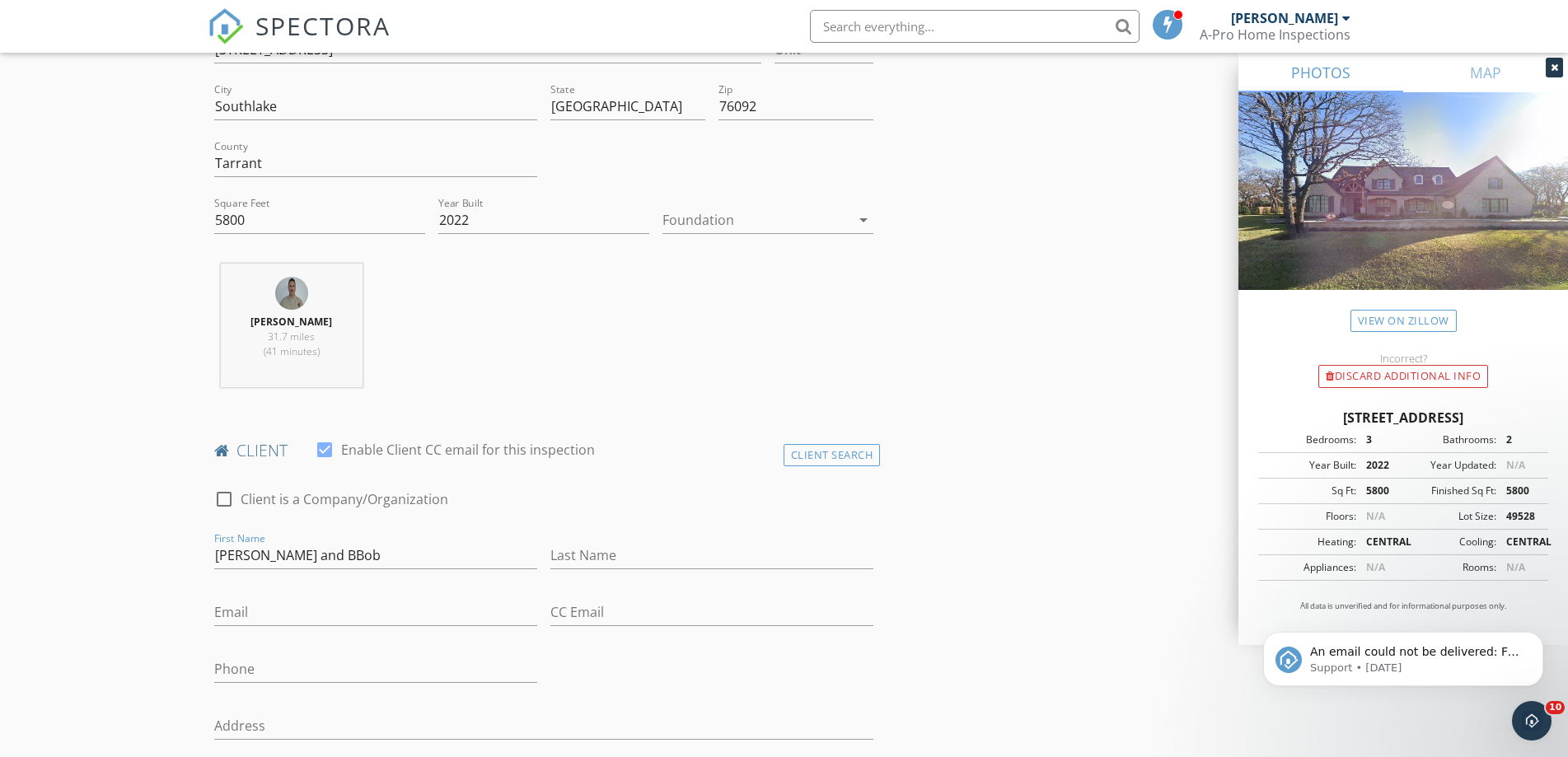
click at [646, 585] on div at bounding box center [711, 581] width 323 height 10
click at [623, 560] on input "Last Name" at bounding box center [711, 556] width 323 height 27
click at [433, 555] on input "Bob and BBob" at bounding box center [375, 556] width 323 height 27
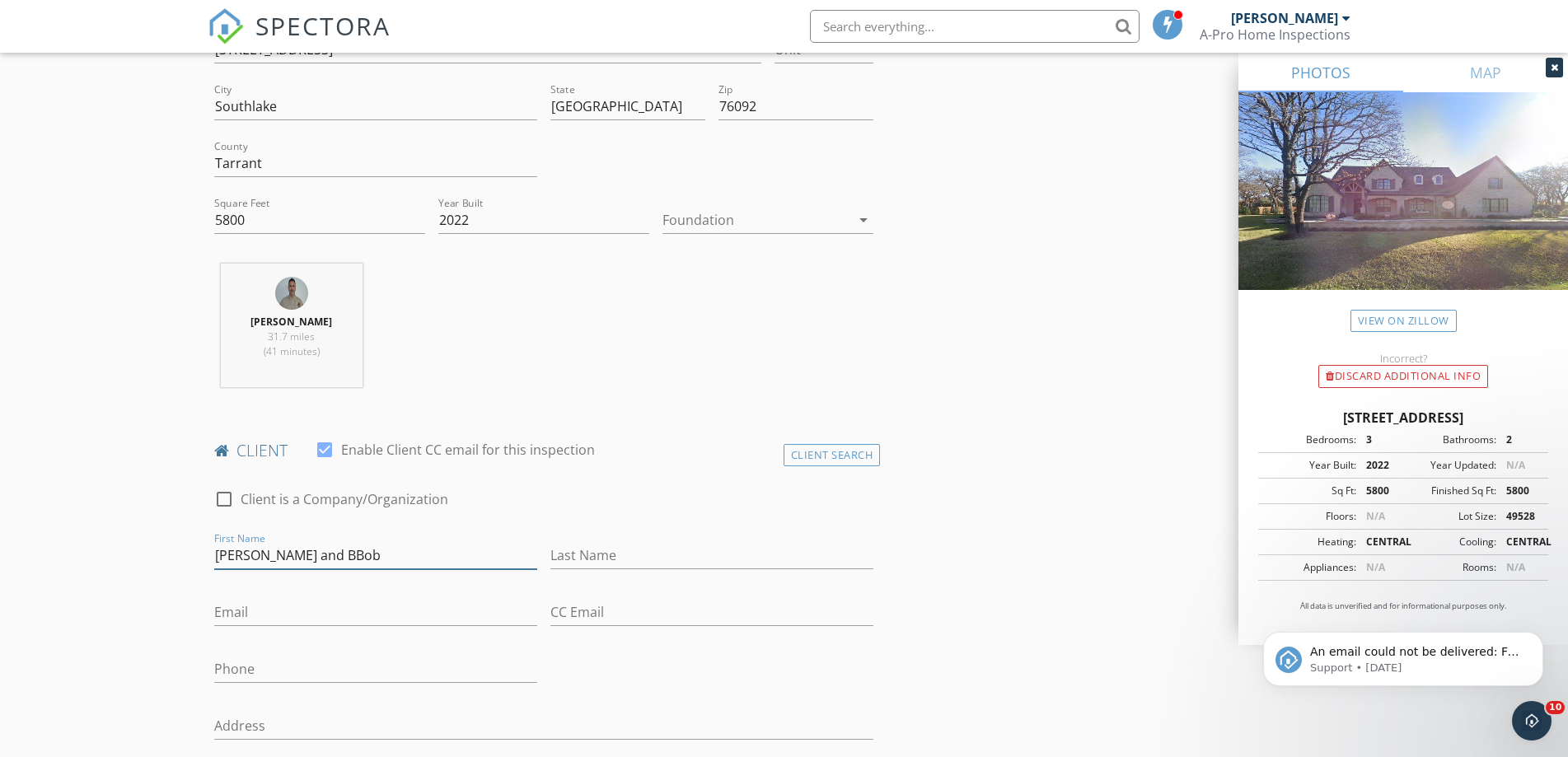
click at [433, 550] on input "Bob and BBob" at bounding box center [375, 556] width 323 height 27
type input "Bob and Beth"
type input "Copher"
click at [343, 610] on input "Email" at bounding box center [375, 613] width 323 height 27
type input "bcophdog@gmail.com"
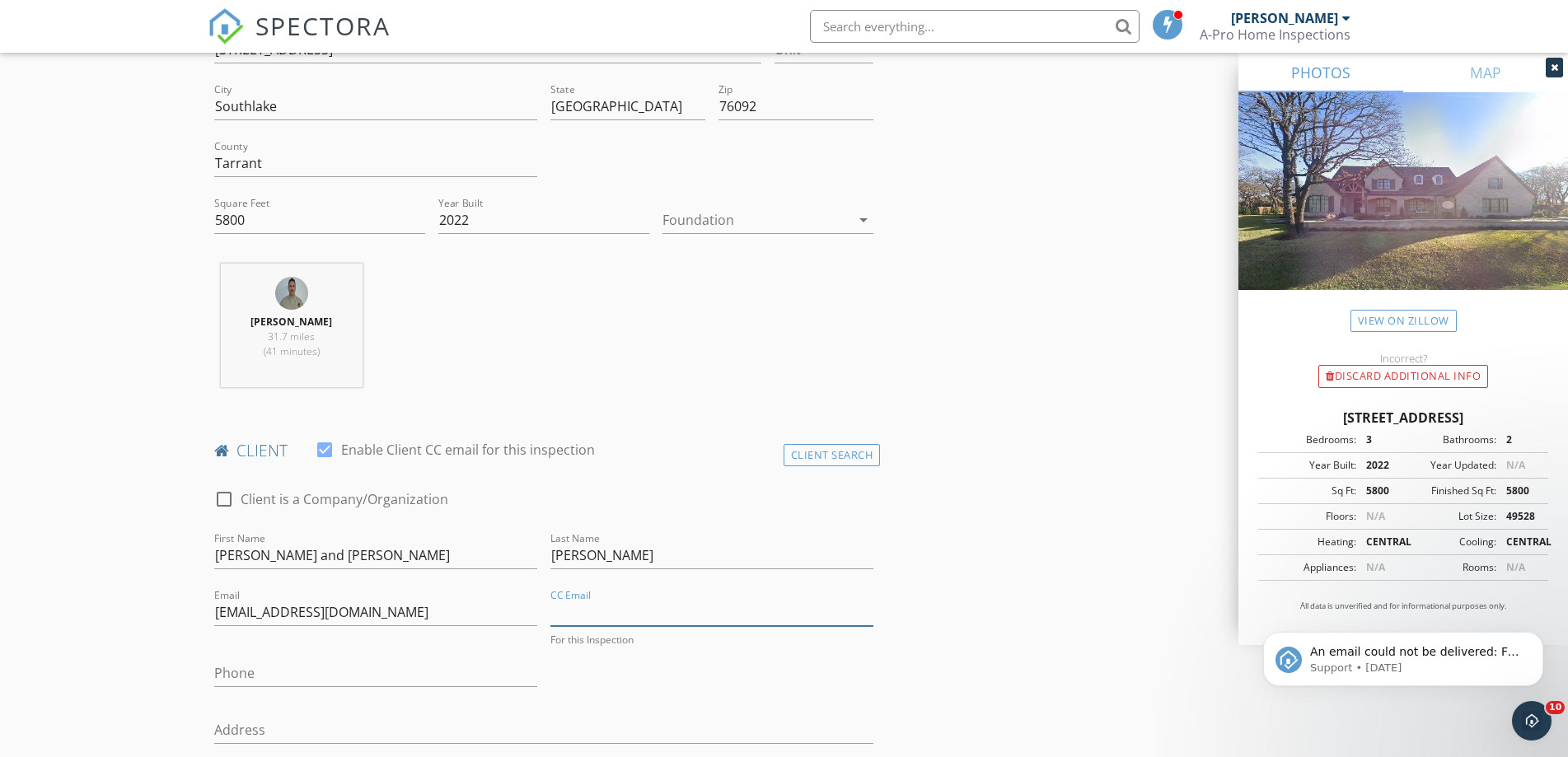
click at [635, 612] on input "CC Email" at bounding box center [711, 613] width 323 height 27
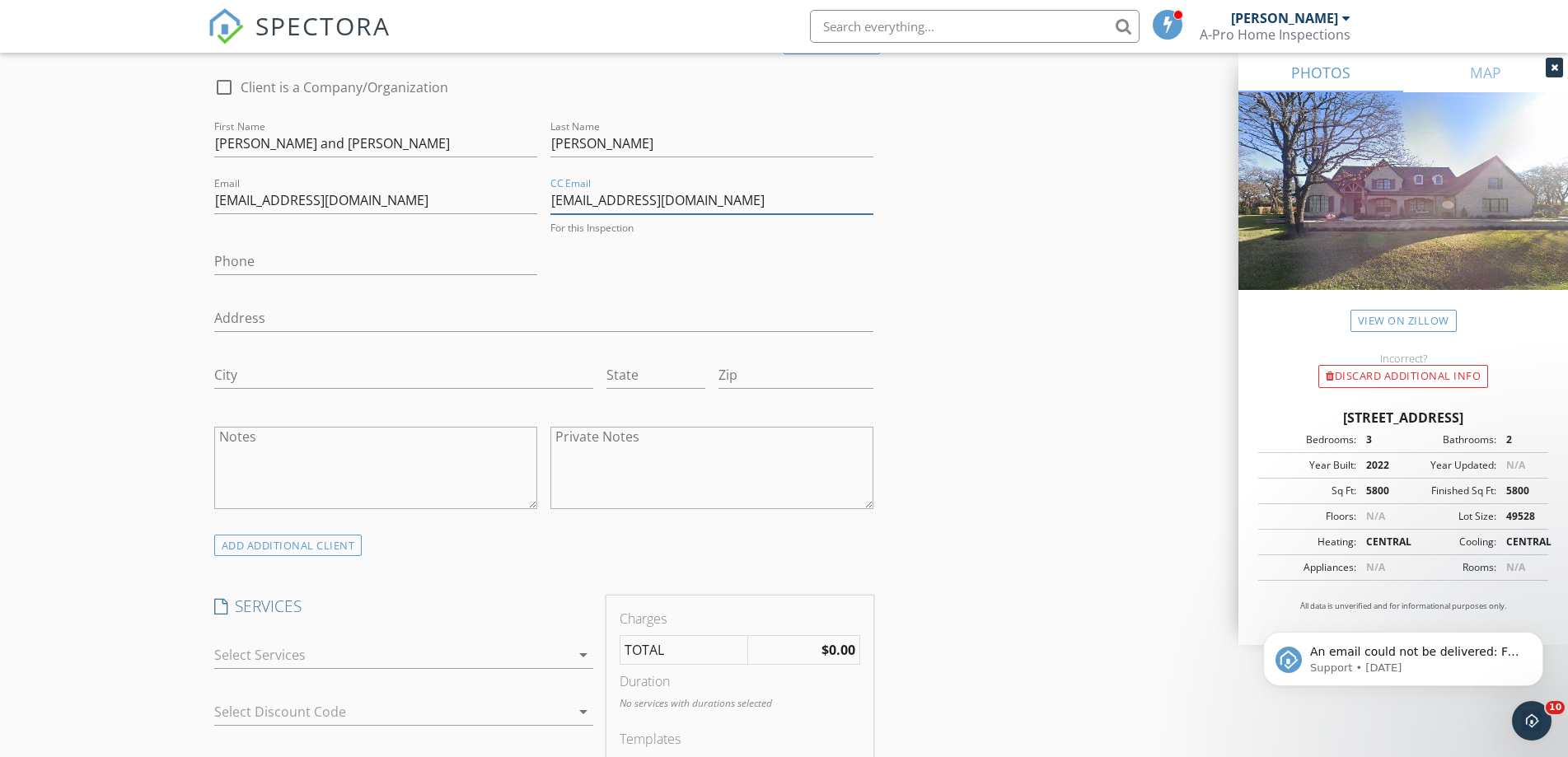
scroll to position [989, 0]
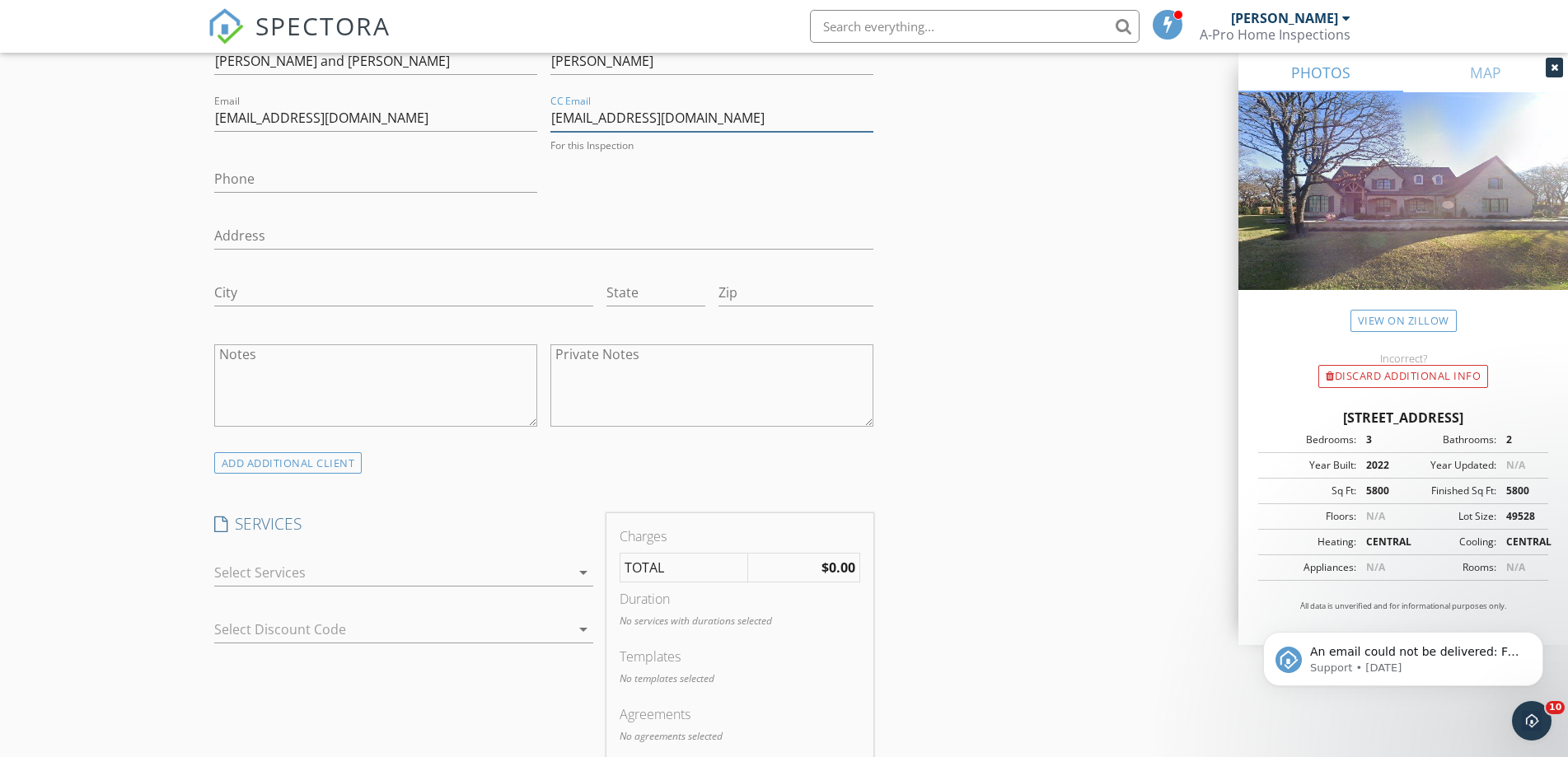
type input "bcopher@usdg.com"
click at [348, 574] on div at bounding box center [392, 573] width 356 height 26
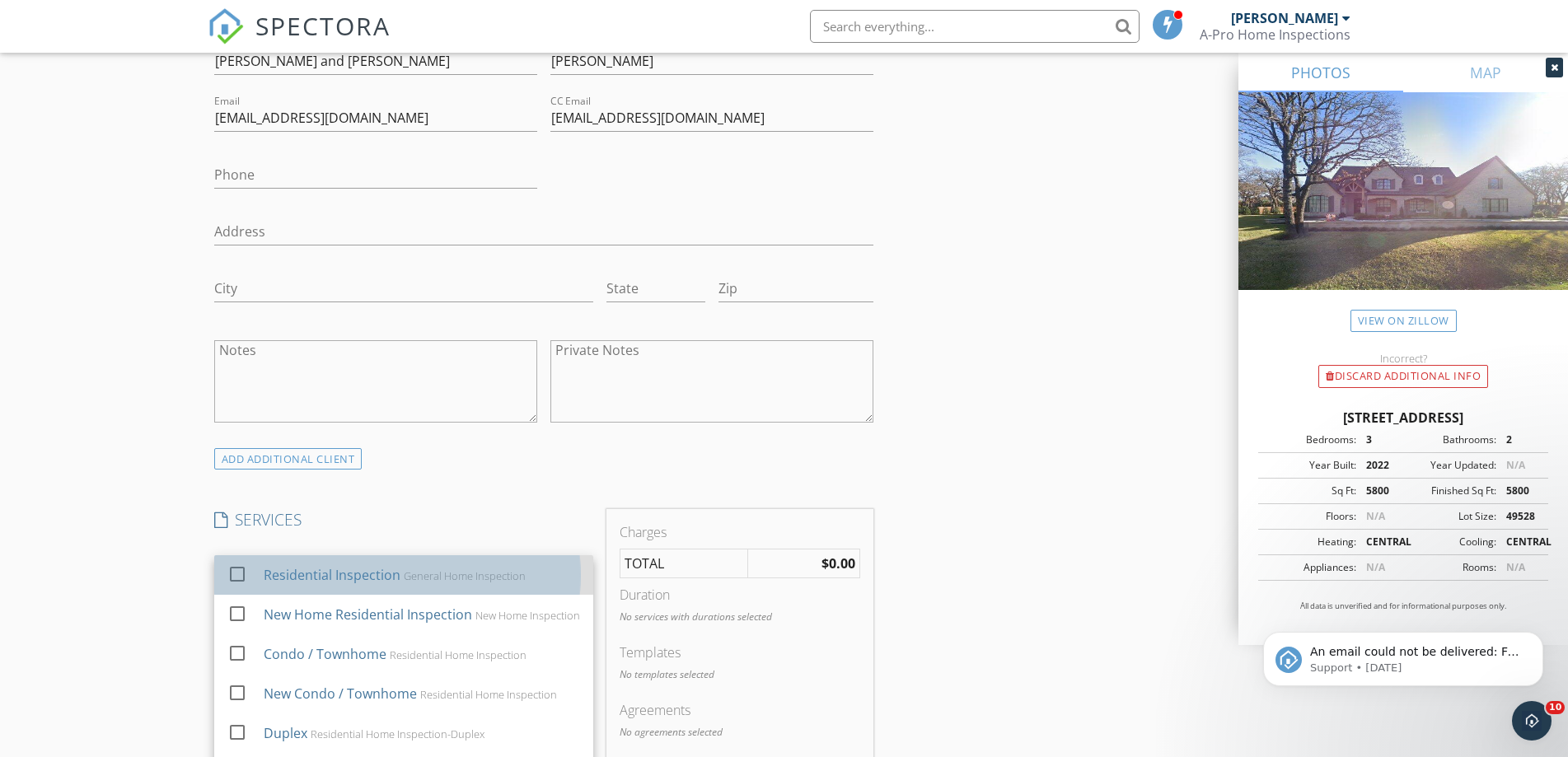
click at [343, 575] on div "Residential Inspection" at bounding box center [332, 576] width 137 height 20
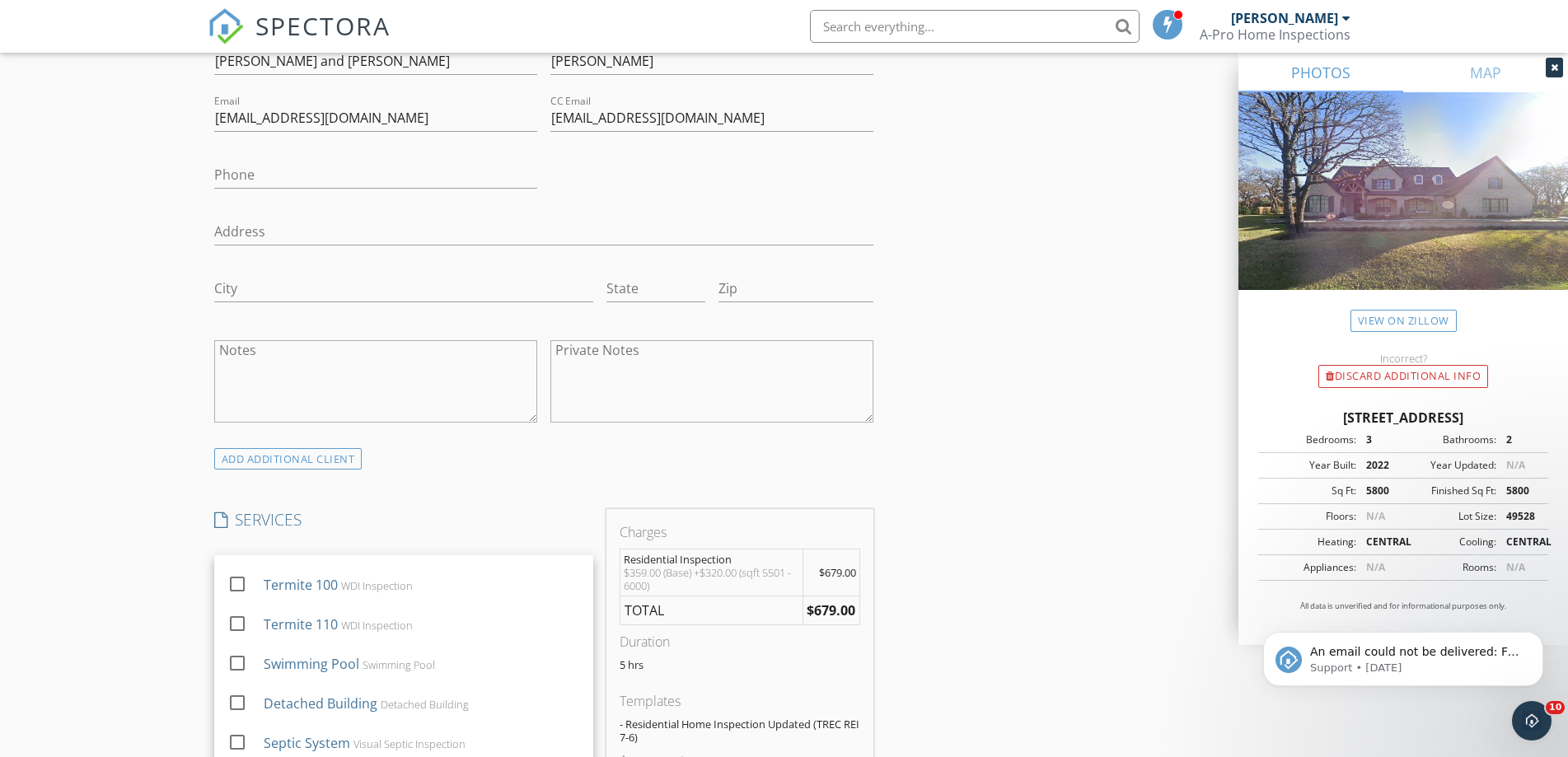
scroll to position [439, 0]
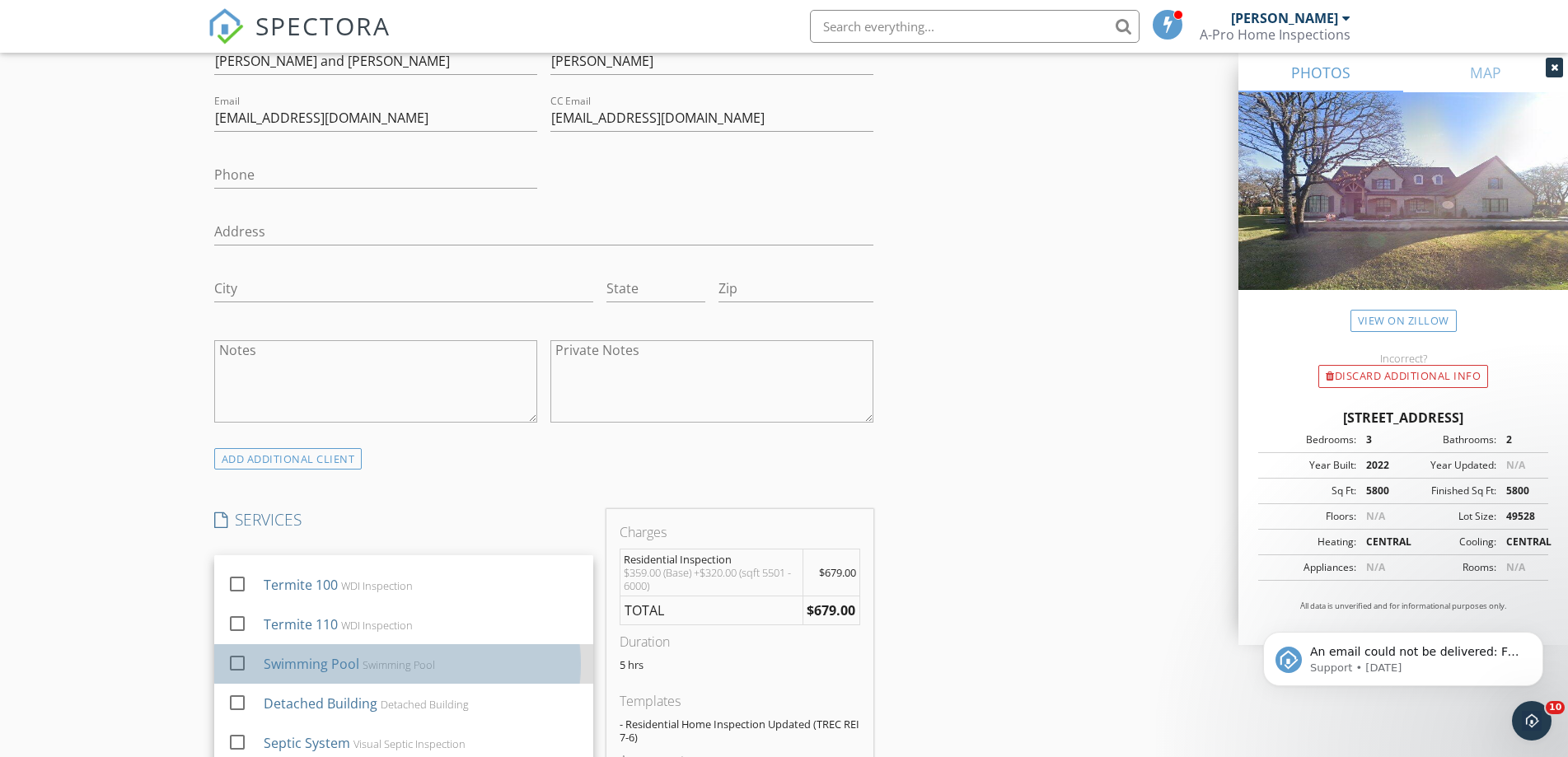
click at [356, 674] on div "Swimming Pool Swimming Pool" at bounding box center [421, 664] width 316 height 33
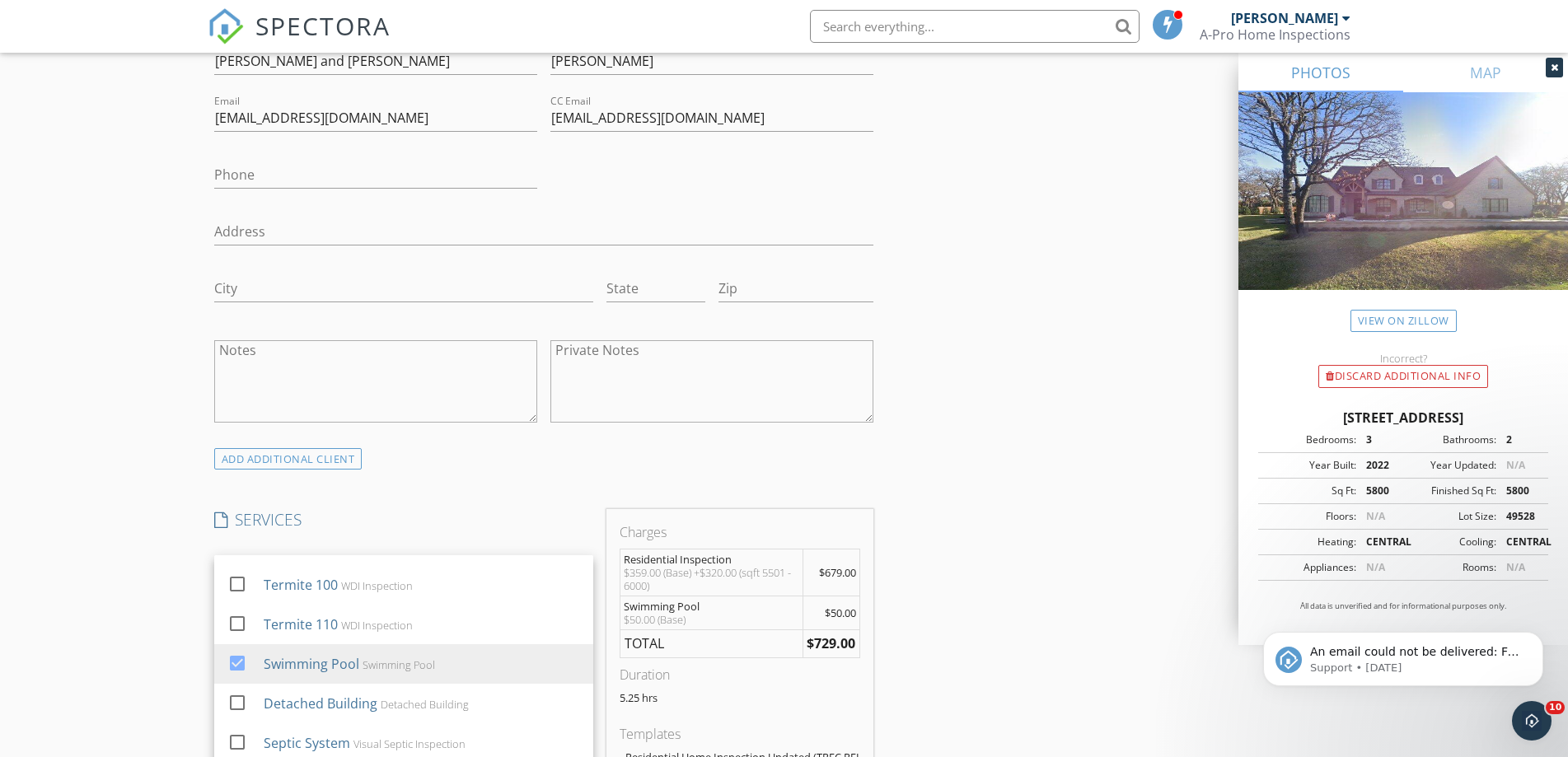
click at [951, 579] on div "INSPECTOR(S) check_box Bryan Klein PRIMARY Bryan Klein arrow_drop_down check_bo…" at bounding box center [784, 724] width 1154 height 2943
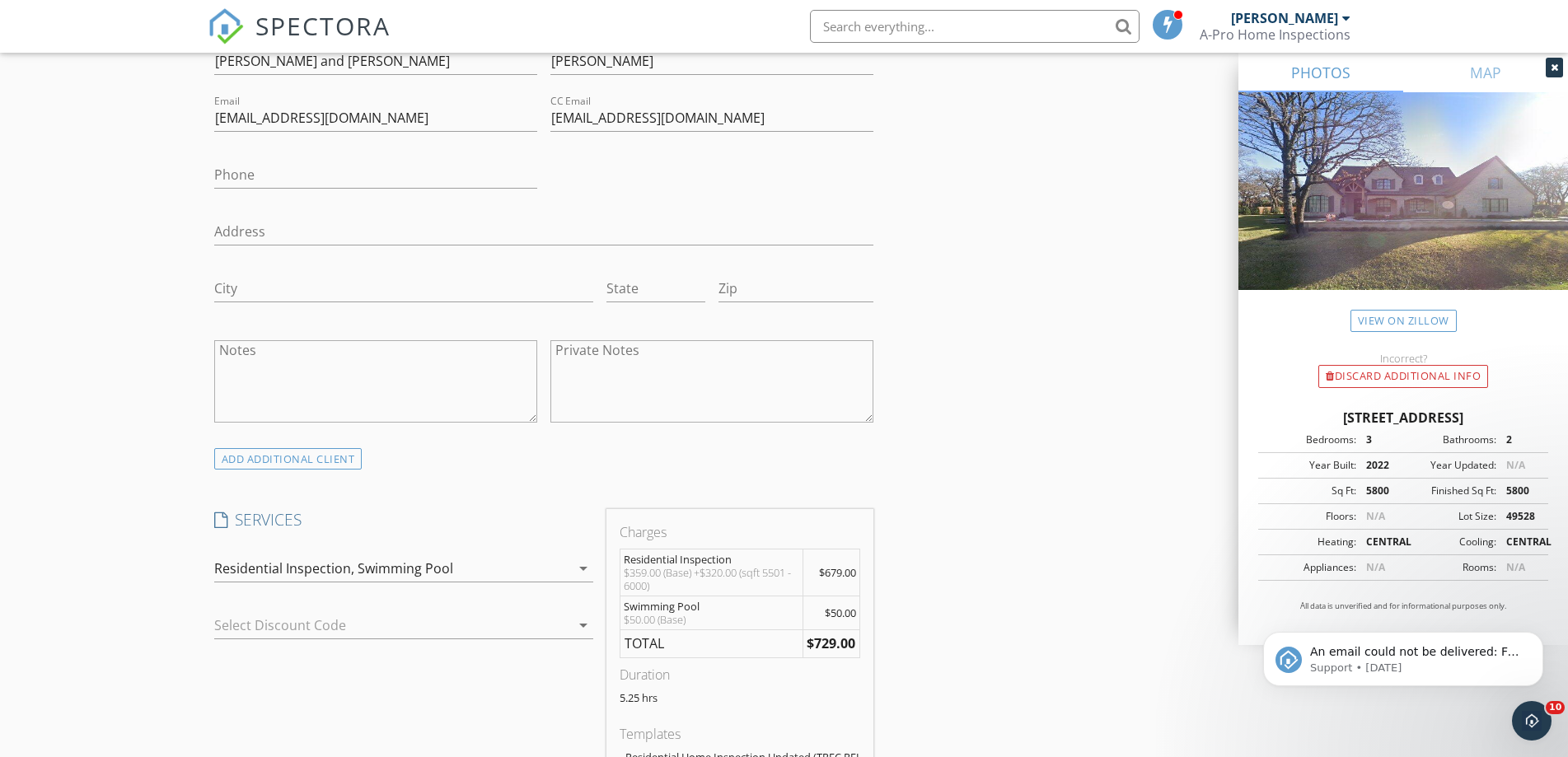
click at [390, 617] on div at bounding box center [380, 625] width 333 height 26
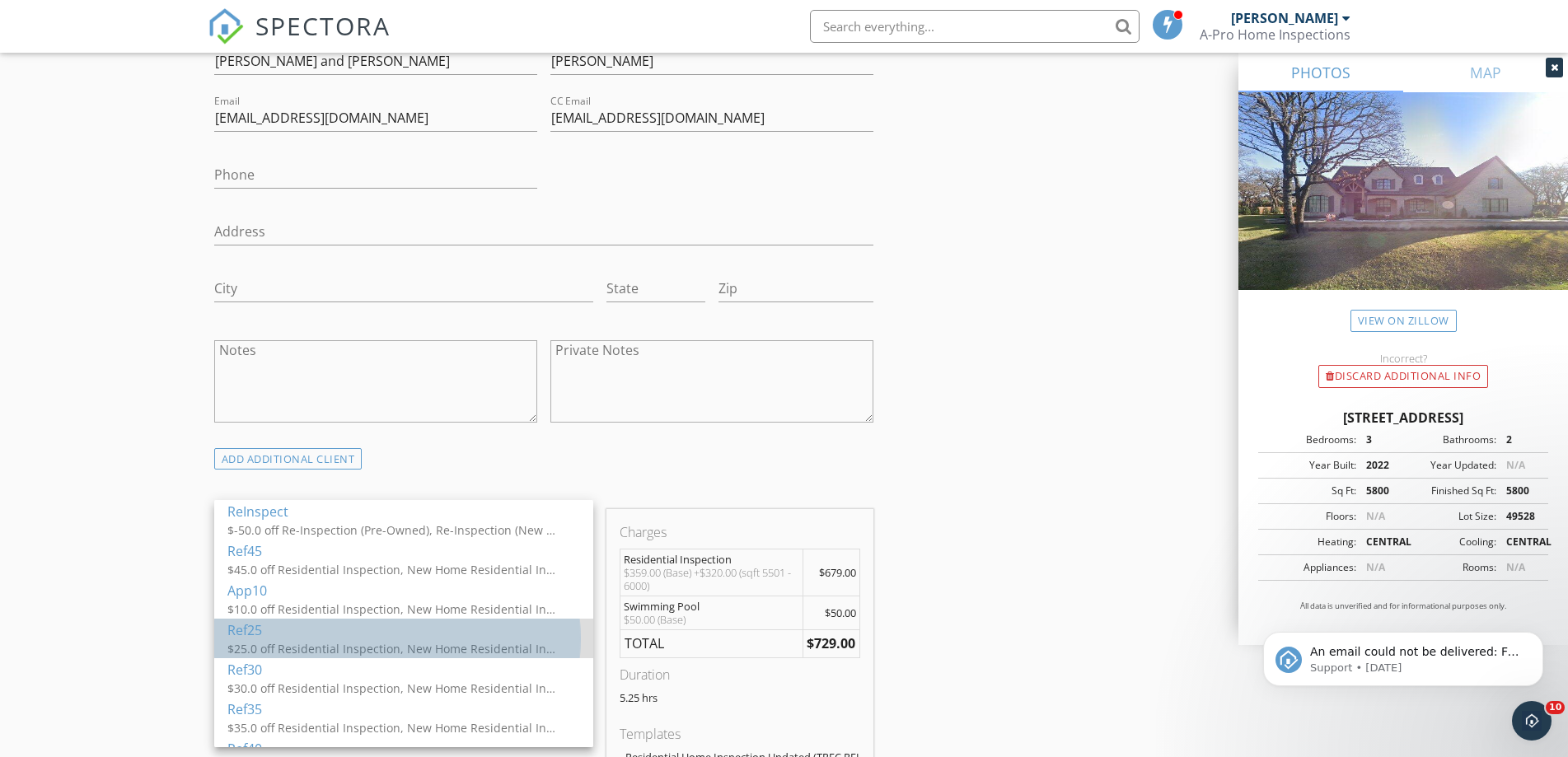
click at [333, 646] on div "$25.0 off Residential Inspection, New Home Residential Inspection, Condo / Town…" at bounding box center [392, 650] width 330 height 18
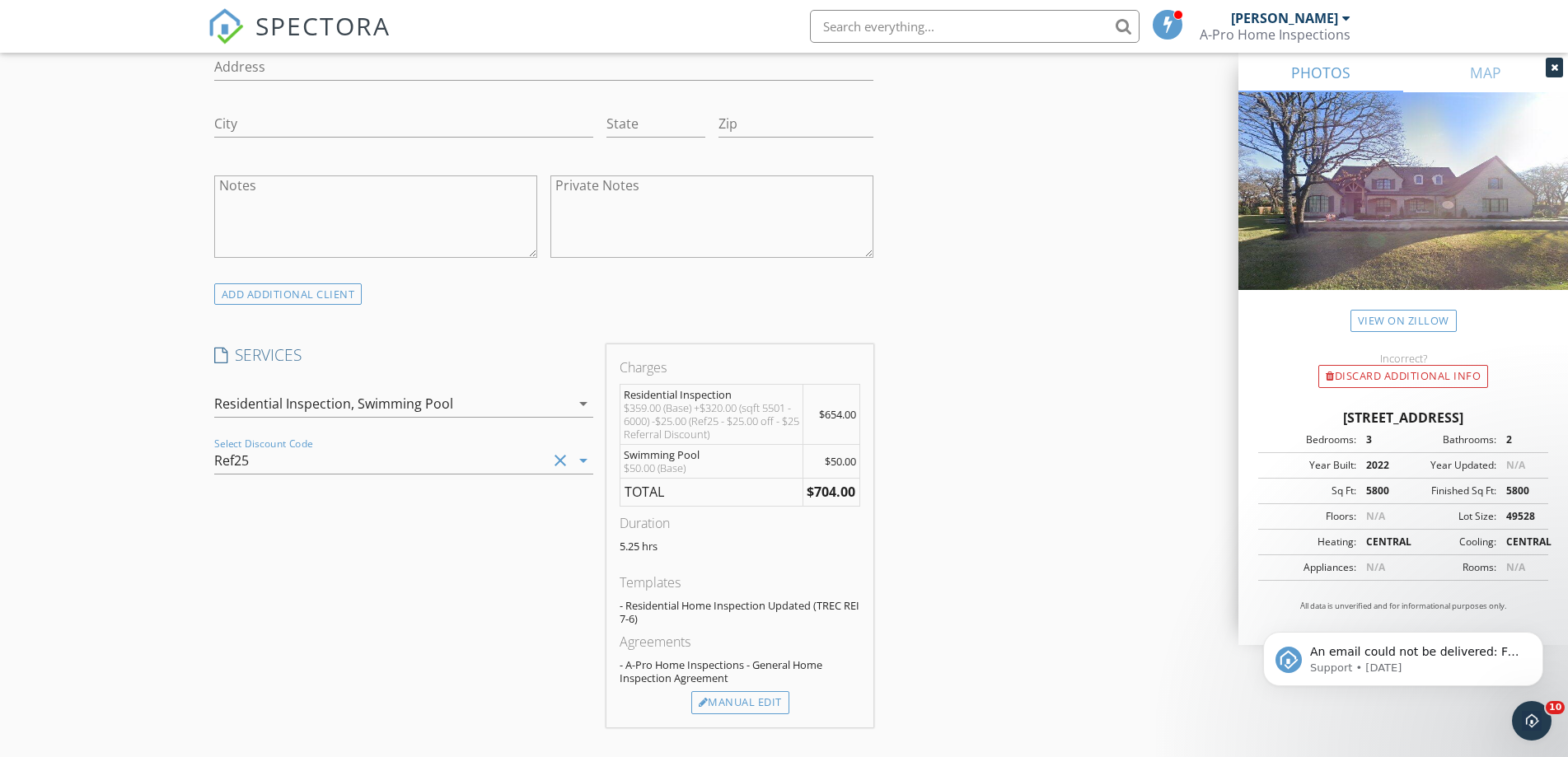
scroll to position [1236, 0]
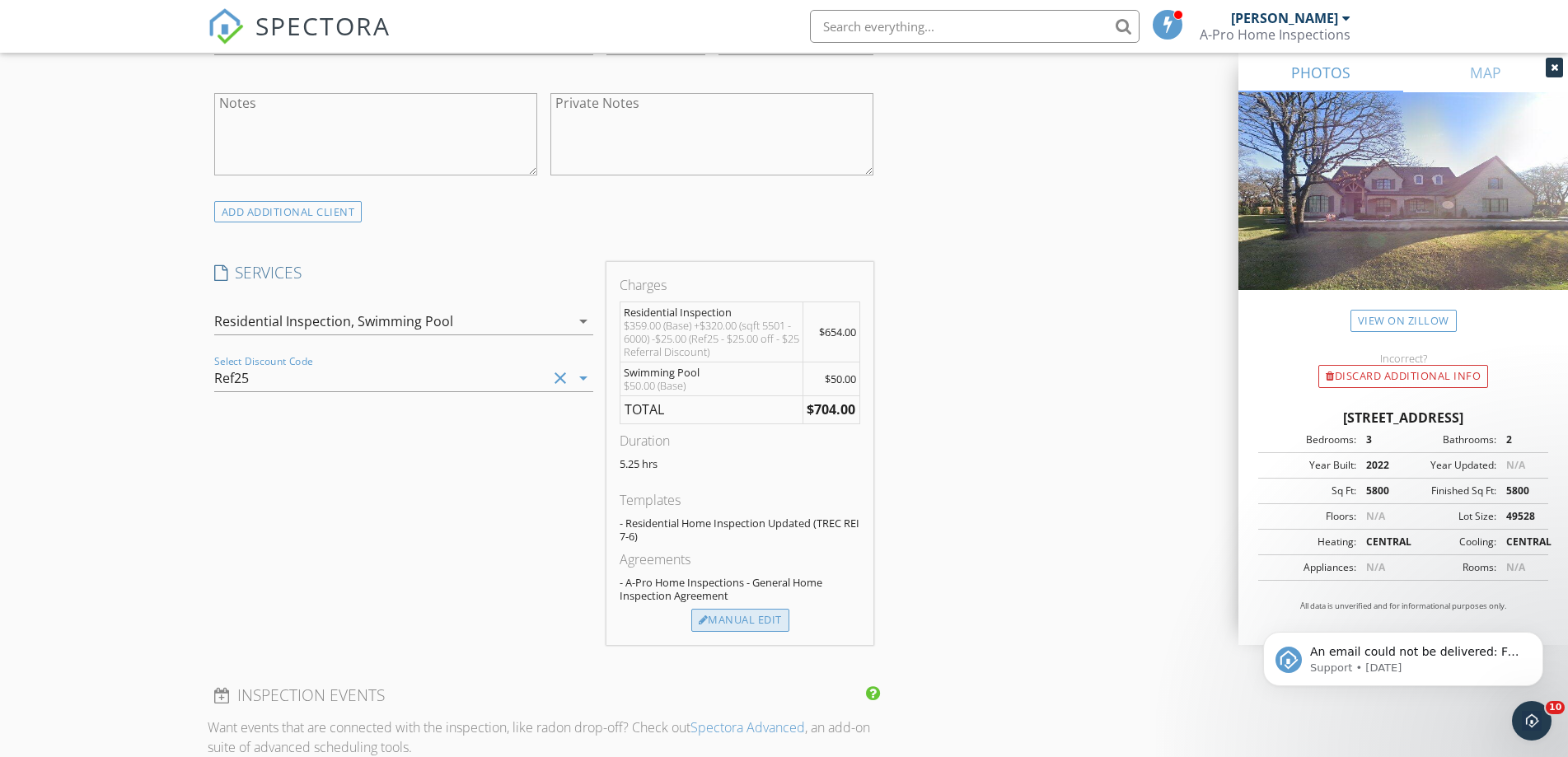
click at [736, 626] on div "Manual Edit" at bounding box center [740, 620] width 98 height 23
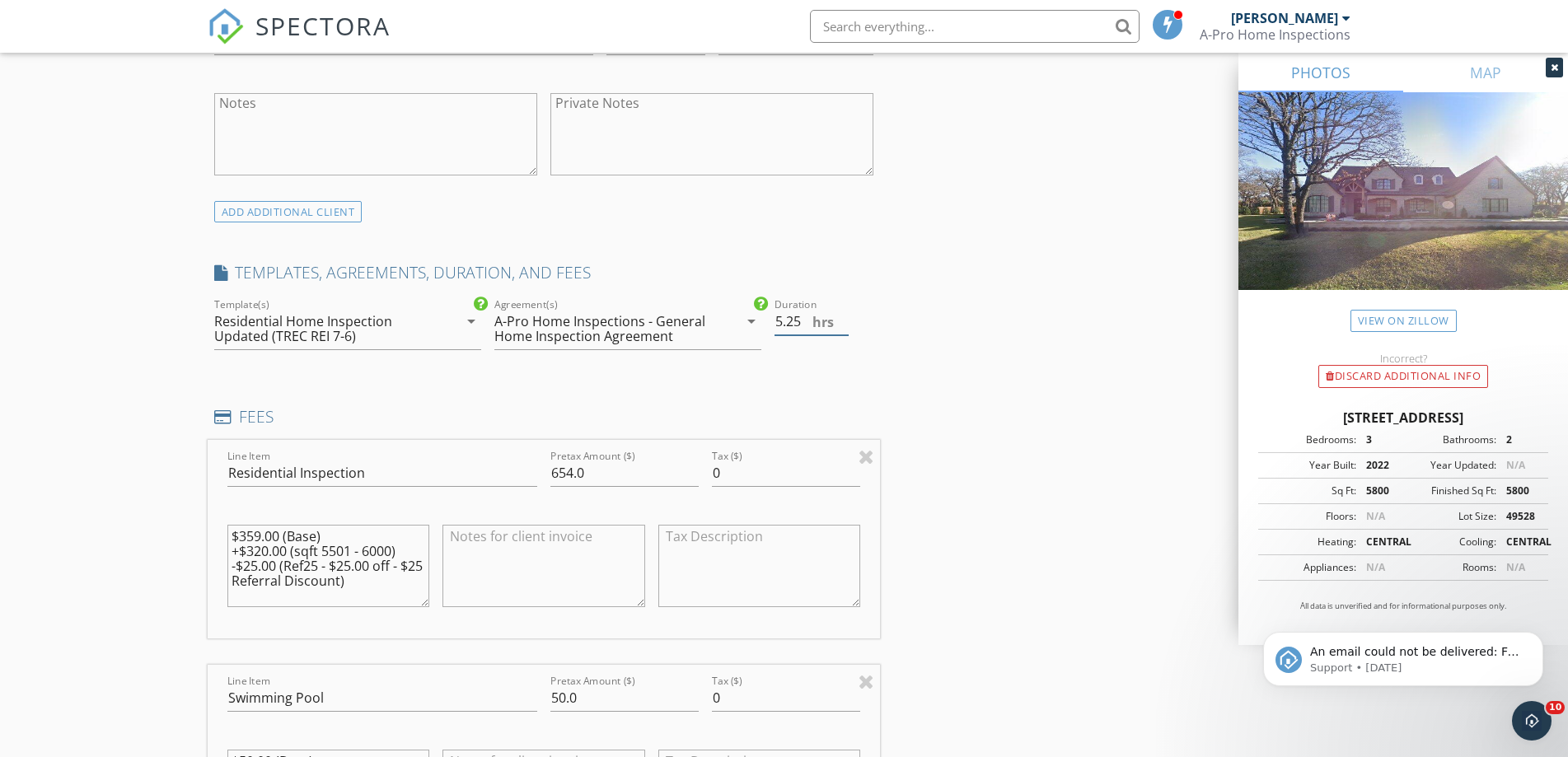
click at [815, 324] on span "hrs" at bounding box center [823, 323] width 21 height 14
click at [843, 320] on input "5.5" at bounding box center [811, 322] width 74 height 27
type input "6"
click at [843, 320] on input "6" at bounding box center [811, 322] width 74 height 27
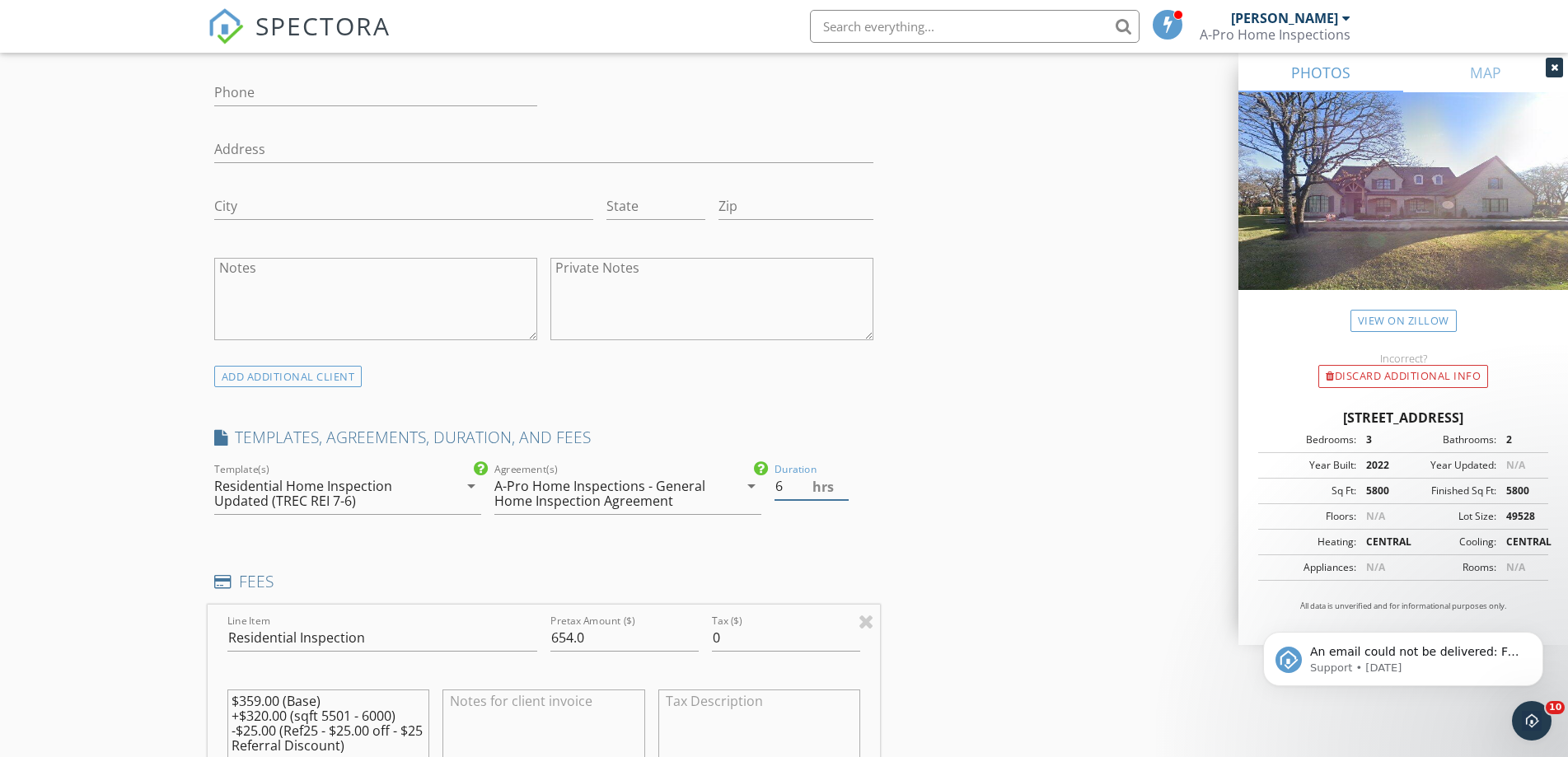
scroll to position [824, 0]
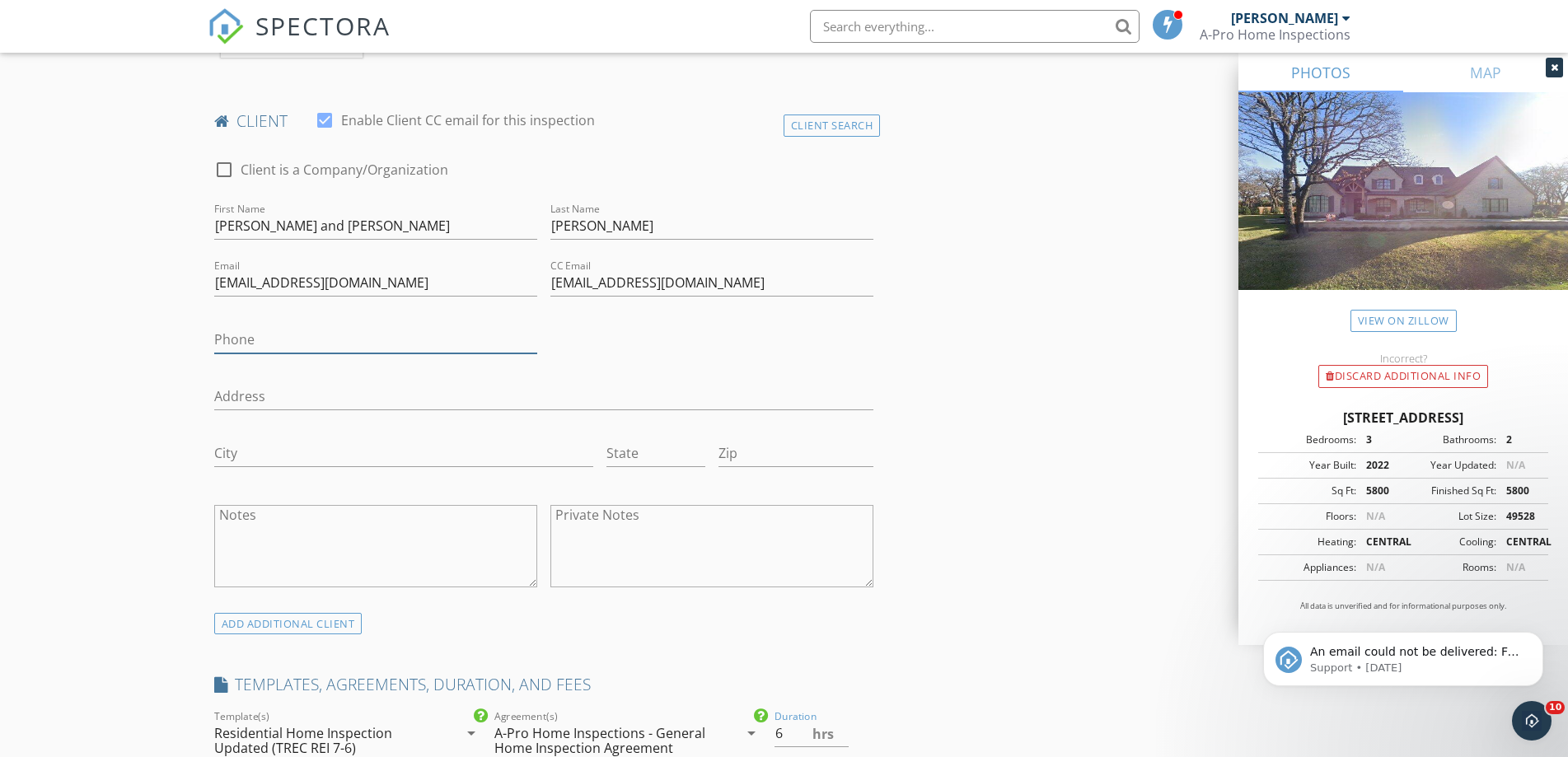
click at [264, 338] on input "Phone" at bounding box center [375, 340] width 323 height 27
type input "3"
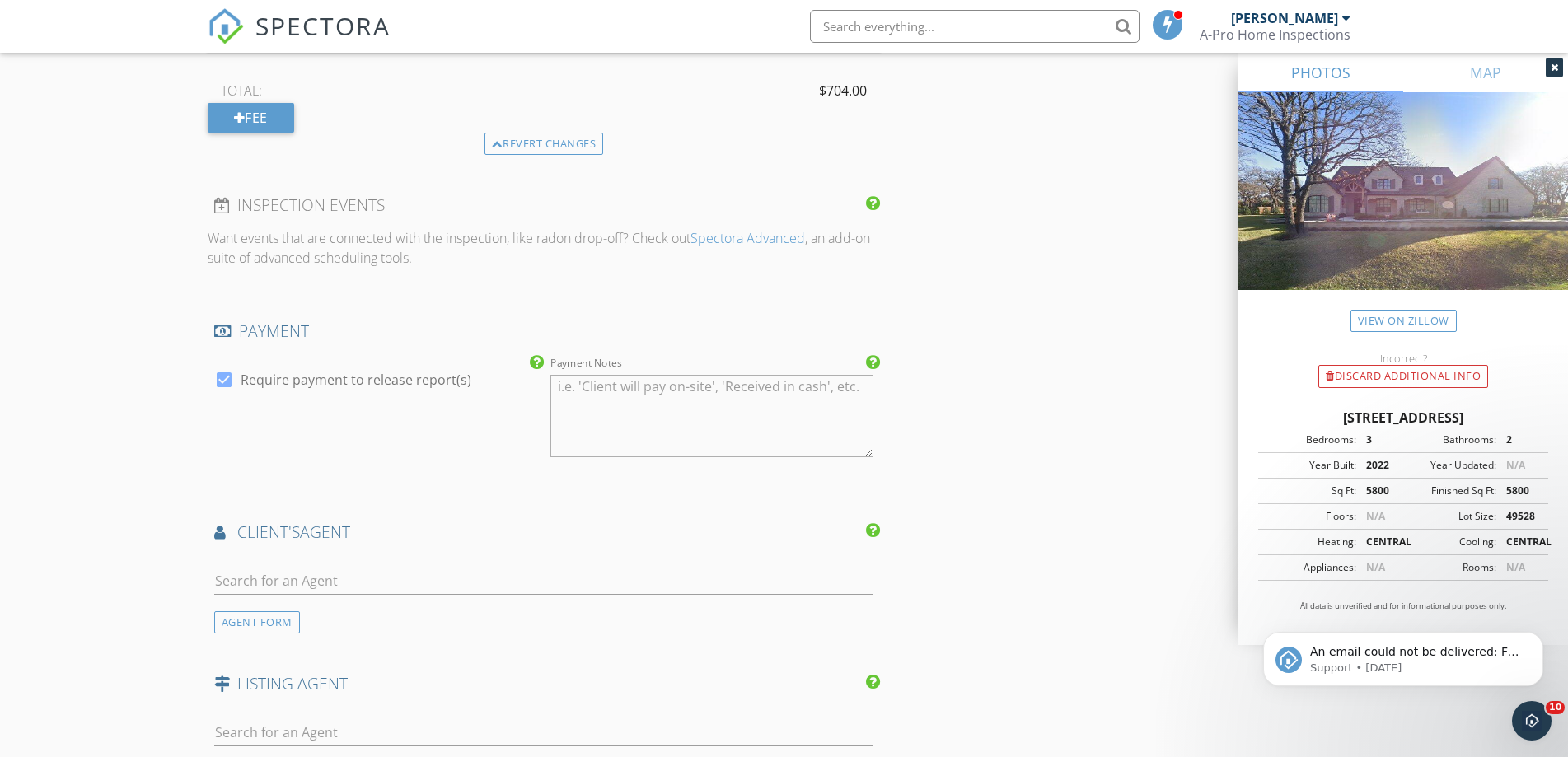
scroll to position [2225, 0]
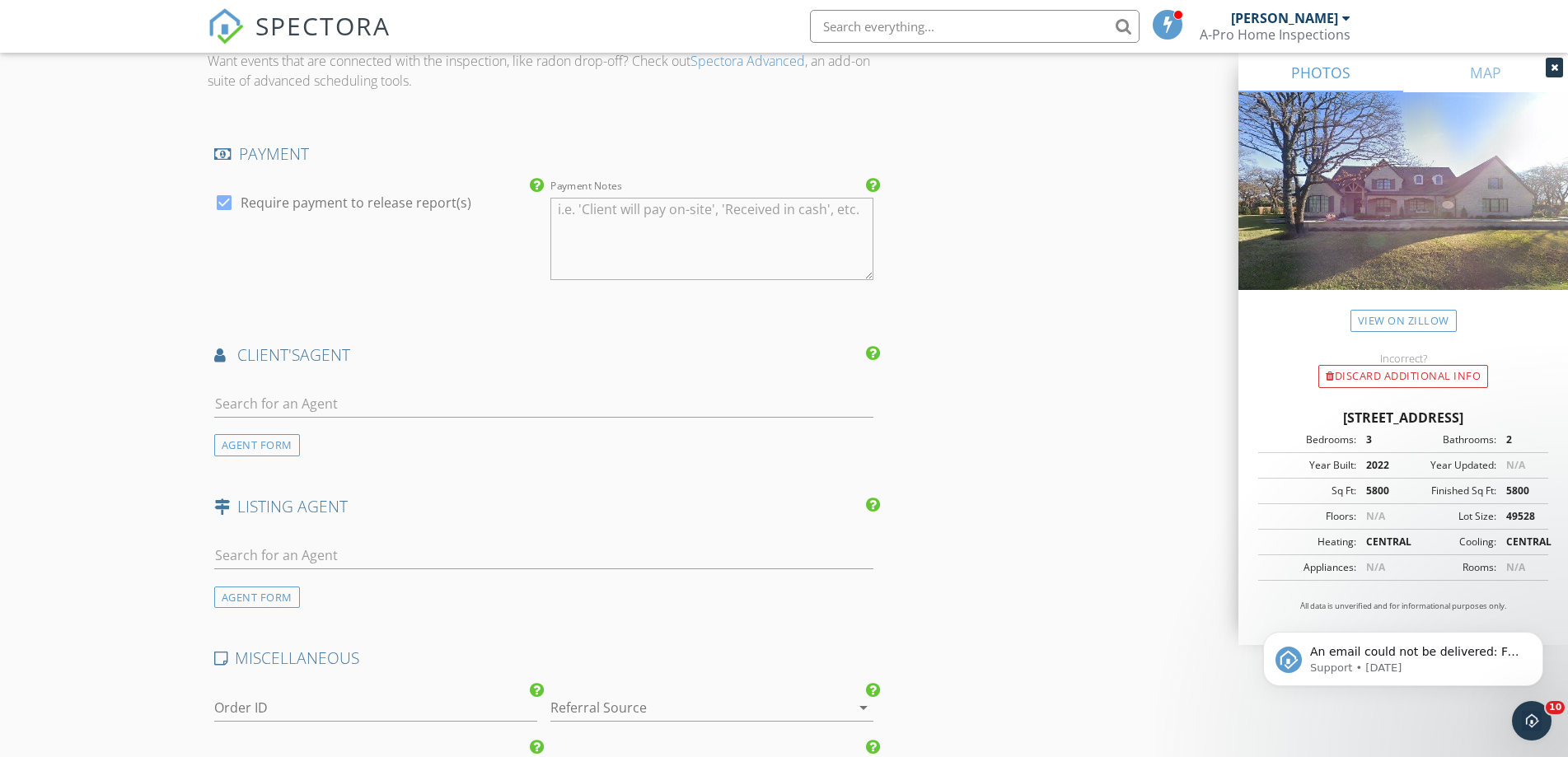
type input "316-305-6949"
click at [294, 410] on input "text" at bounding box center [544, 405] width 660 height 27
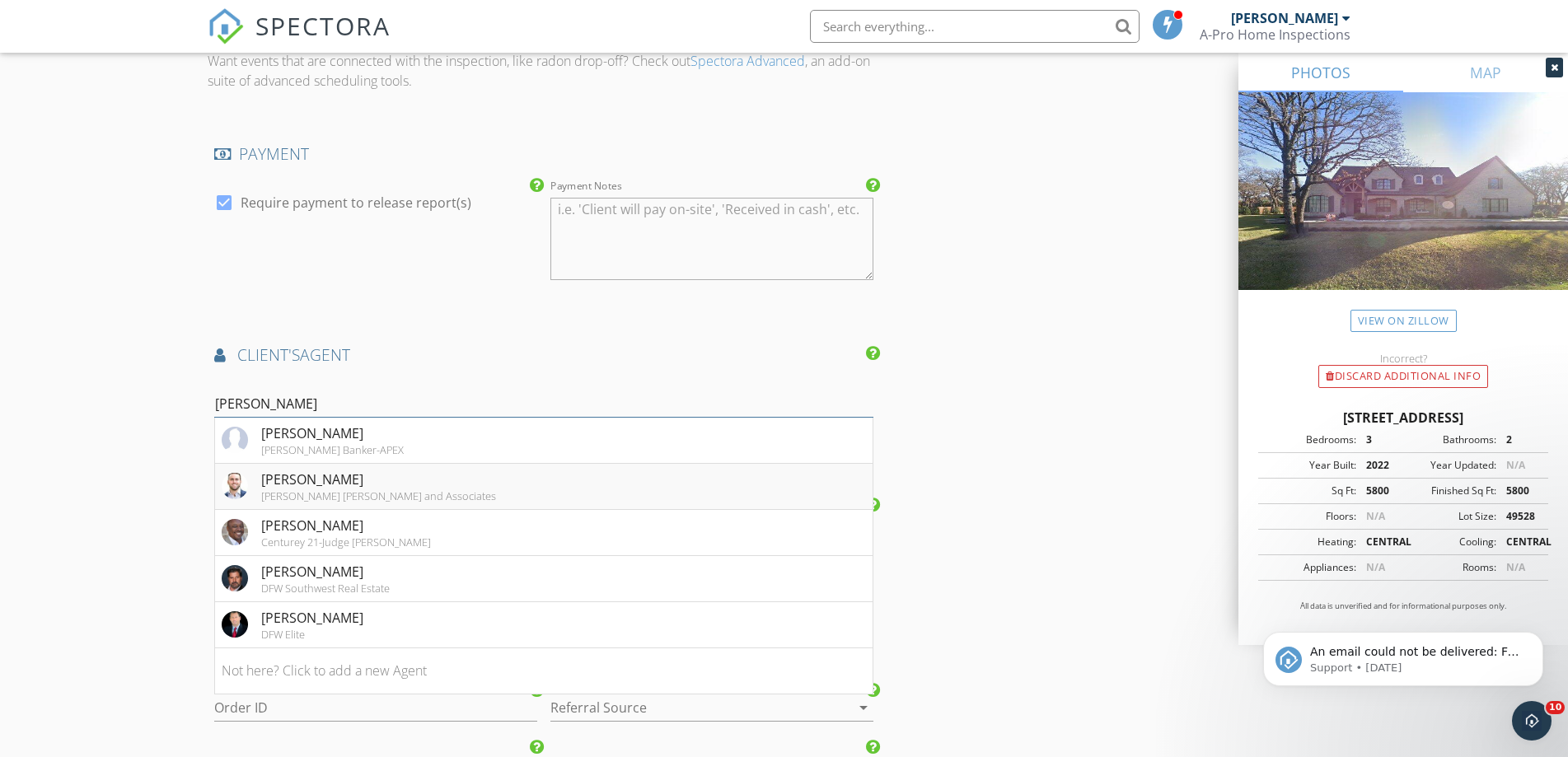
type input "thomas"
click at [286, 493] on div "Rogers Healy and Associates" at bounding box center [378, 497] width 235 height 14
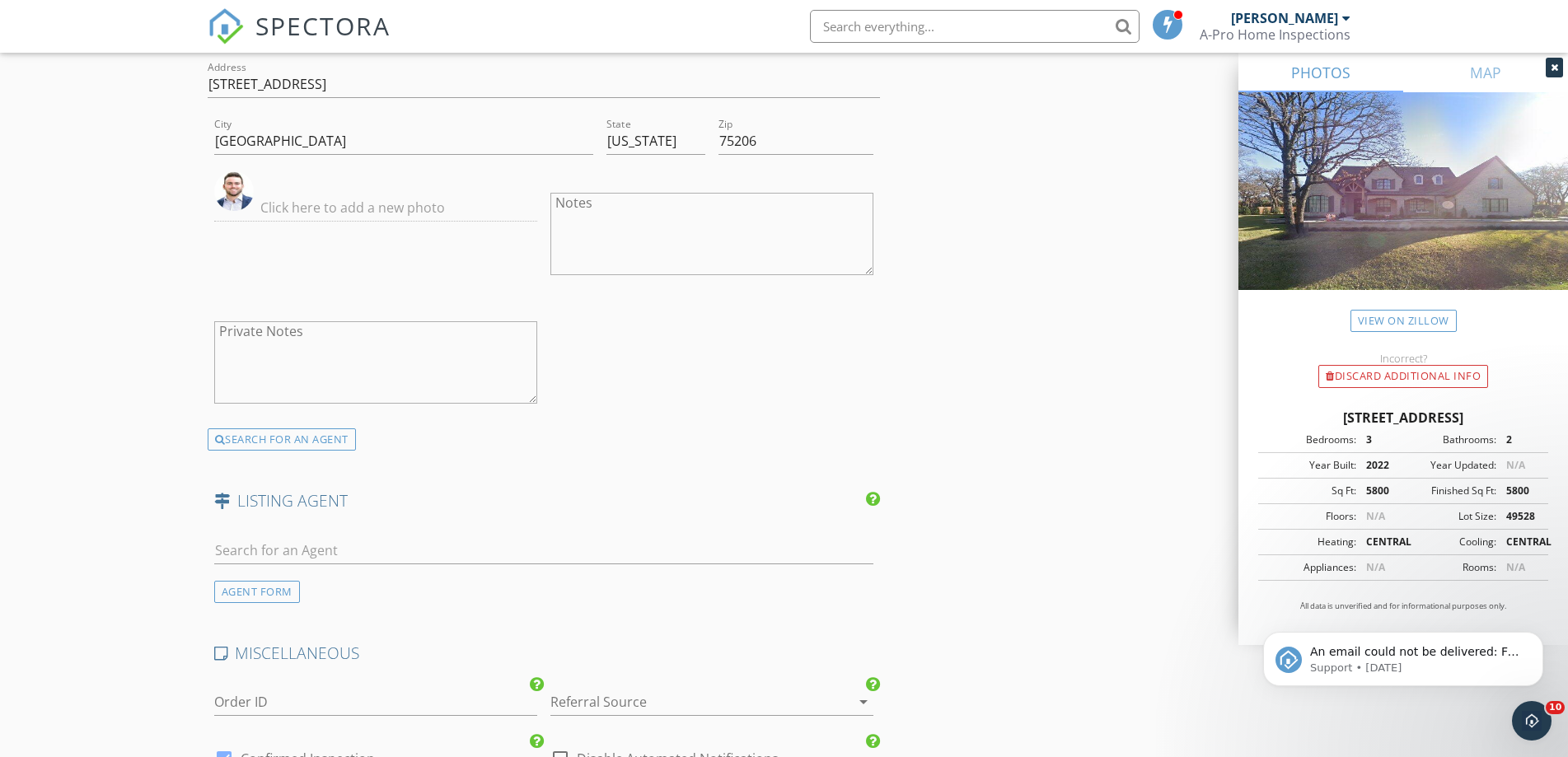
scroll to position [2803, 0]
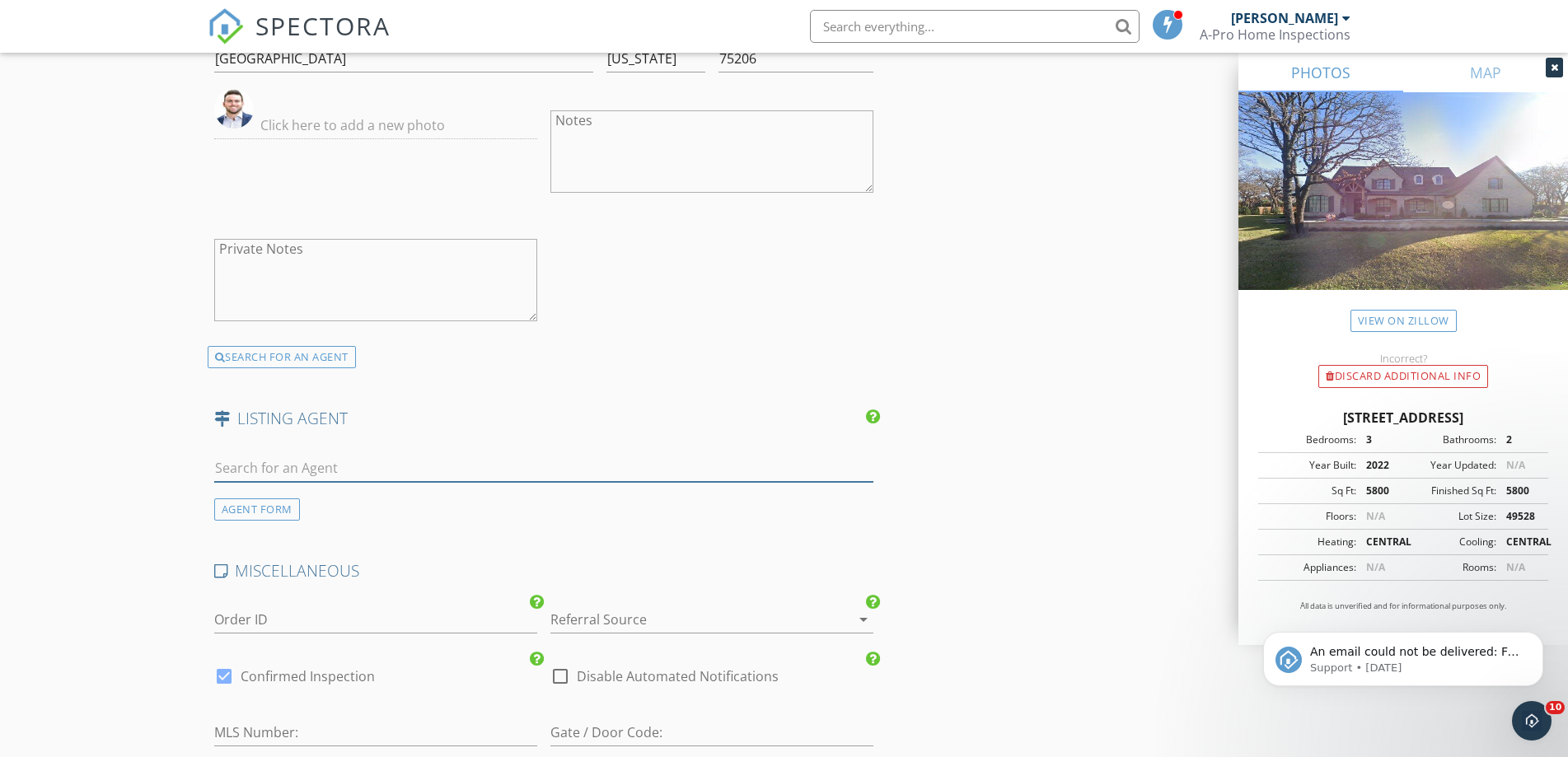
drag, startPoint x: 290, startPoint y: 468, endPoint x: 295, endPoint y: 475, distance: 8.6
click at [290, 468] on input "text" at bounding box center [544, 468] width 660 height 27
type input "t"
click at [231, 513] on div "AGENT FORM" at bounding box center [257, 509] width 86 height 22
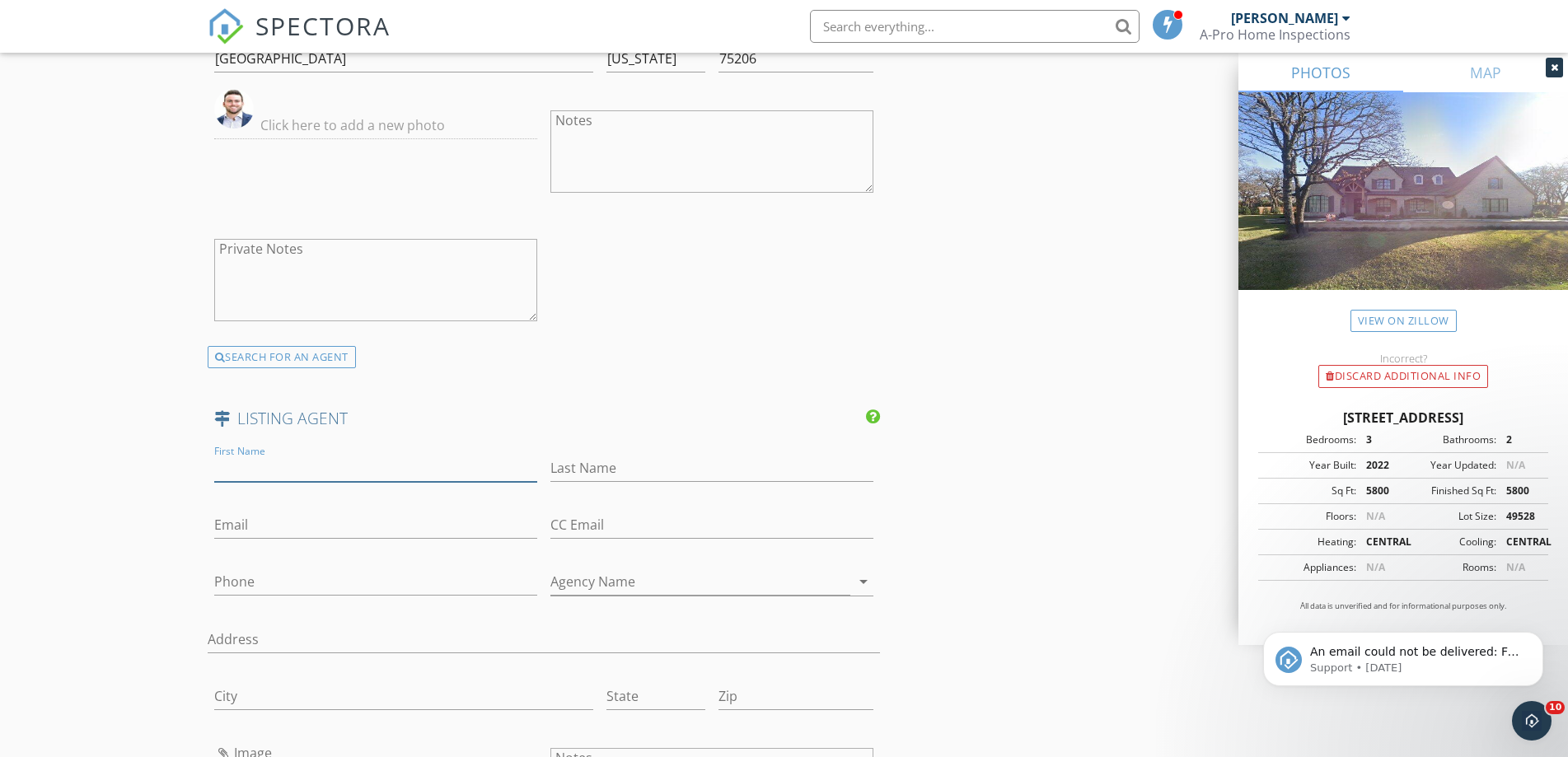
drag, startPoint x: 263, startPoint y: 463, endPoint x: 253, endPoint y: 467, distance: 10.8
click at [263, 463] on input "First Name" at bounding box center [375, 468] width 323 height 27
type input "Troy"
type input "George"
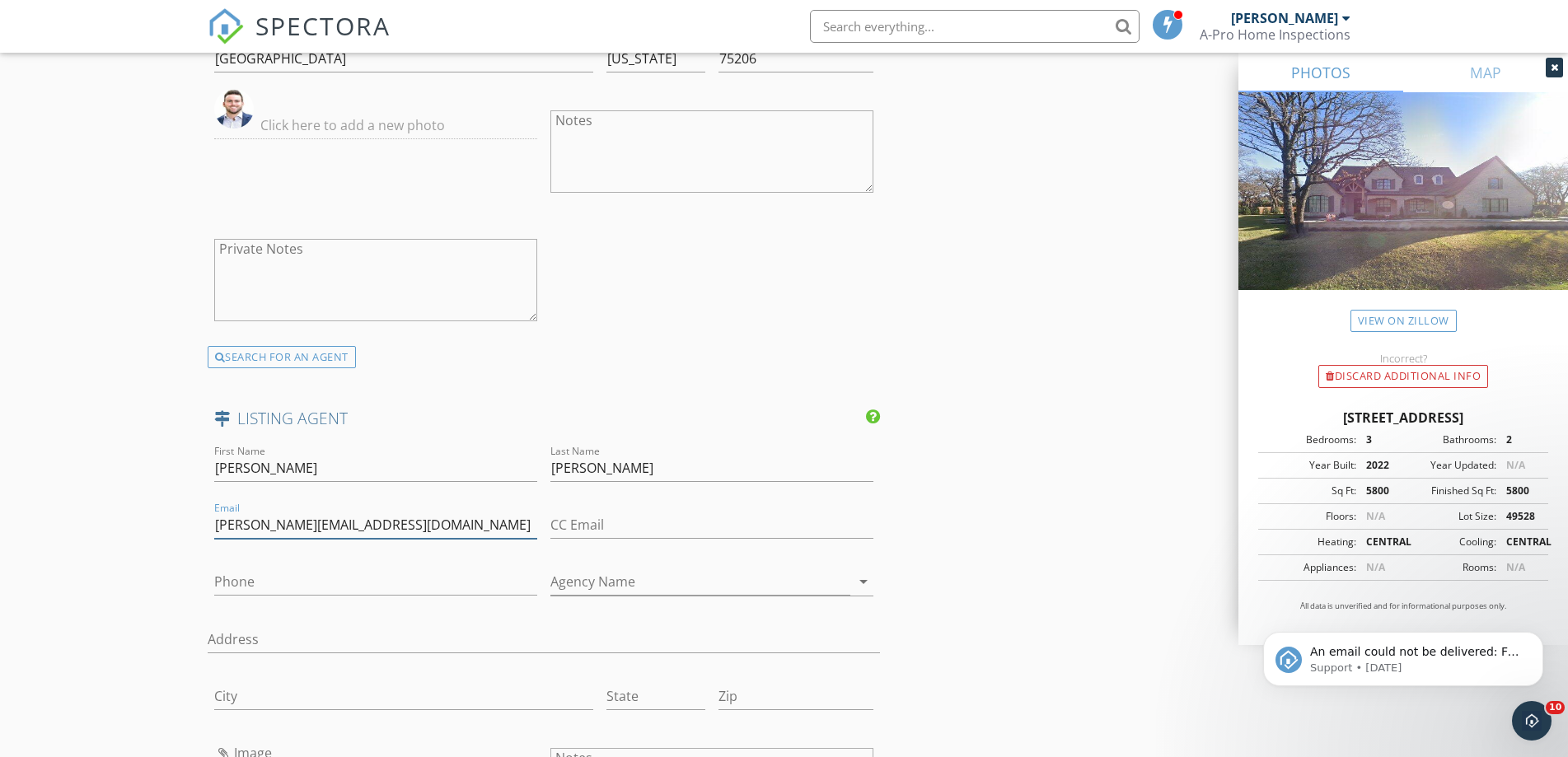
type input "troy@georgeandnoonan.com"
click at [243, 577] on input "Phone" at bounding box center [375, 582] width 323 height 27
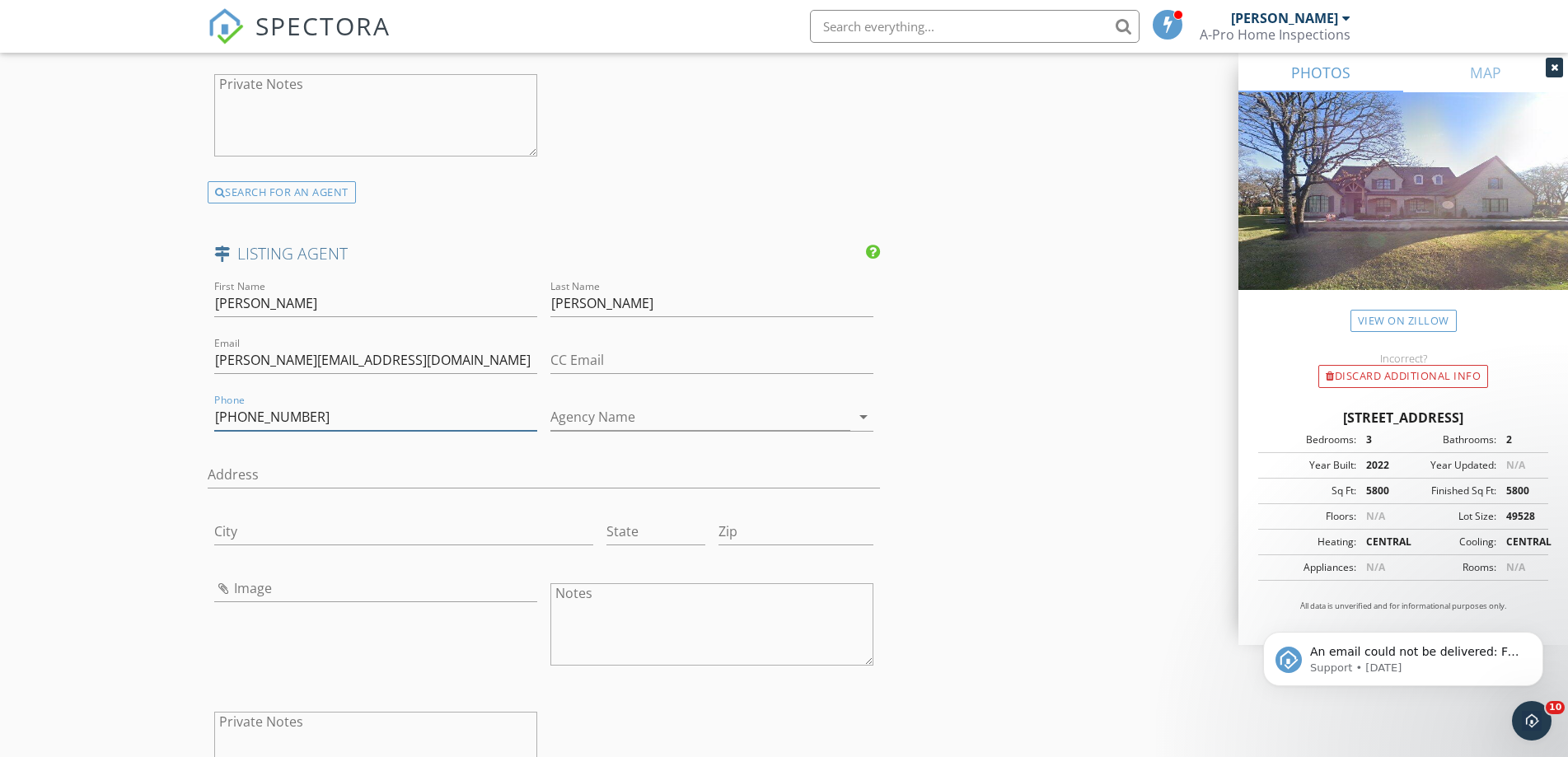
scroll to position [3049, 0]
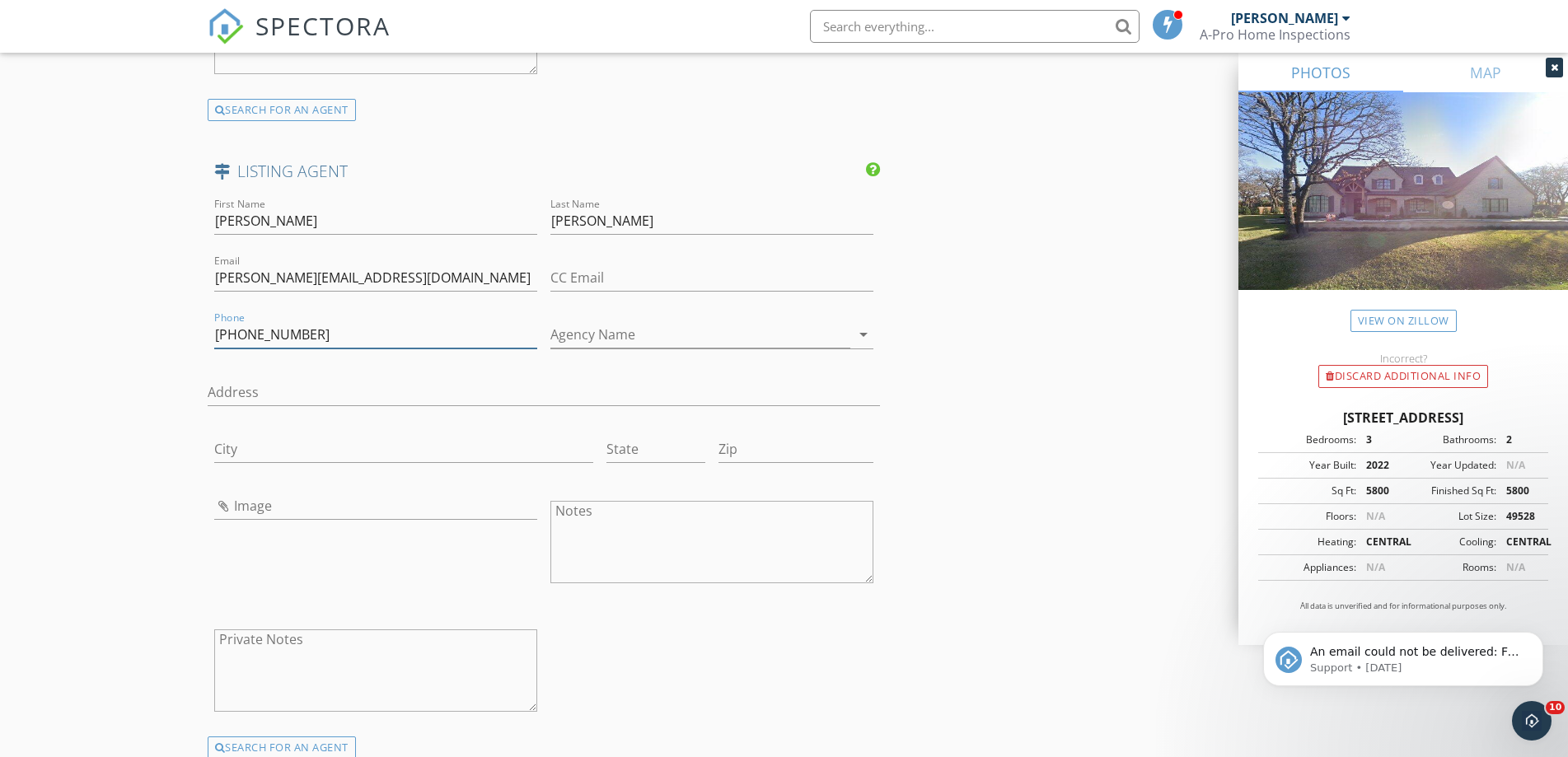
type input "817-308-4170"
click at [241, 505] on input "Image" at bounding box center [375, 506] width 323 height 27
type input "Agent Troy George Synergy Realty.jpg"
click at [619, 327] on input "Agency Name" at bounding box center [700, 336] width 300 height 27
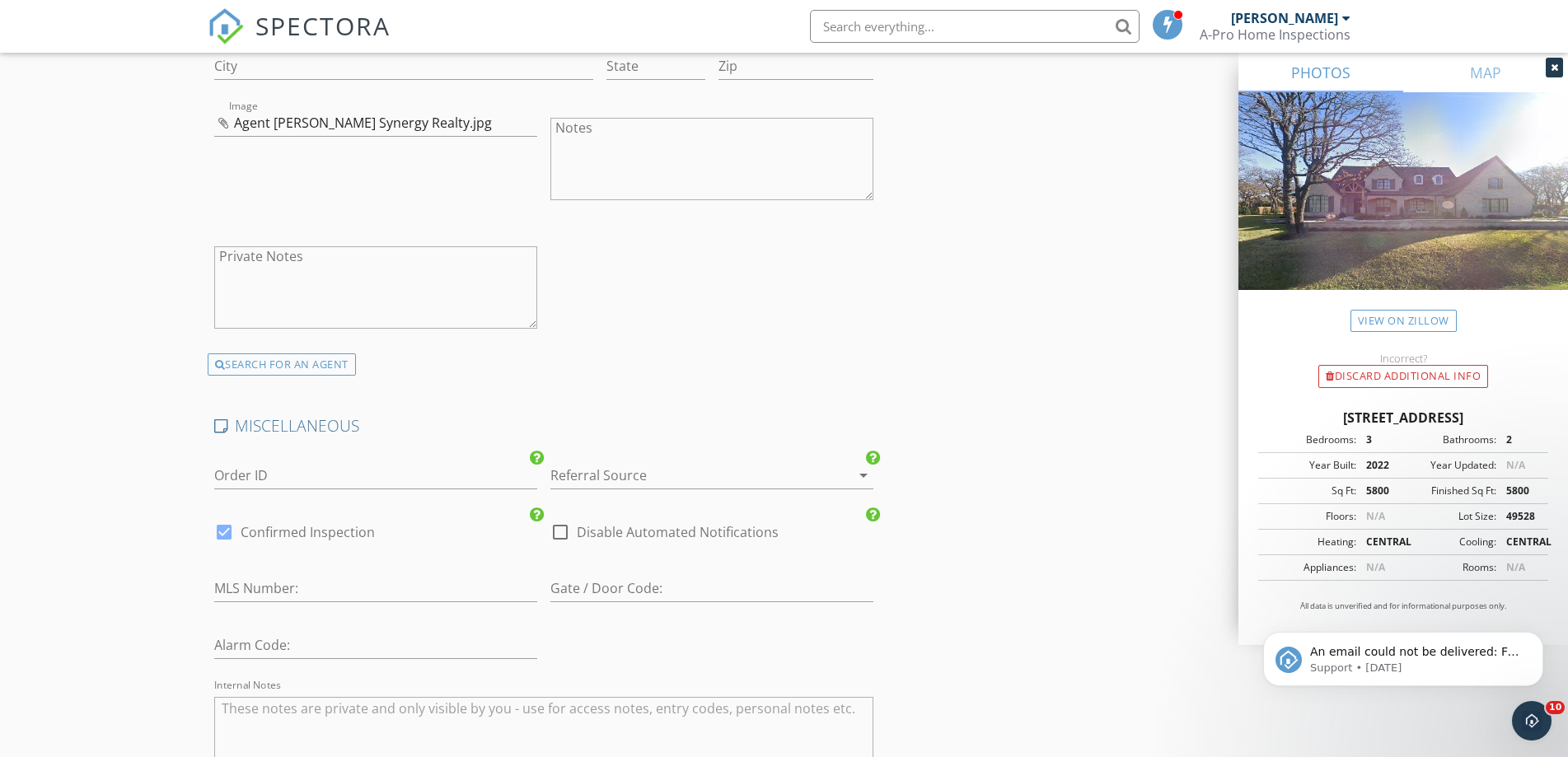
scroll to position [3462, 0]
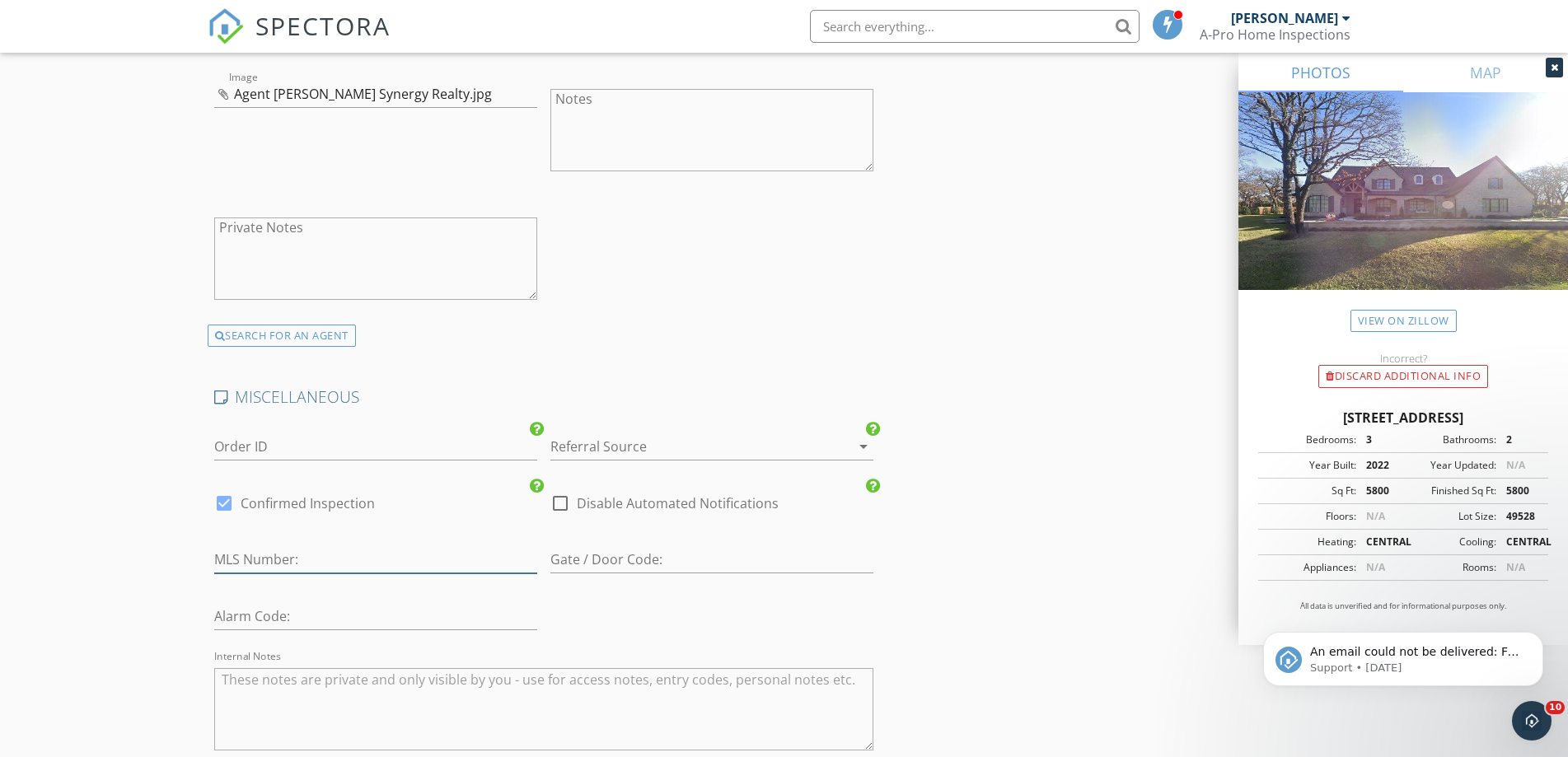
click at [297, 553] on input "number" at bounding box center [375, 560] width 323 height 27
type input "Synergy Realty"
click at [305, 555] on input "number" at bounding box center [375, 560] width 323 height 27
paste input "20935166"
type input "20935166"
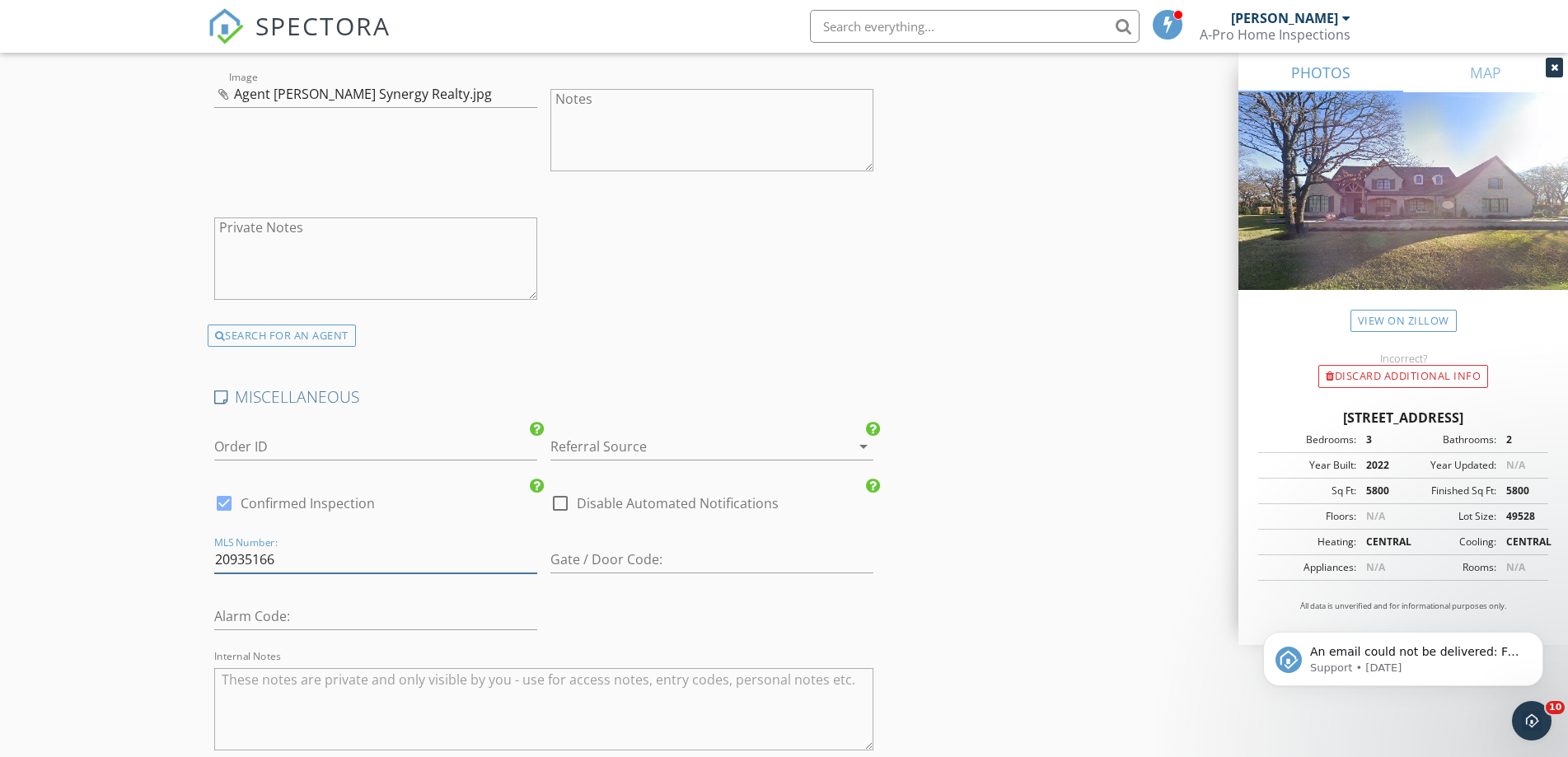
type input "5.25"
type input "20935166"
drag, startPoint x: 243, startPoint y: 679, endPoint x: 245, endPoint y: 663, distance: 16.1
click at [243, 674] on textarea "Internal Notes" at bounding box center [544, 709] width 660 height 82
paste textarea "20935166"
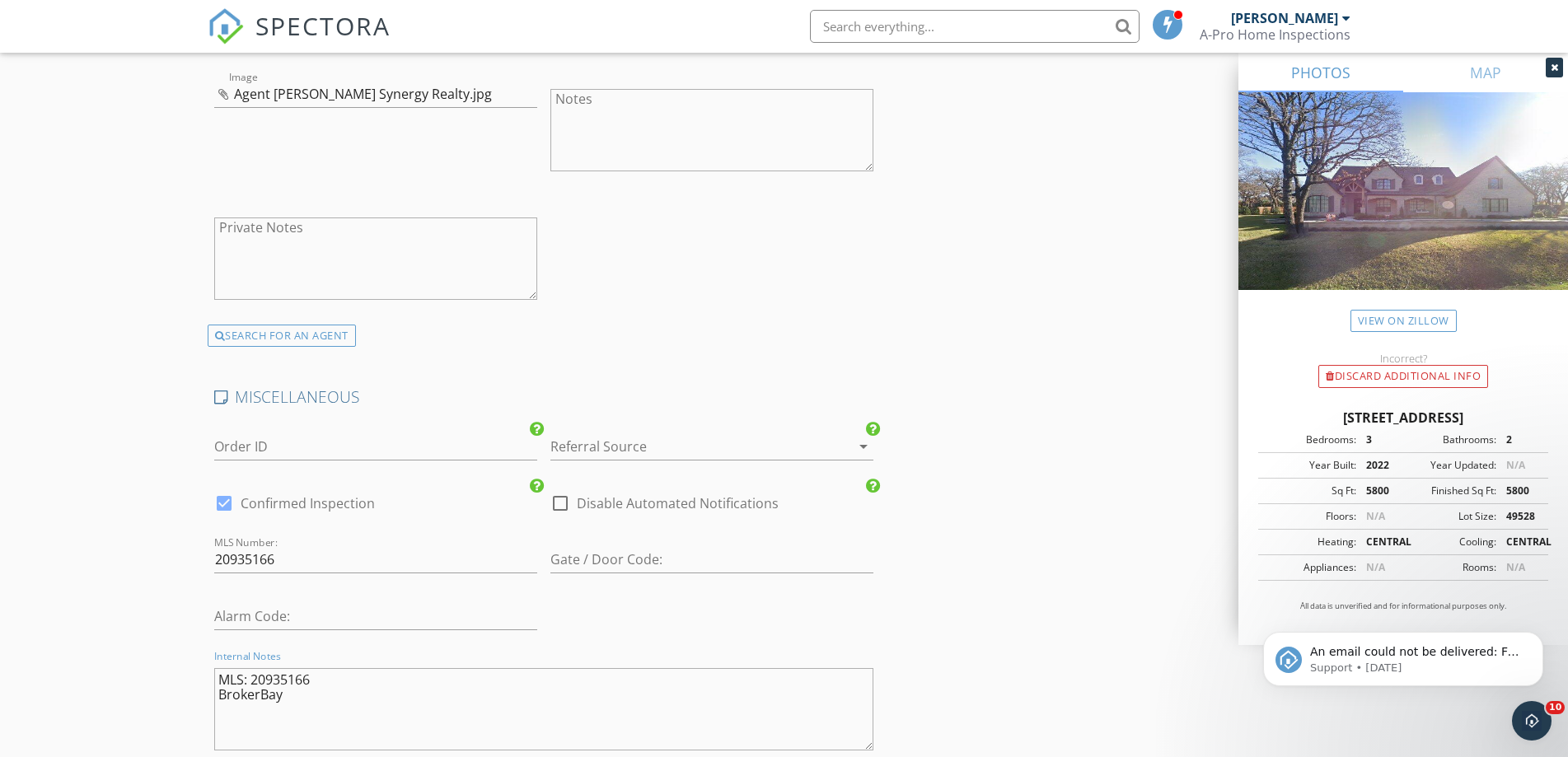
click at [309, 692] on textarea "MLS: 20935166 BrokerBay" at bounding box center [544, 709] width 660 height 82
click at [327, 698] on textarea "MLS: 20935166 BrokerBay:" at bounding box center [544, 709] width 660 height 82
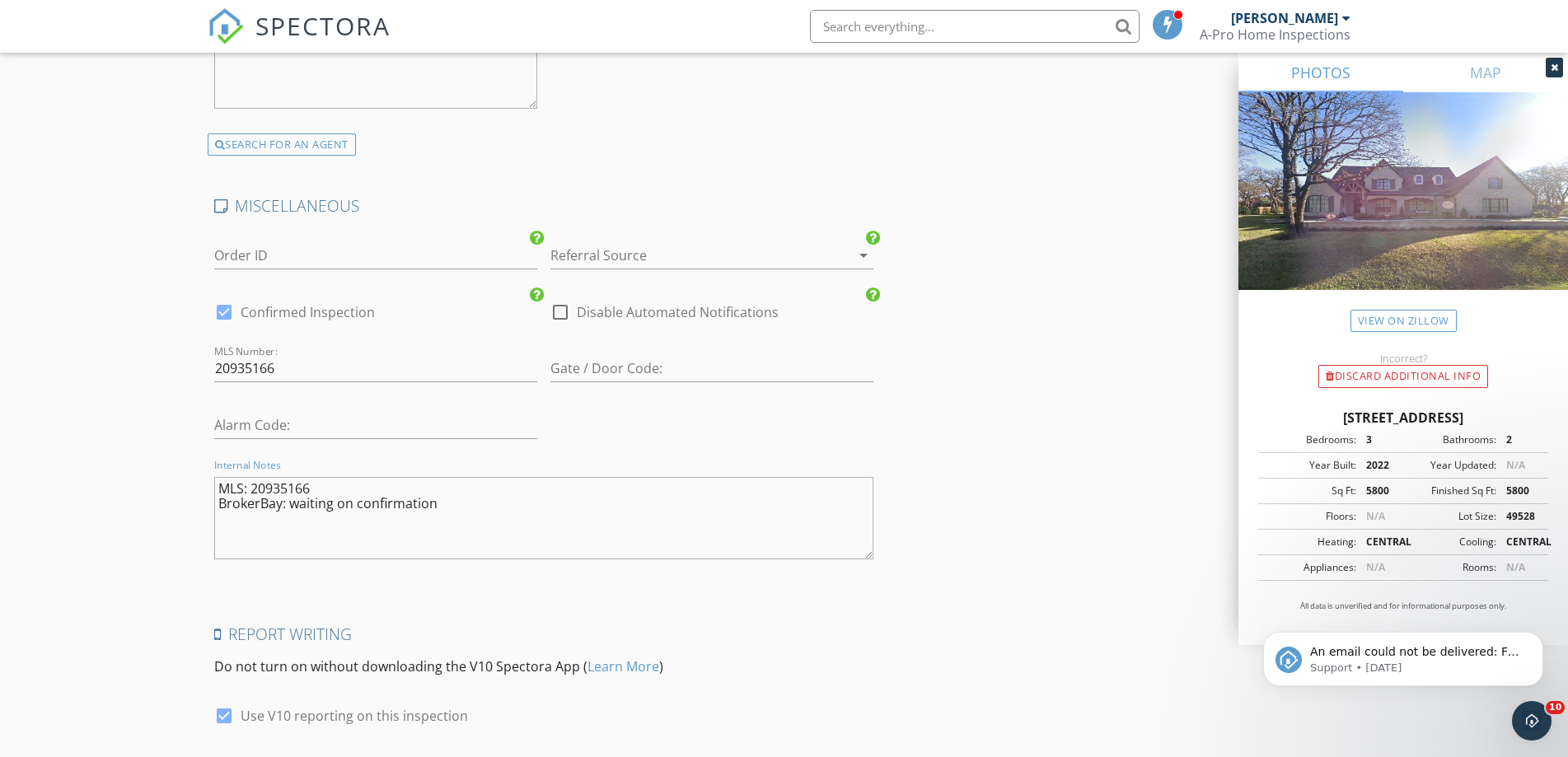
scroll to position [3777, 0]
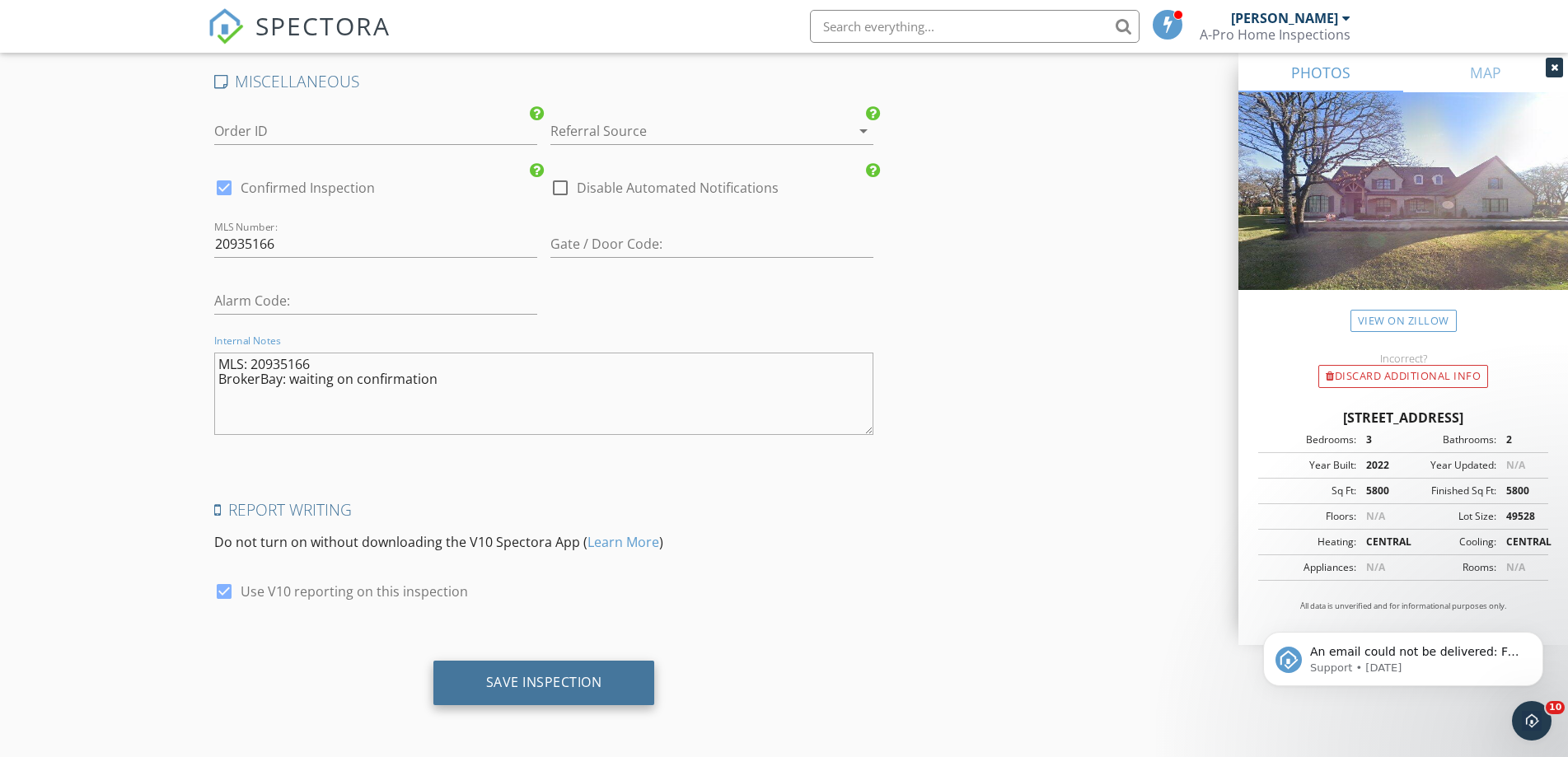
type textarea "MLS: 20935166 BrokerBay: waiting on confirmation"
click at [501, 684] on div "Save Inspection" at bounding box center [544, 682] width 116 height 17
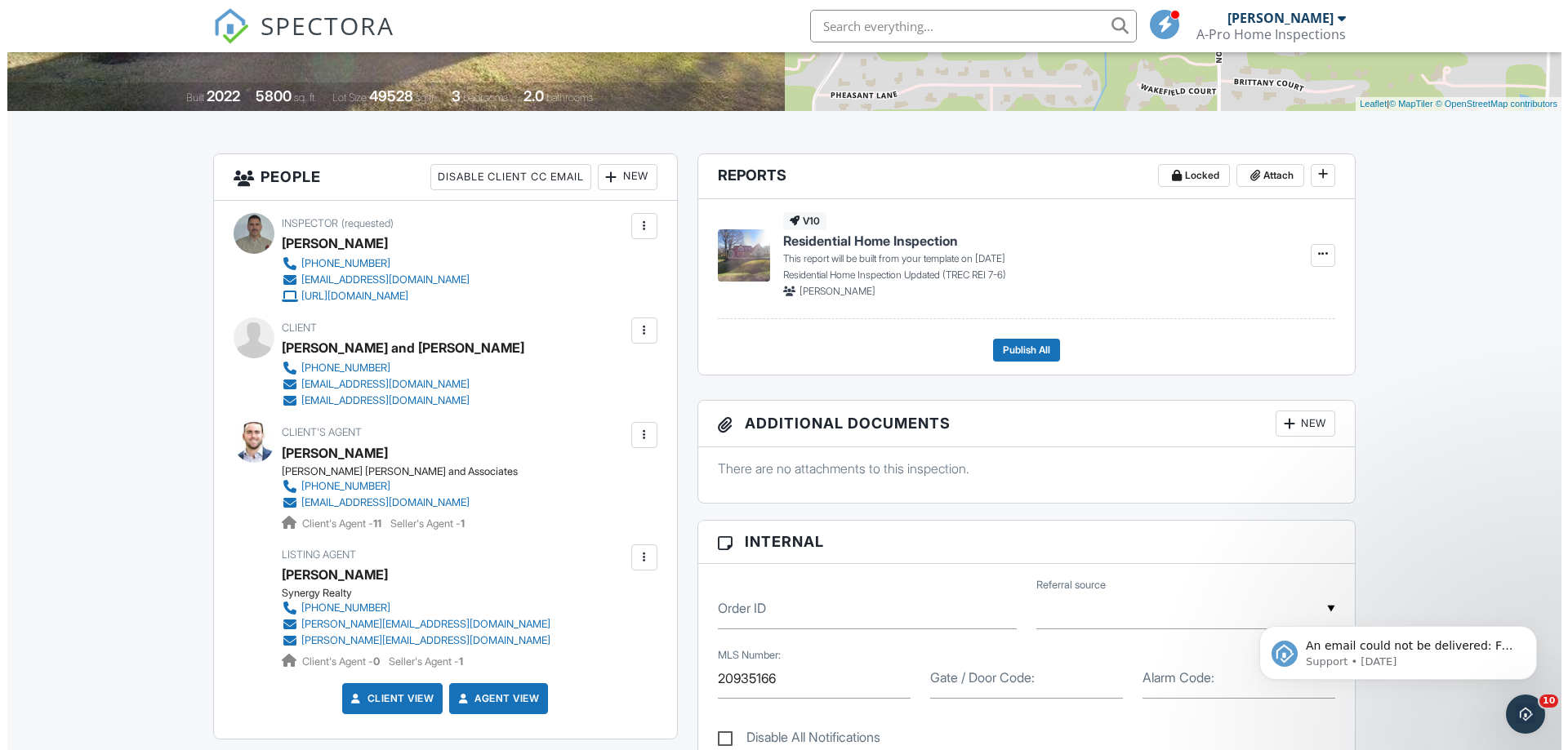
scroll to position [408, 0]
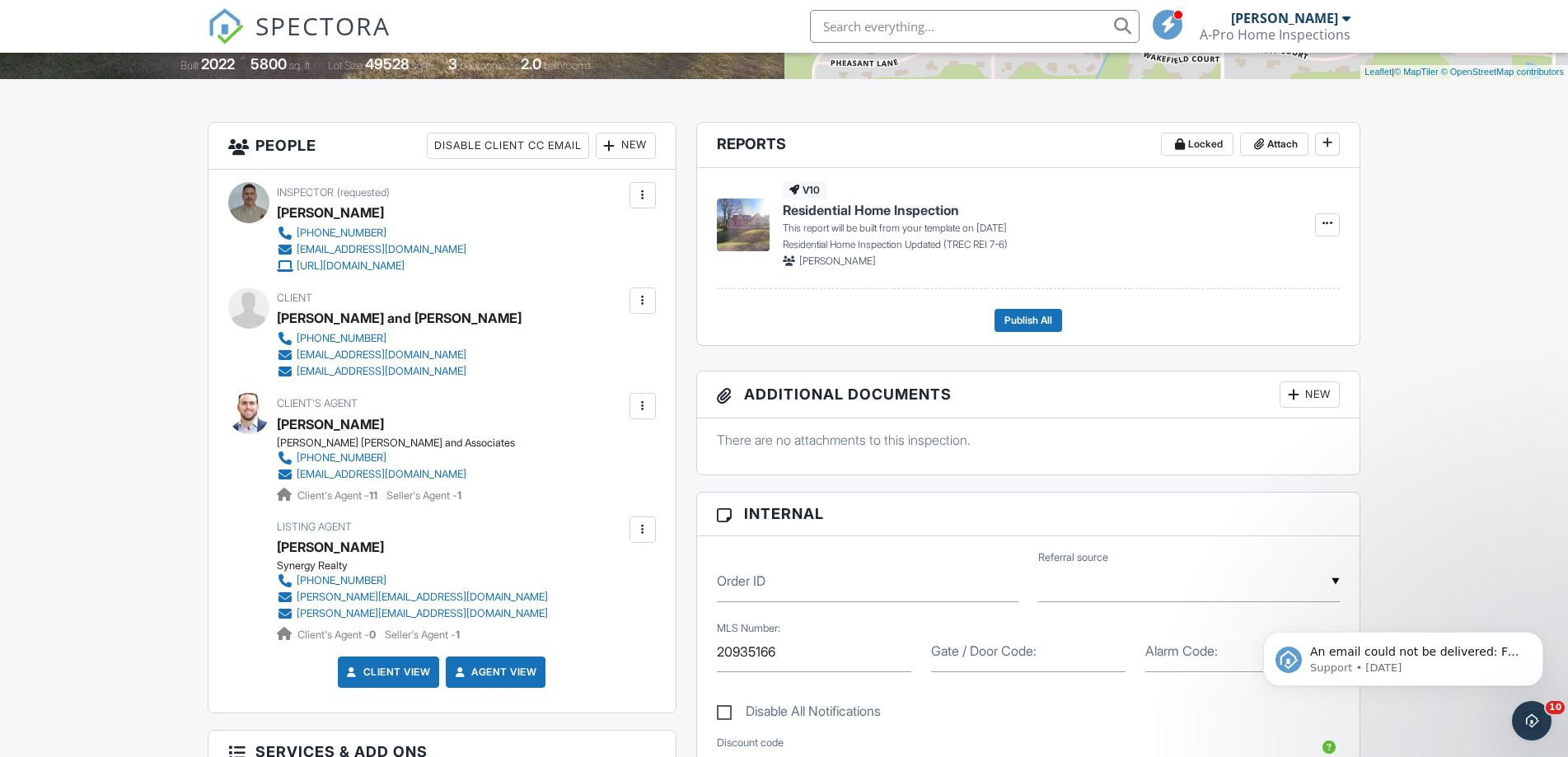
click at [647, 533] on div at bounding box center [643, 530] width 17 height 17
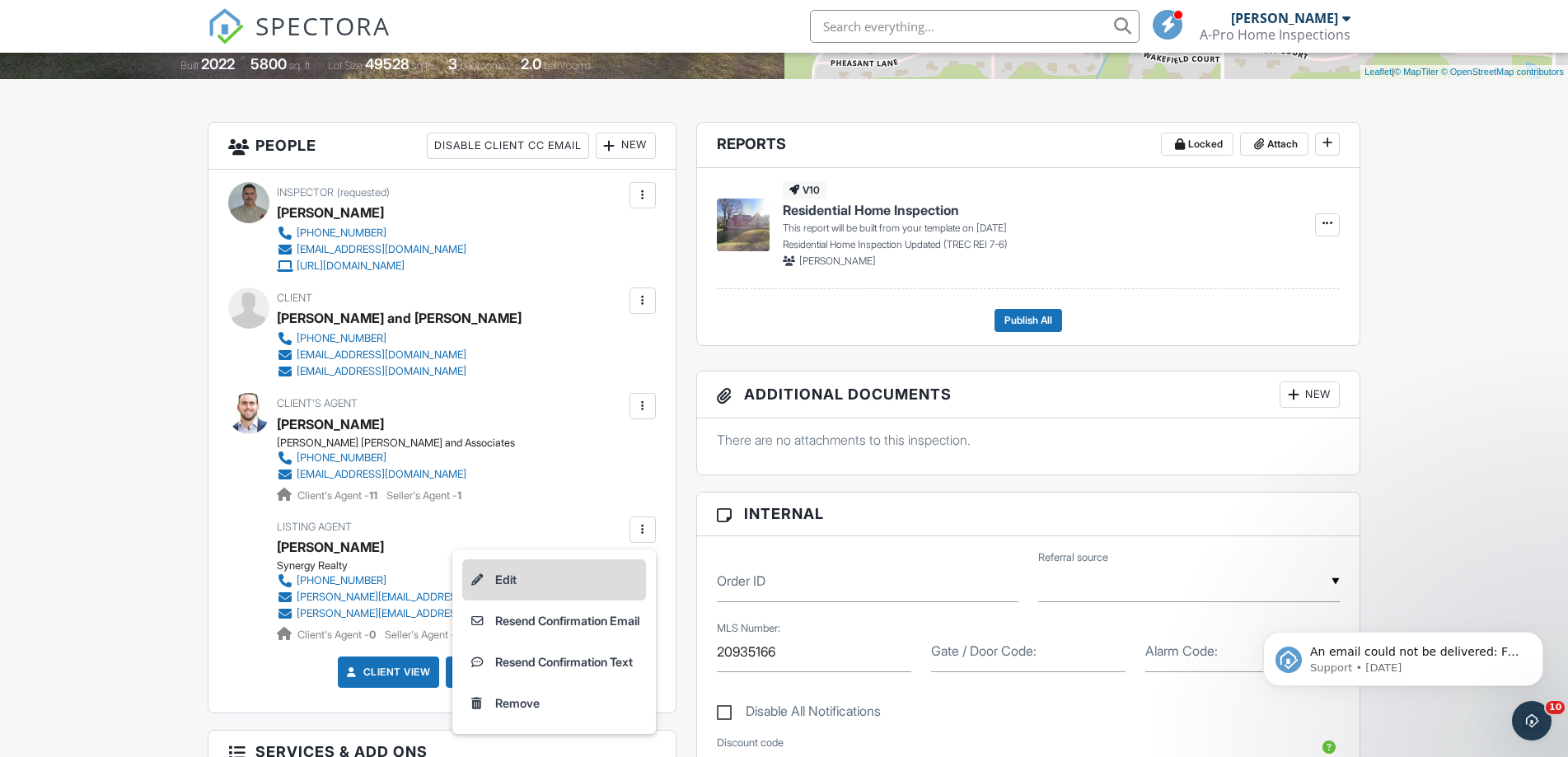
click at [496, 580] on li "Edit" at bounding box center [554, 580] width 183 height 41
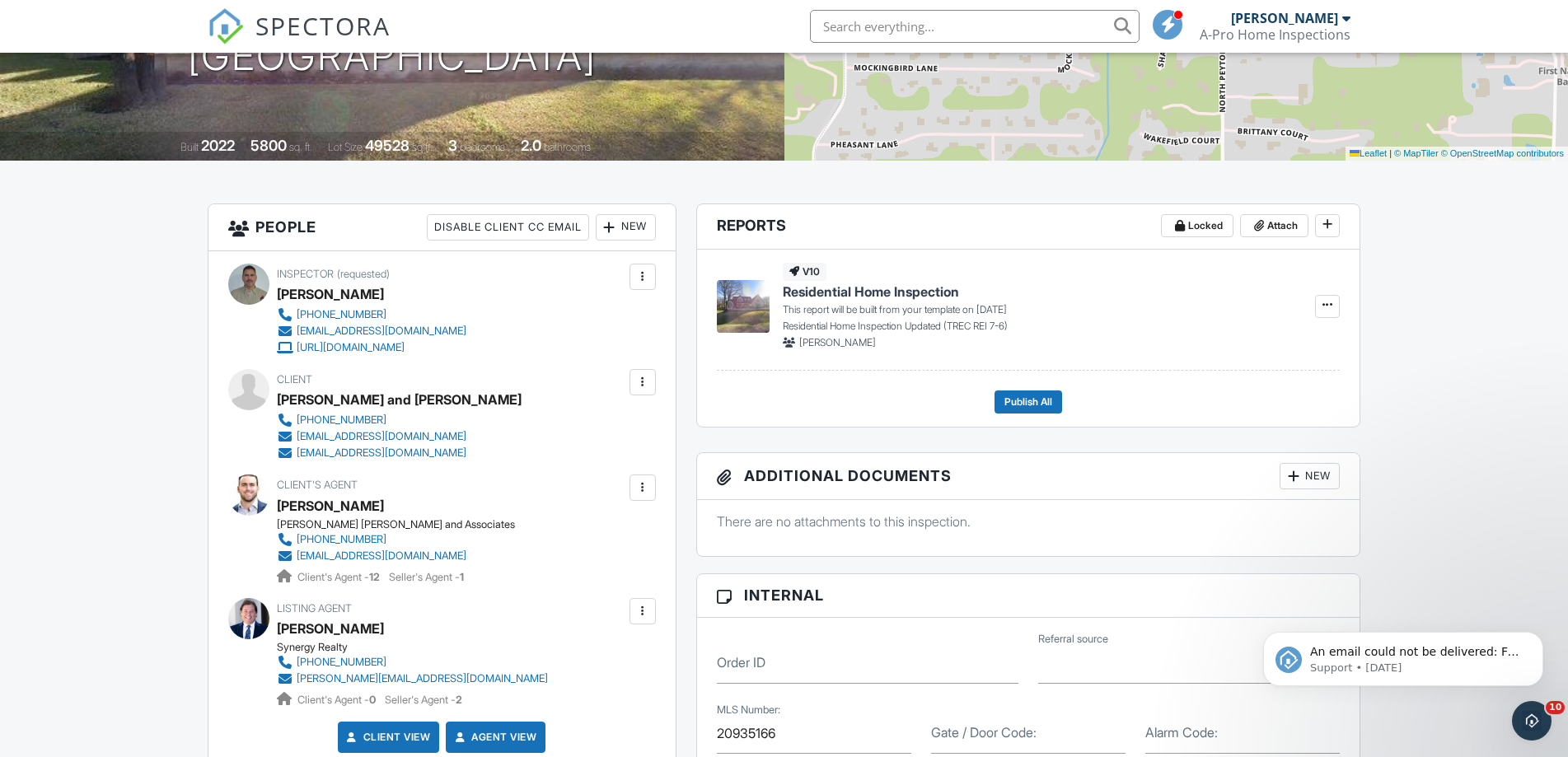
scroll to position [359, 0]
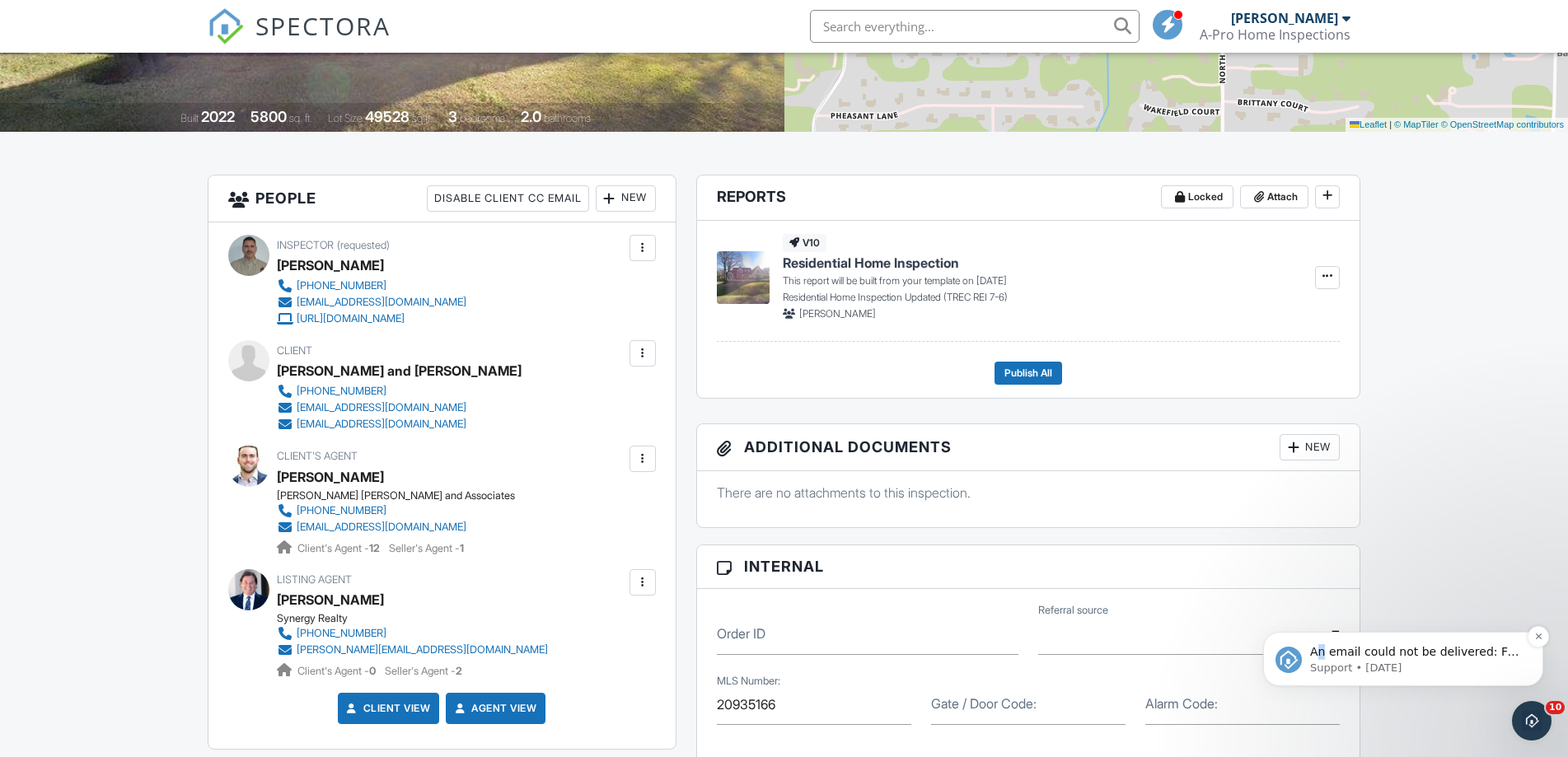
drag, startPoint x: 1320, startPoint y: 651, endPoint x: 1317, endPoint y: 659, distance: 8.5
click at [1317, 659] on span "An email could not be delivered: For more information, view Why emails don't ge…" at bounding box center [1414, 668] width 210 height 46
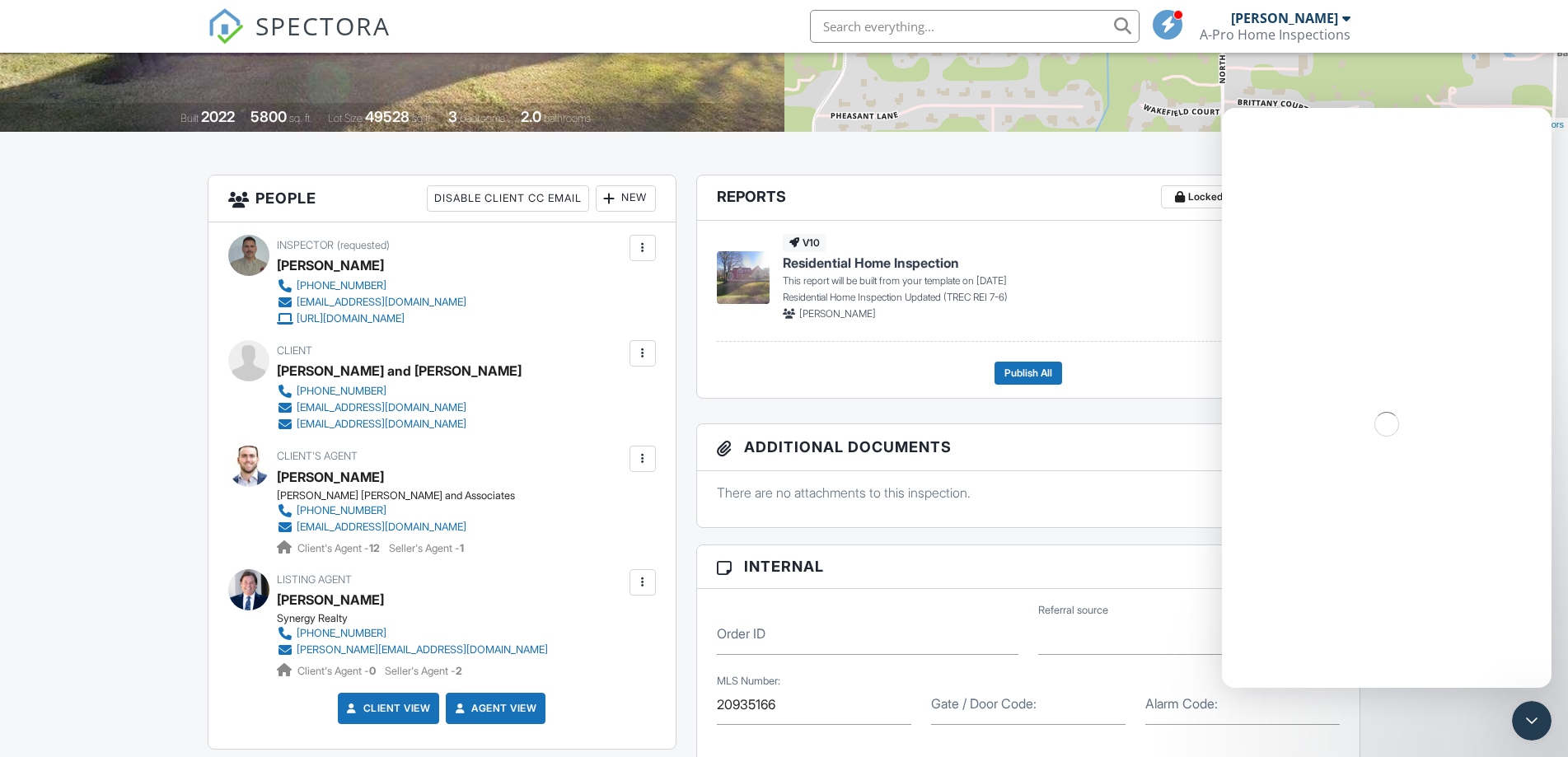
scroll to position [0, 0]
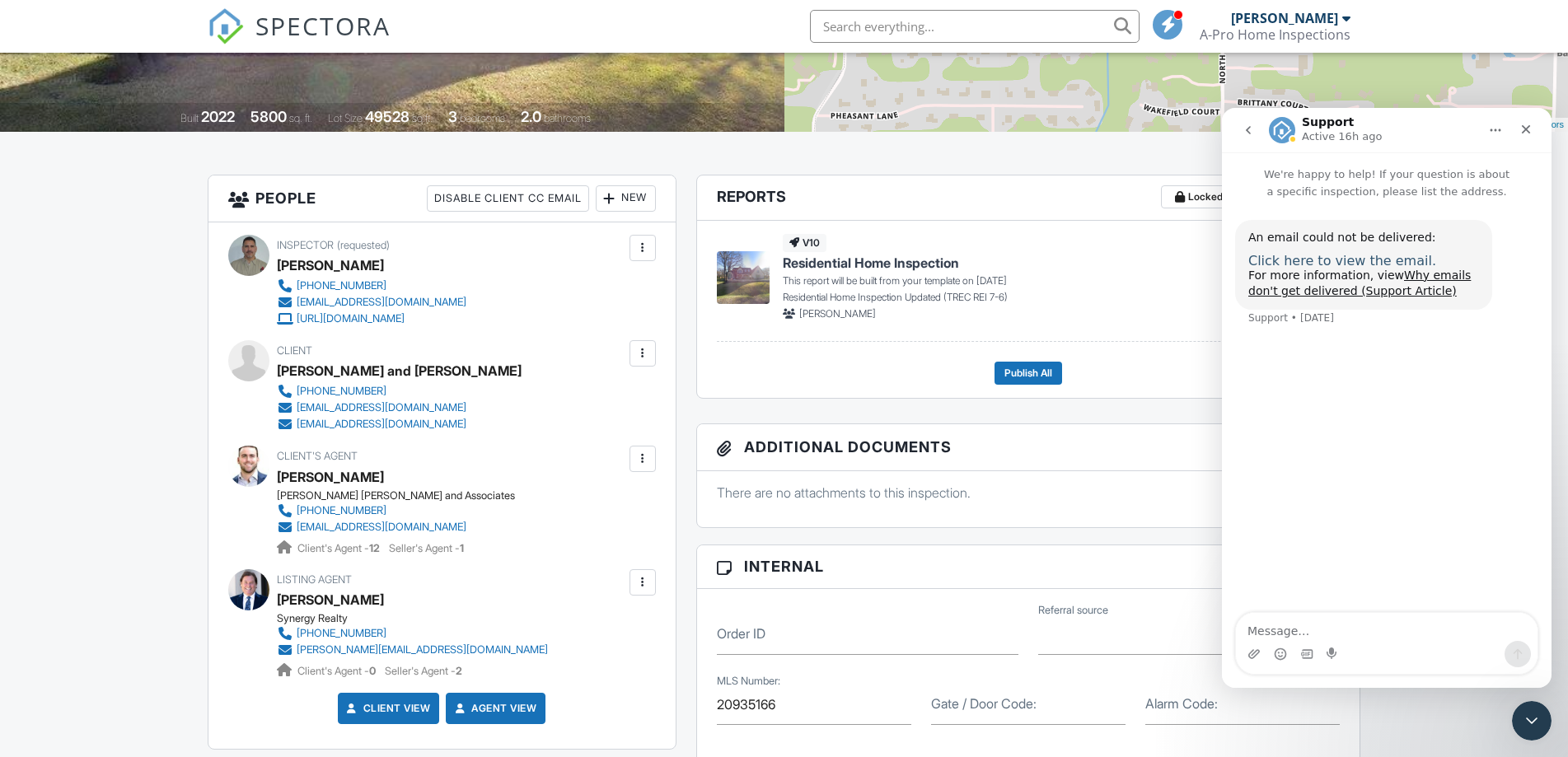
click at [1345, 259] on span "Click here to view the email." at bounding box center [1342, 260] width 188 height 16
click at [1528, 132] on icon "Close" at bounding box center [1526, 129] width 9 height 9
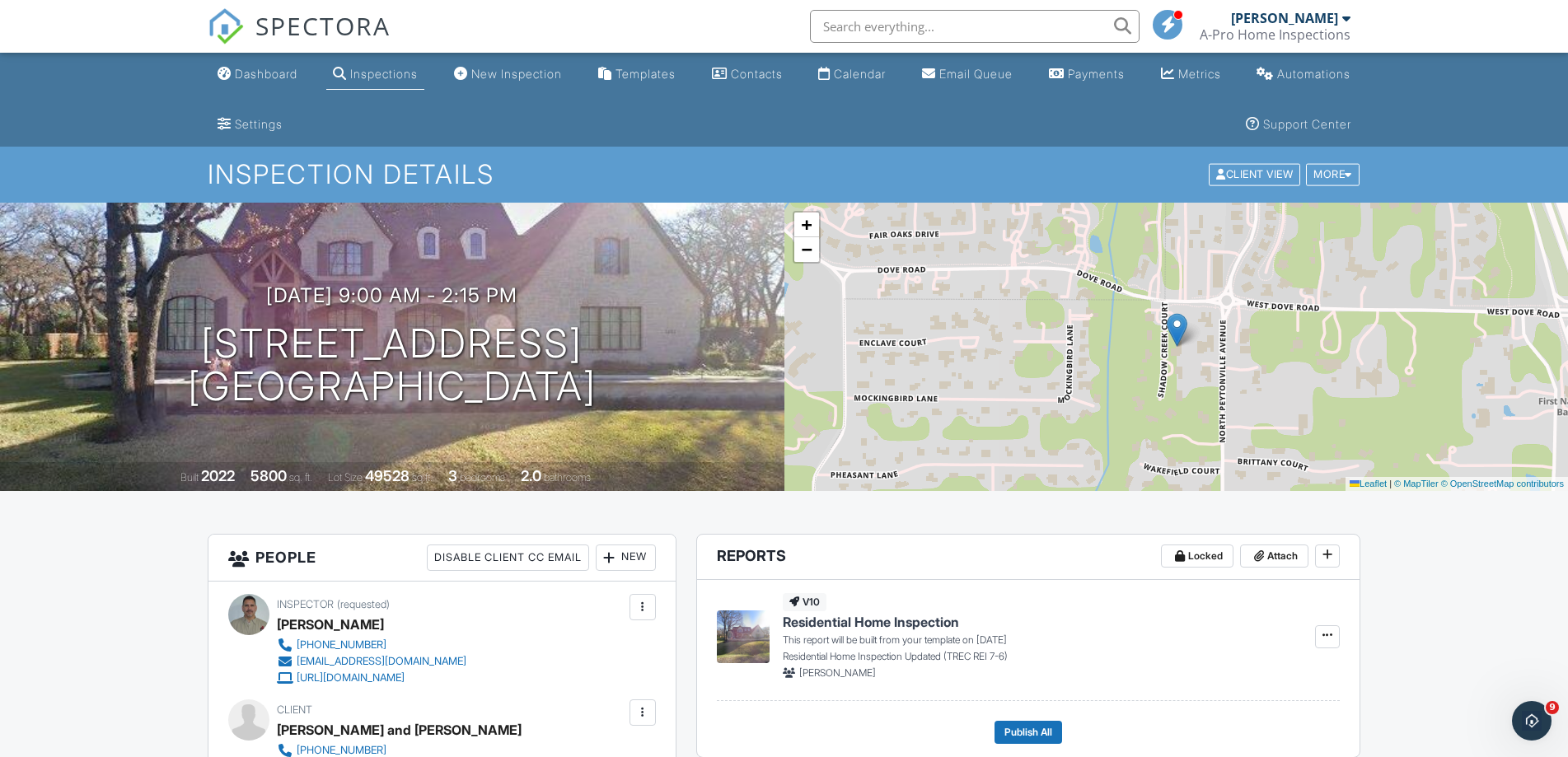
click at [370, 69] on div "Inspections" at bounding box center [383, 73] width 67 height 14
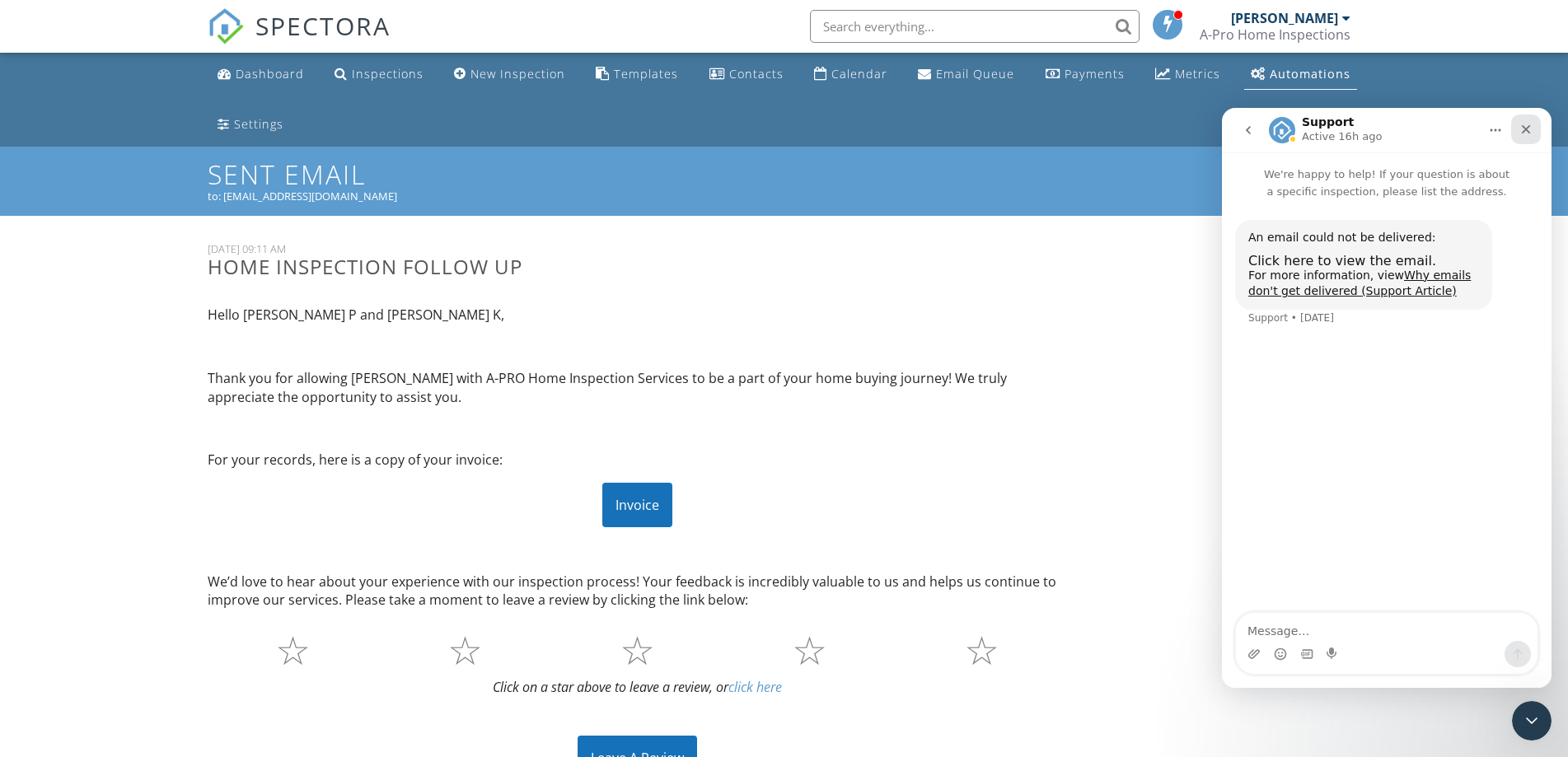
click at [1536, 131] on div "Close" at bounding box center [1526, 129] width 29 height 29
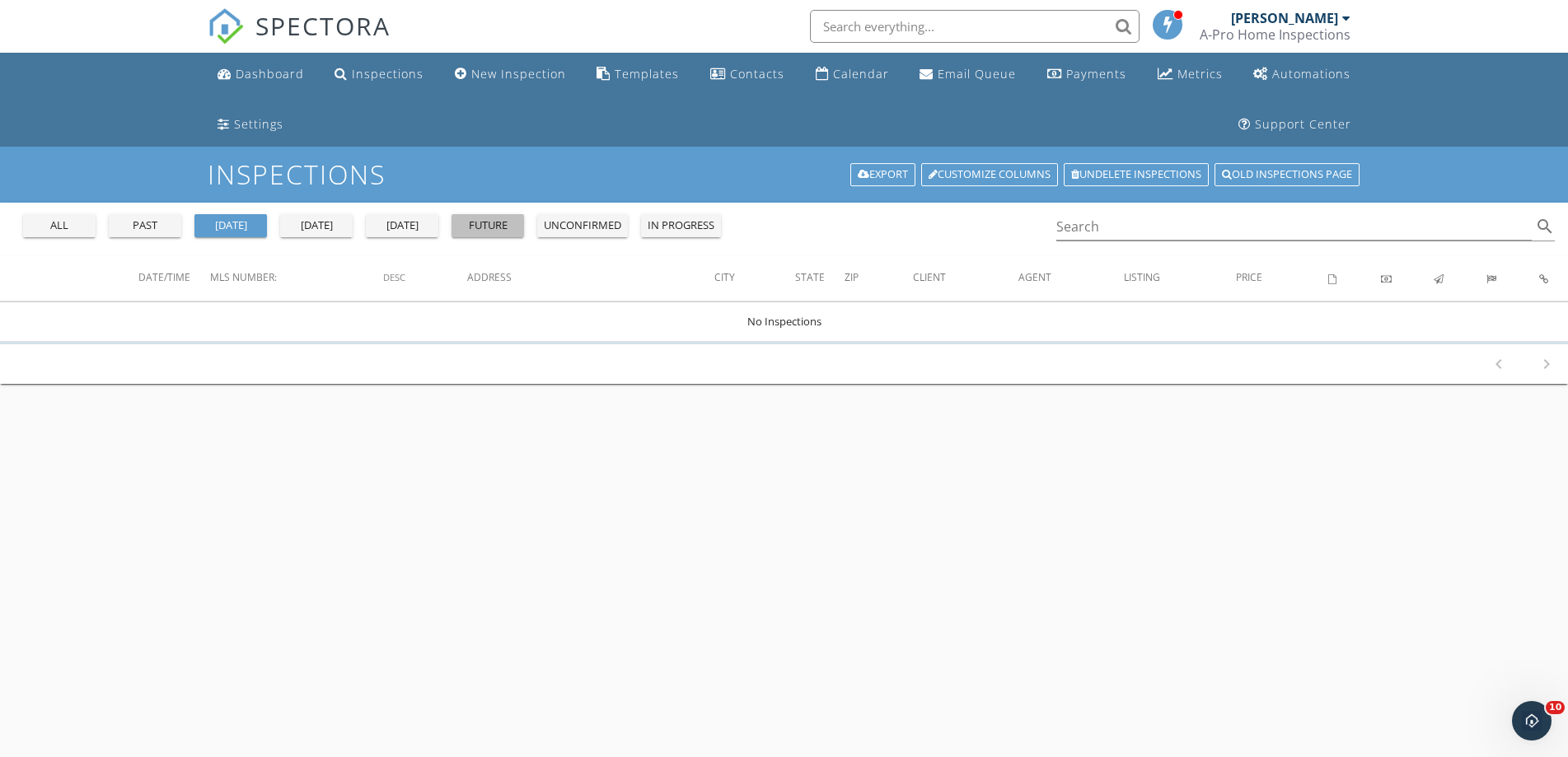
click at [473, 230] on div "future" at bounding box center [488, 225] width 59 height 17
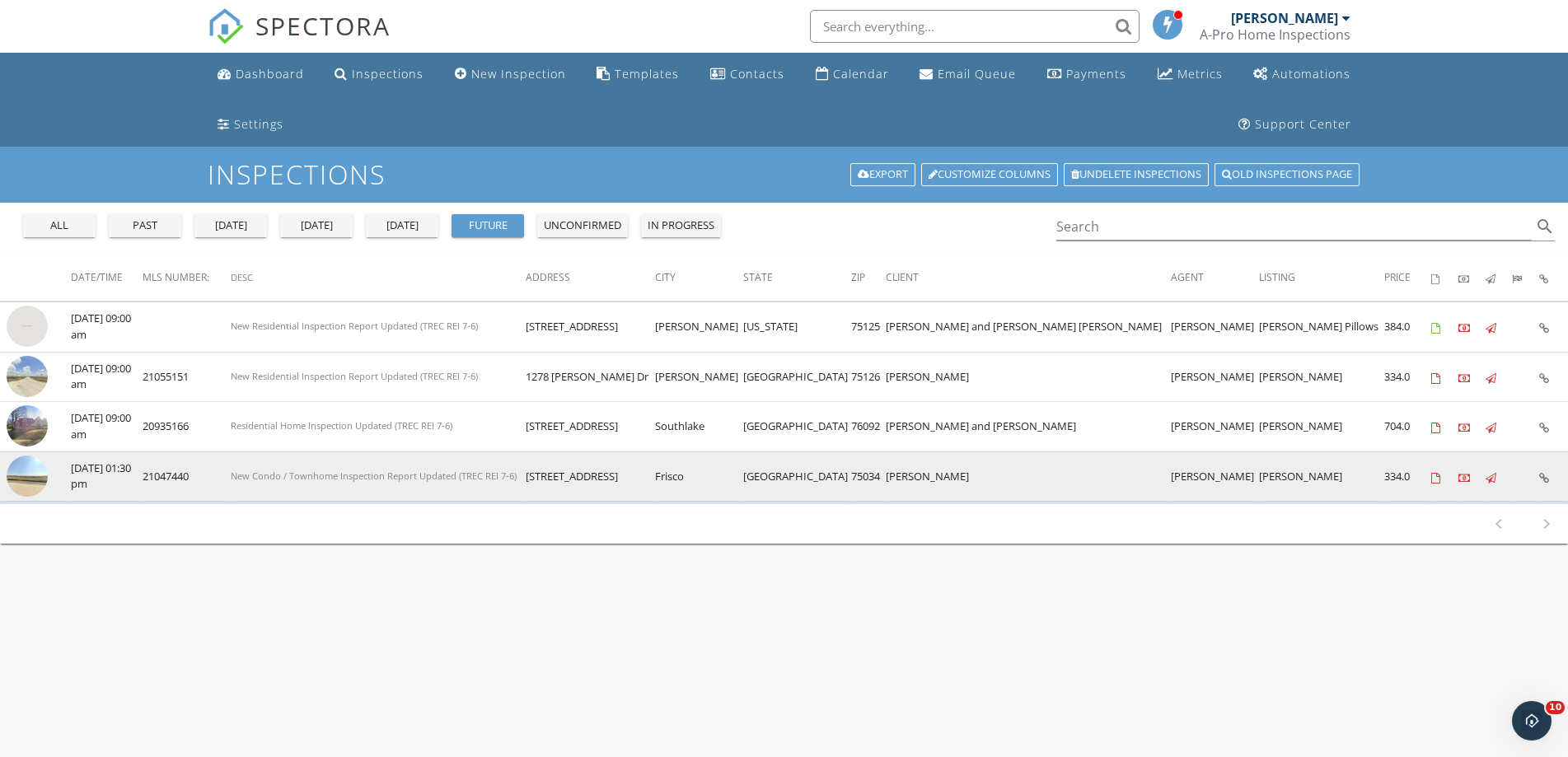
click at [35, 481] on img at bounding box center [27, 476] width 41 height 41
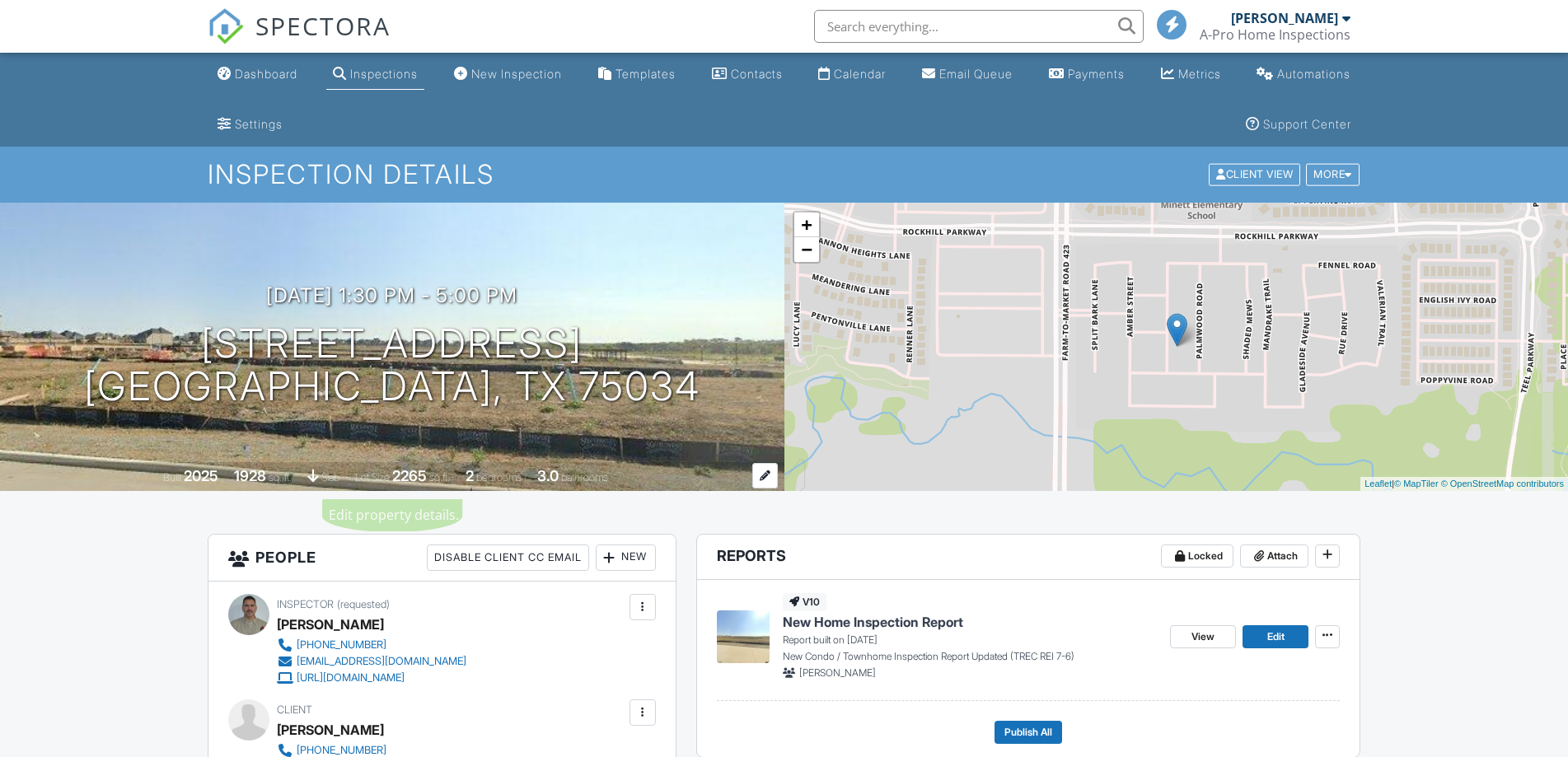
click at [761, 470] on div at bounding box center [764, 476] width 25 height 25
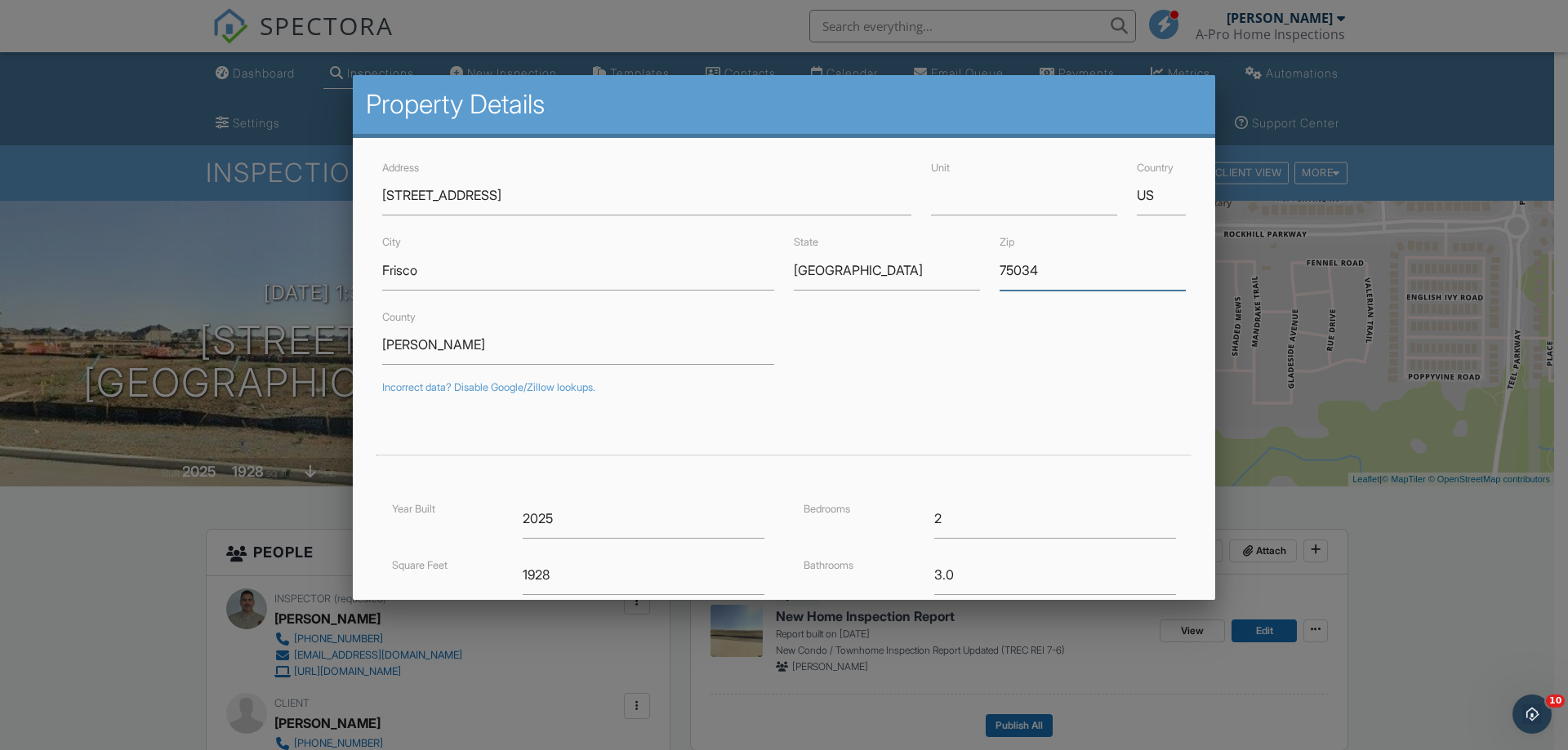
click at [1053, 274] on input "75034" at bounding box center [1092, 270] width 187 height 40
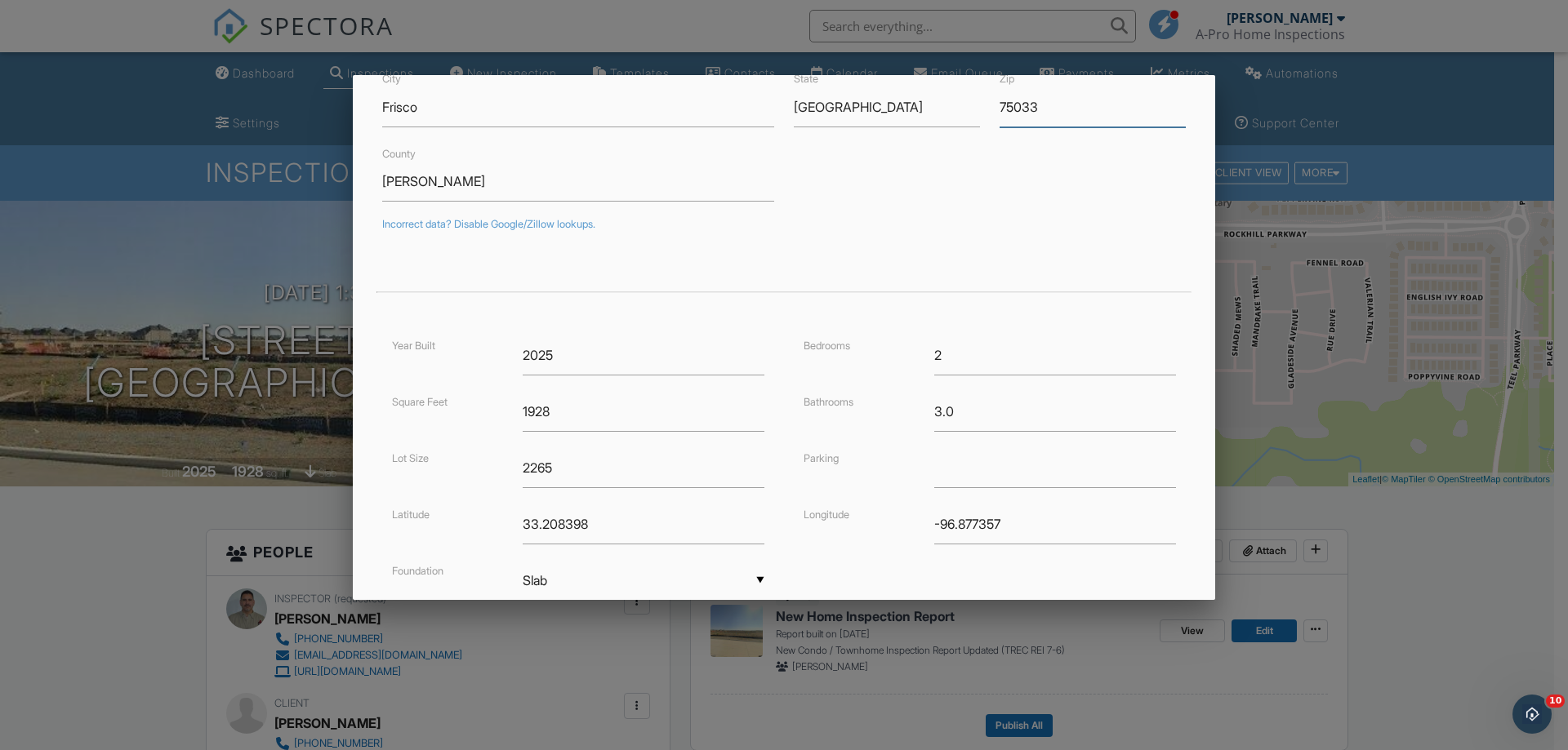
scroll to position [291, 0]
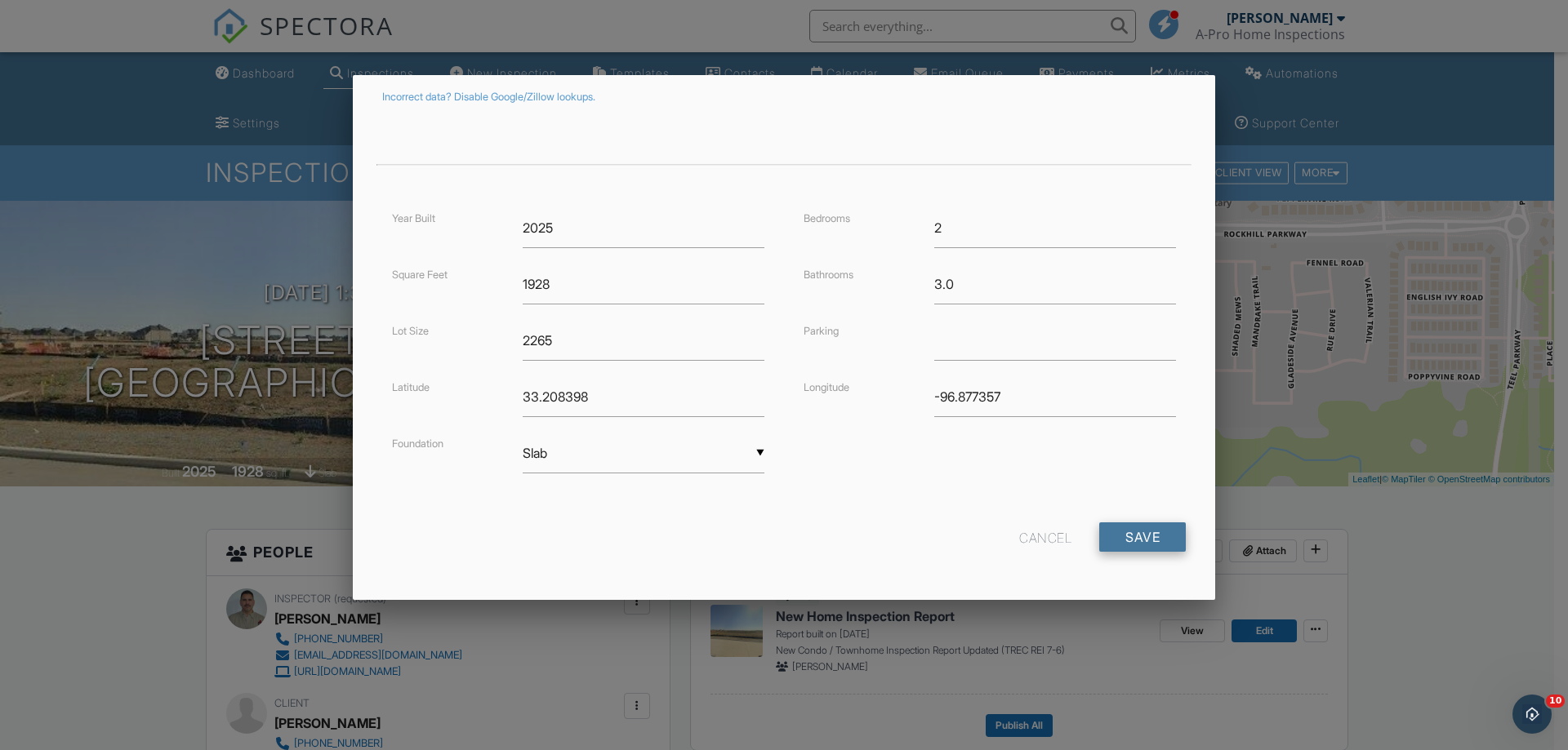
type input "75033"
click at [1133, 545] on input "Save" at bounding box center [1143, 537] width 87 height 29
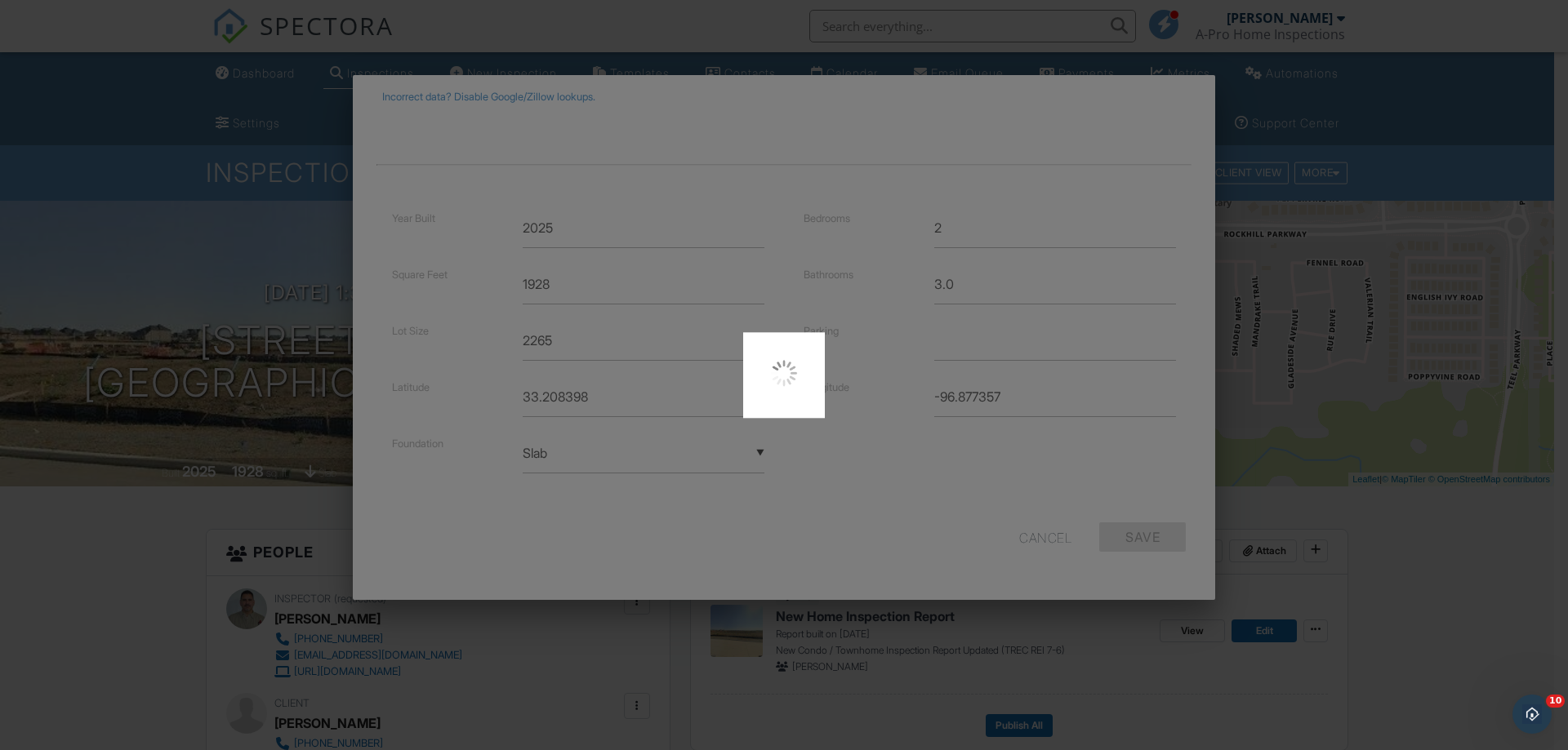
type input "33.2083977"
type input "-96.87735699999999"
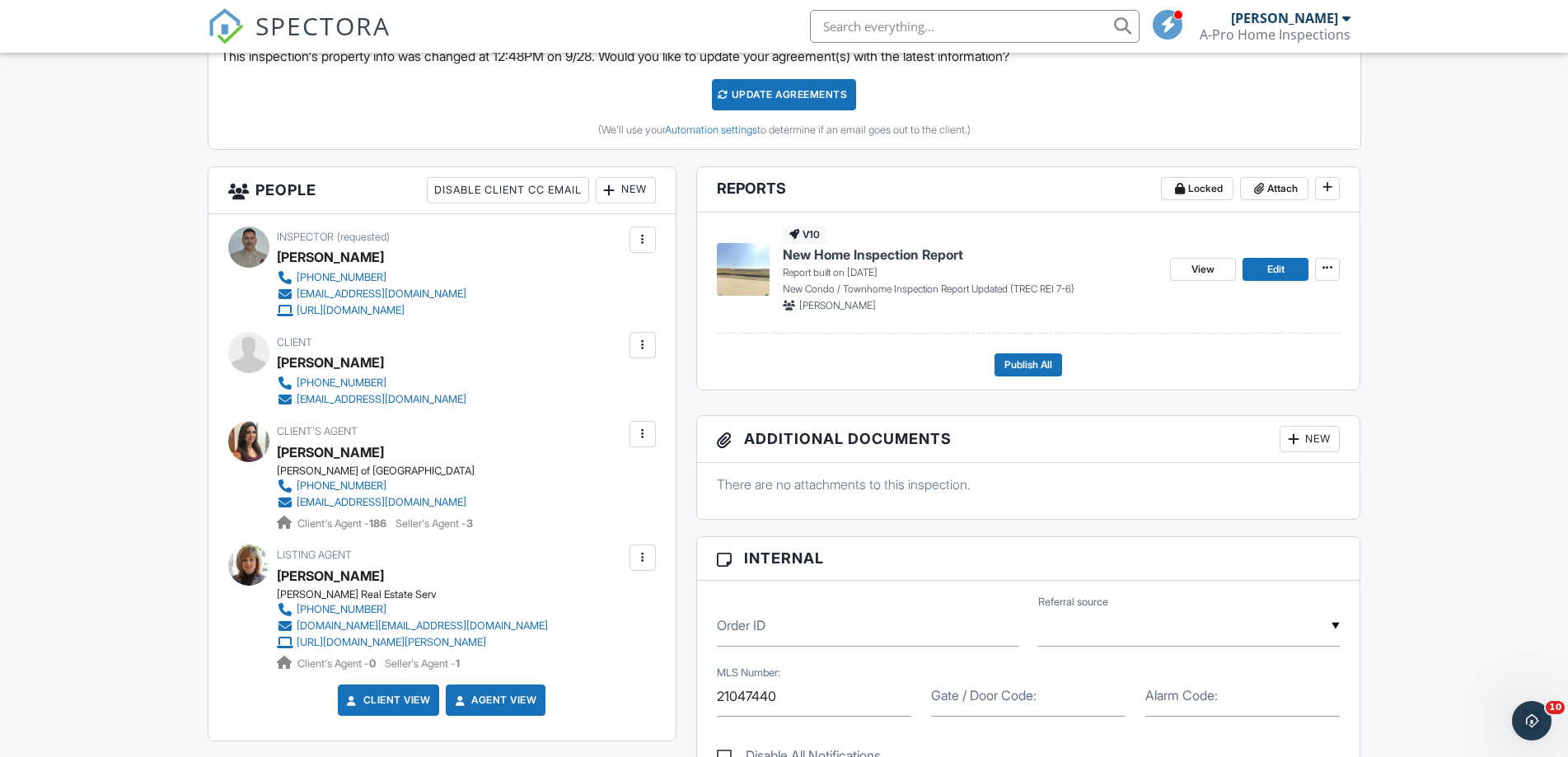
scroll to position [741, 0]
